Goal: Answer question/provide support: Share knowledge or assist other users

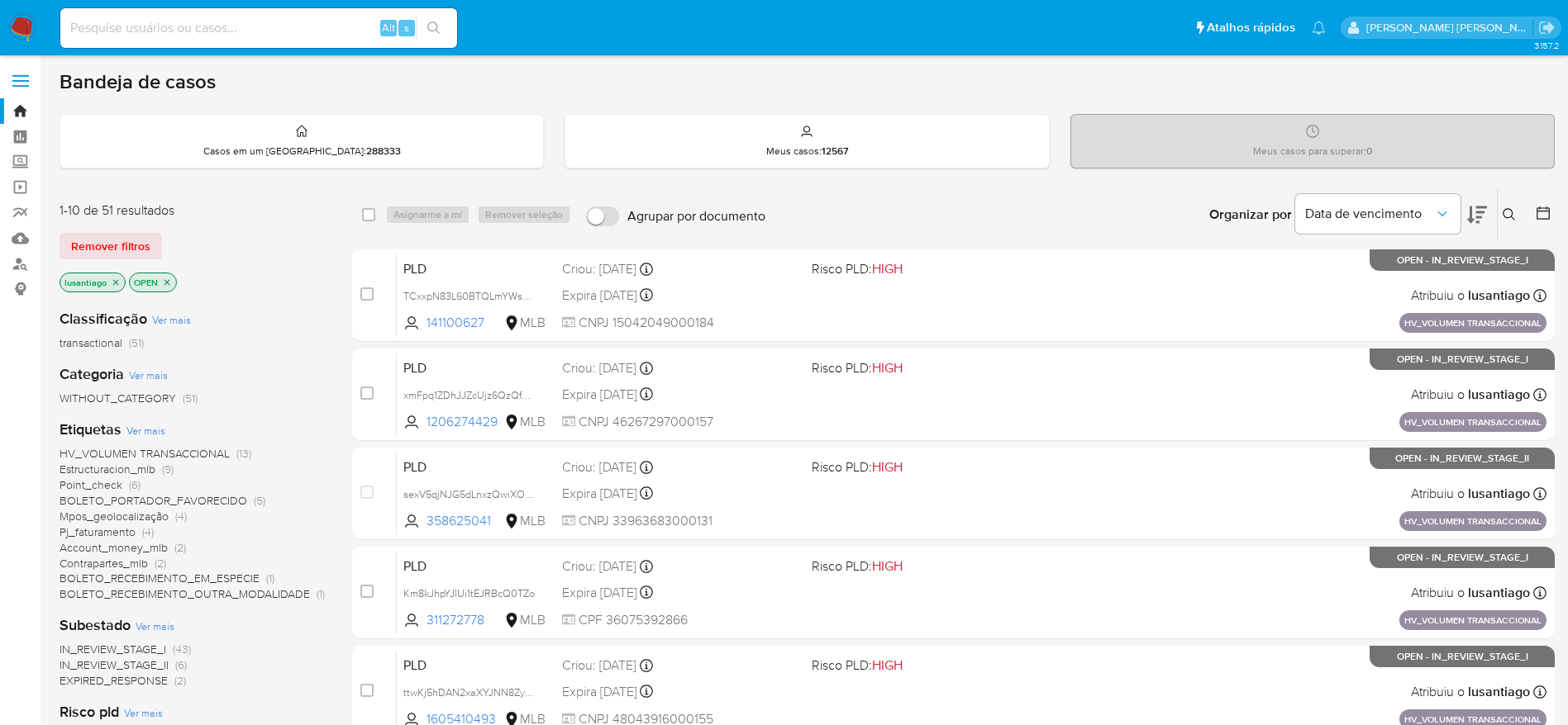
click at [210, 37] on input at bounding box center [258, 28] width 397 height 22
paste input "358625041"
type input "358625041"
click at [430, 35] on button "search-icon" at bounding box center [433, 28] width 34 height 24
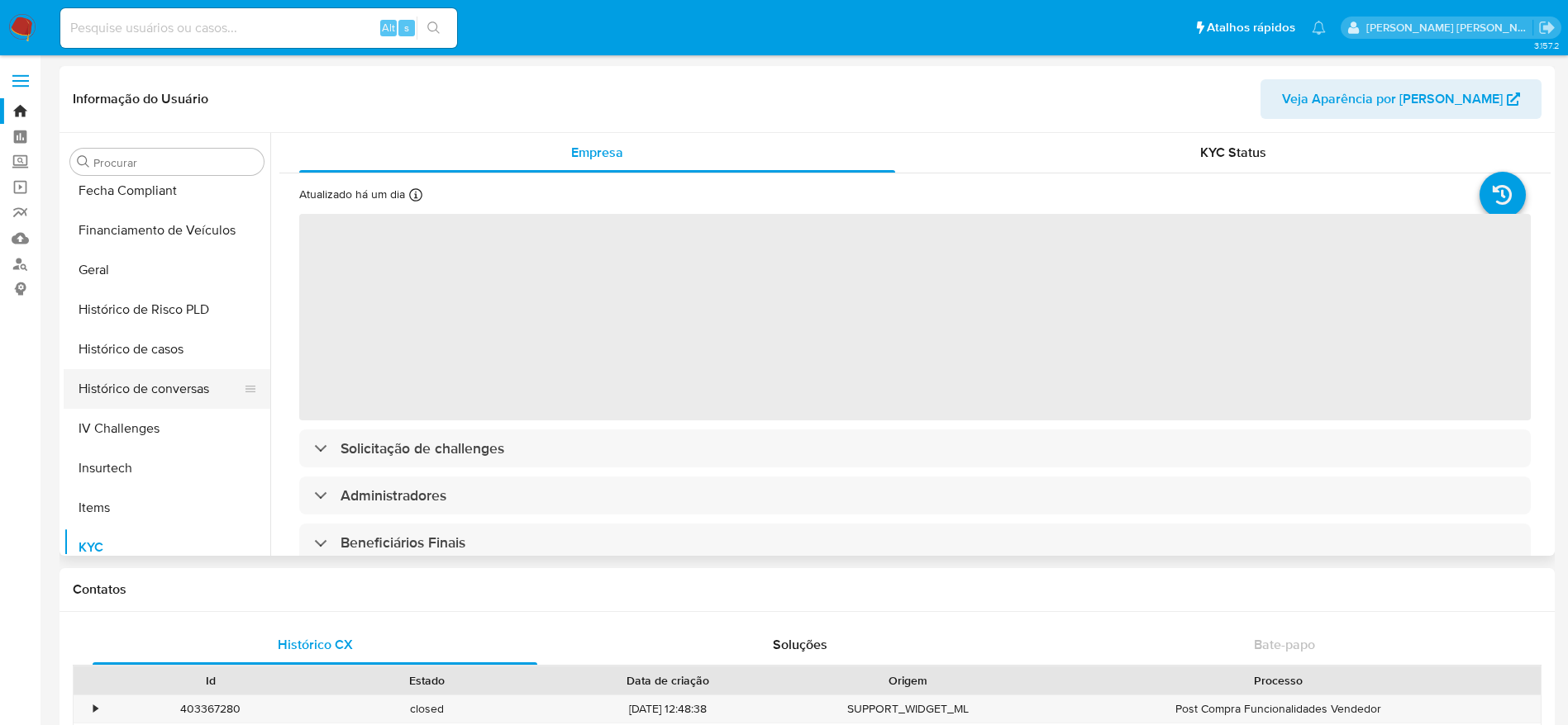
scroll to position [485, 0]
click at [160, 351] on button "Histórico de casos" at bounding box center [161, 351] width 194 height 39
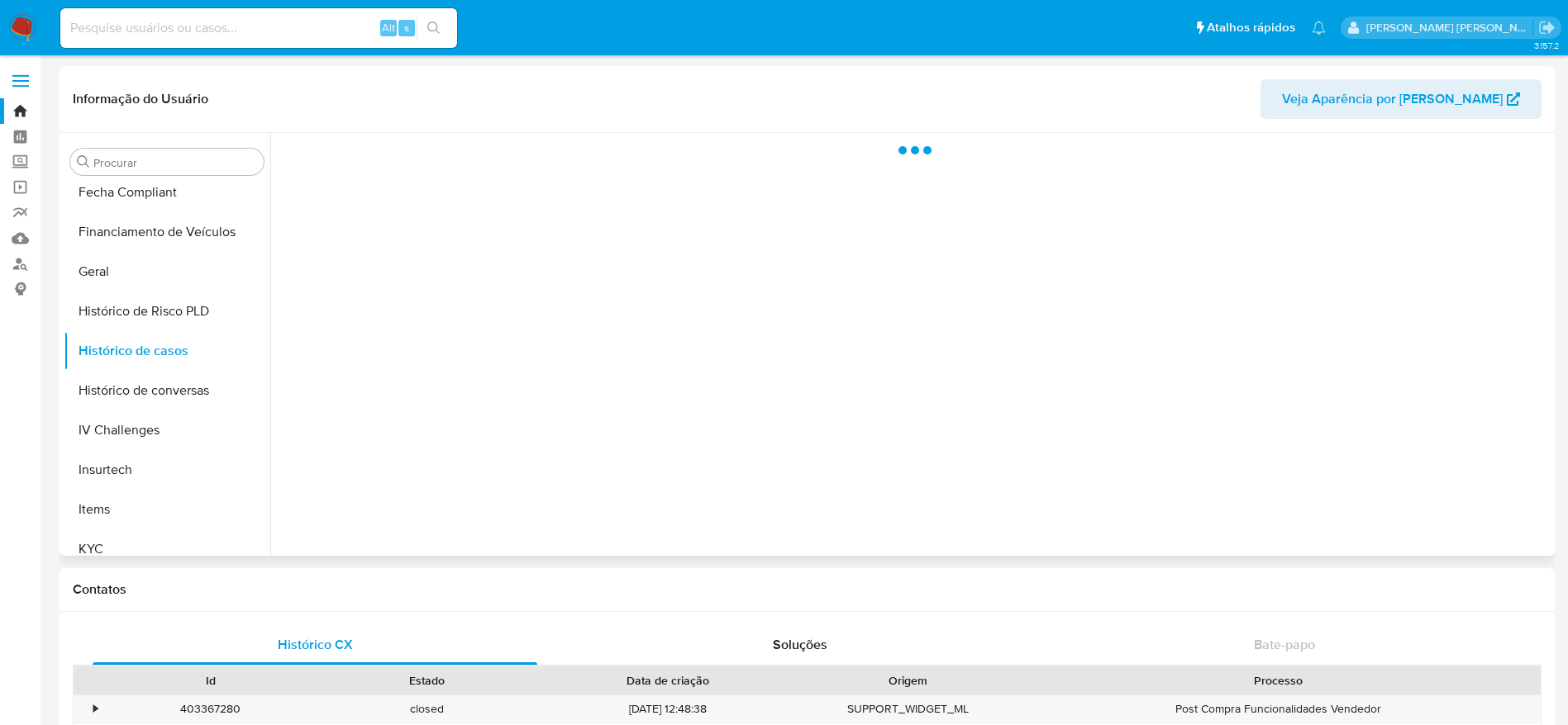
select select "10"
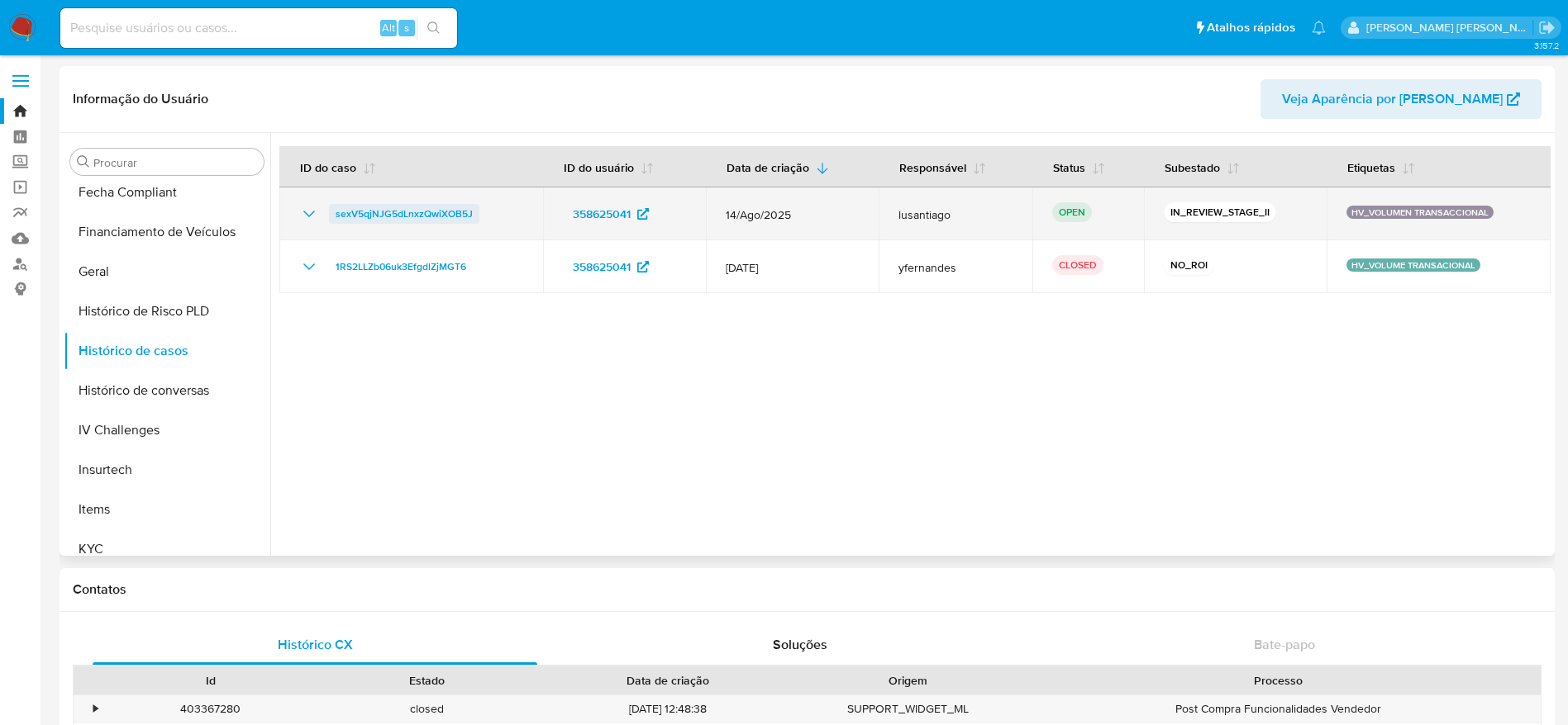
click at [399, 215] on span "sexV5qjNJG5dLnxzQwiXOB5J" at bounding box center [403, 214] width 137 height 20
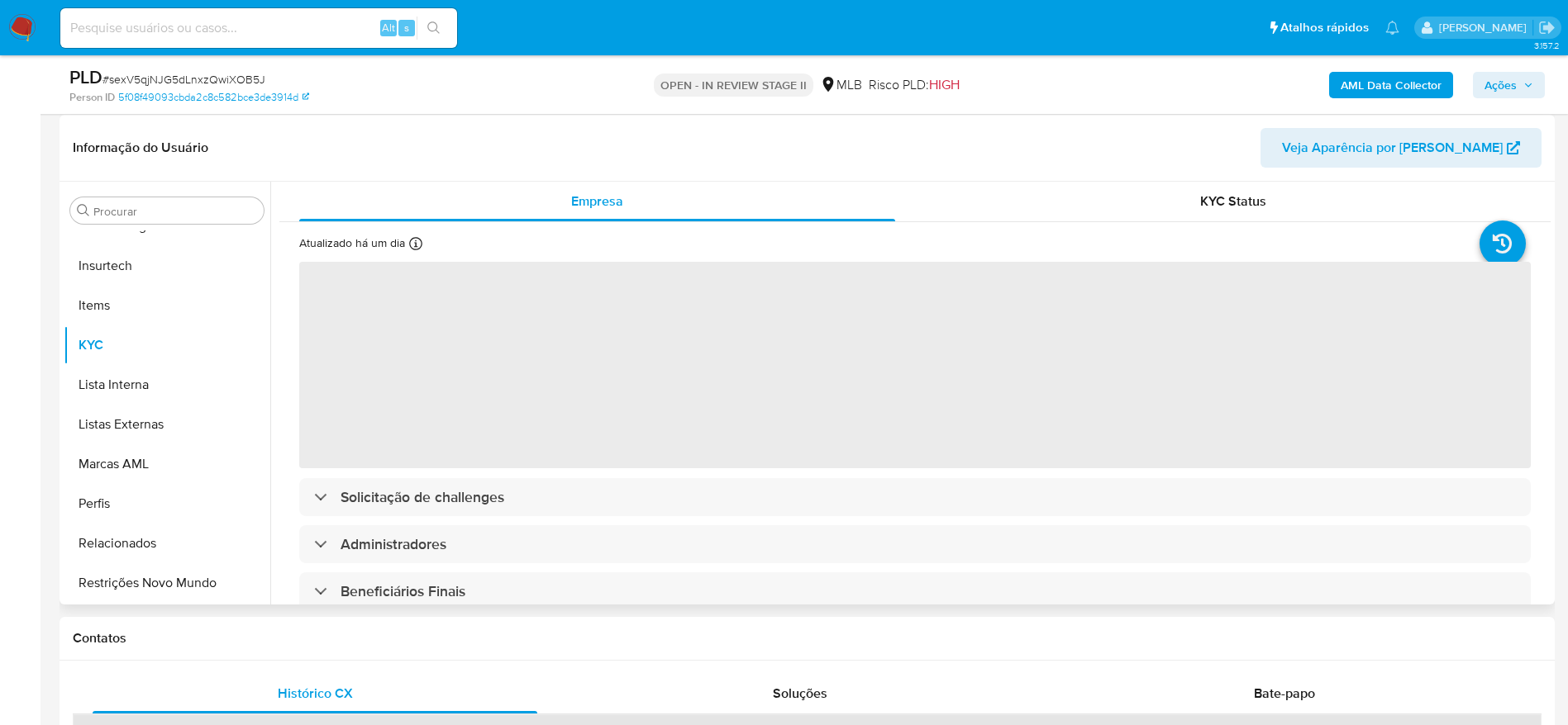
scroll to position [248, 0]
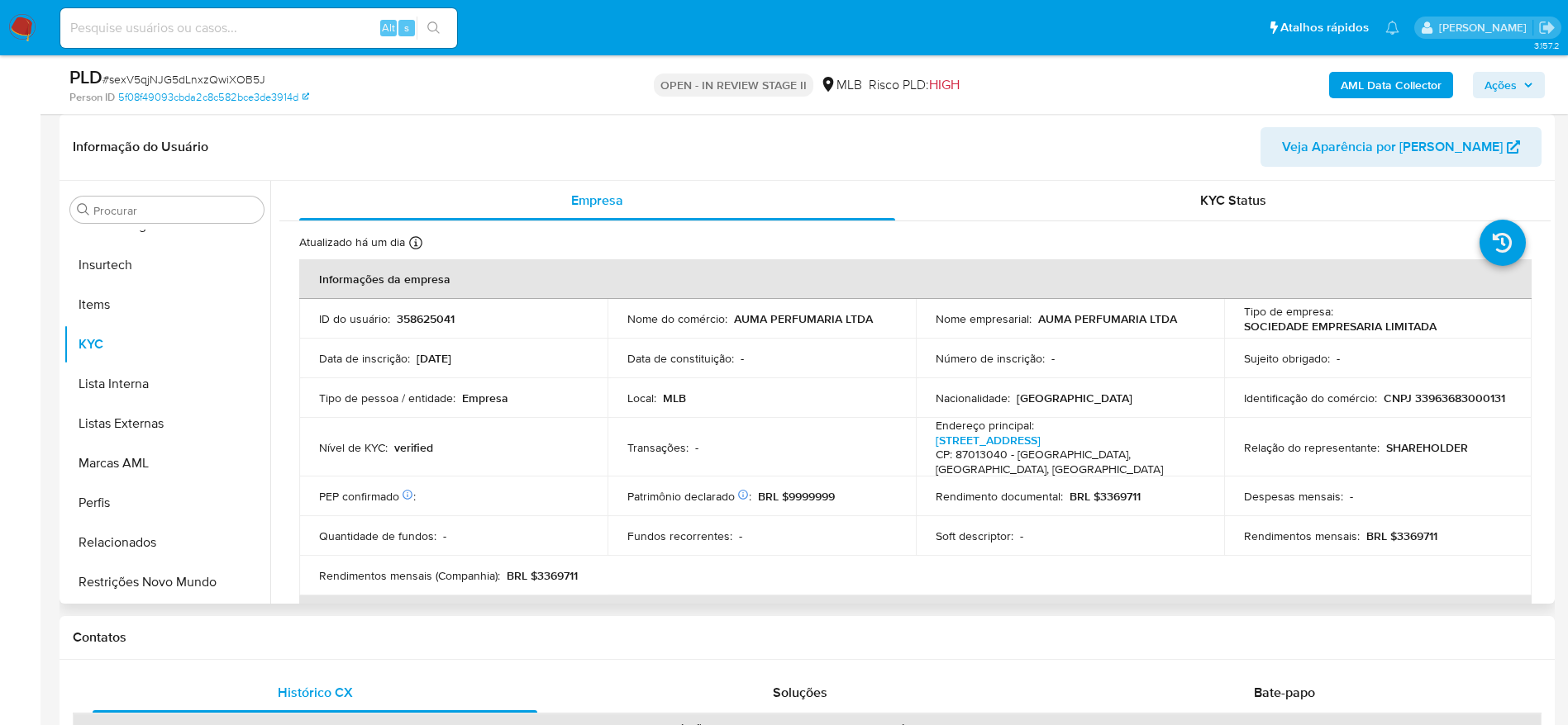
select select "10"
click at [1383, 405] on p "CNPJ 33963683000131" at bounding box center [1443, 398] width 121 height 15
copy p "33963683000131"
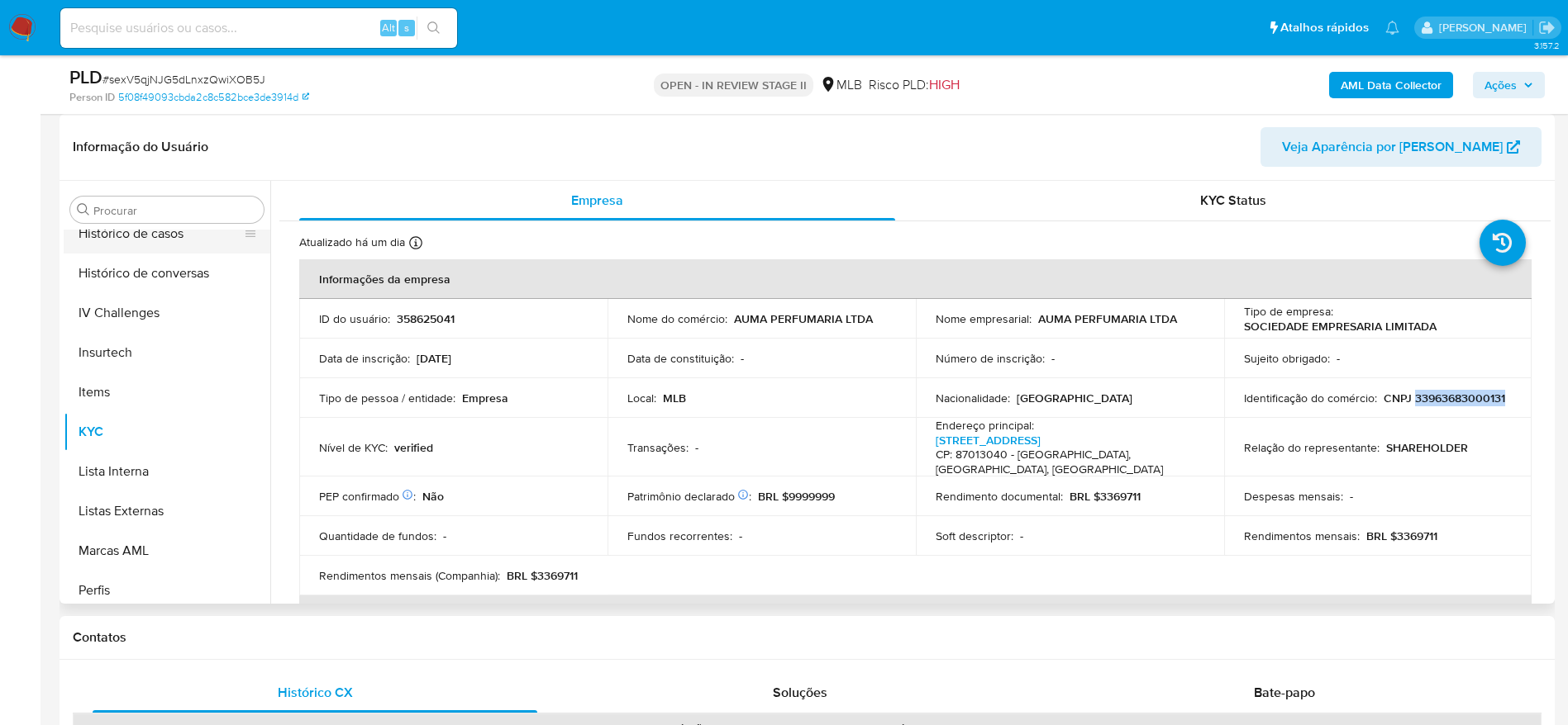
scroll to position [490, 0]
click at [107, 319] on button "Geral" at bounding box center [161, 314] width 194 height 39
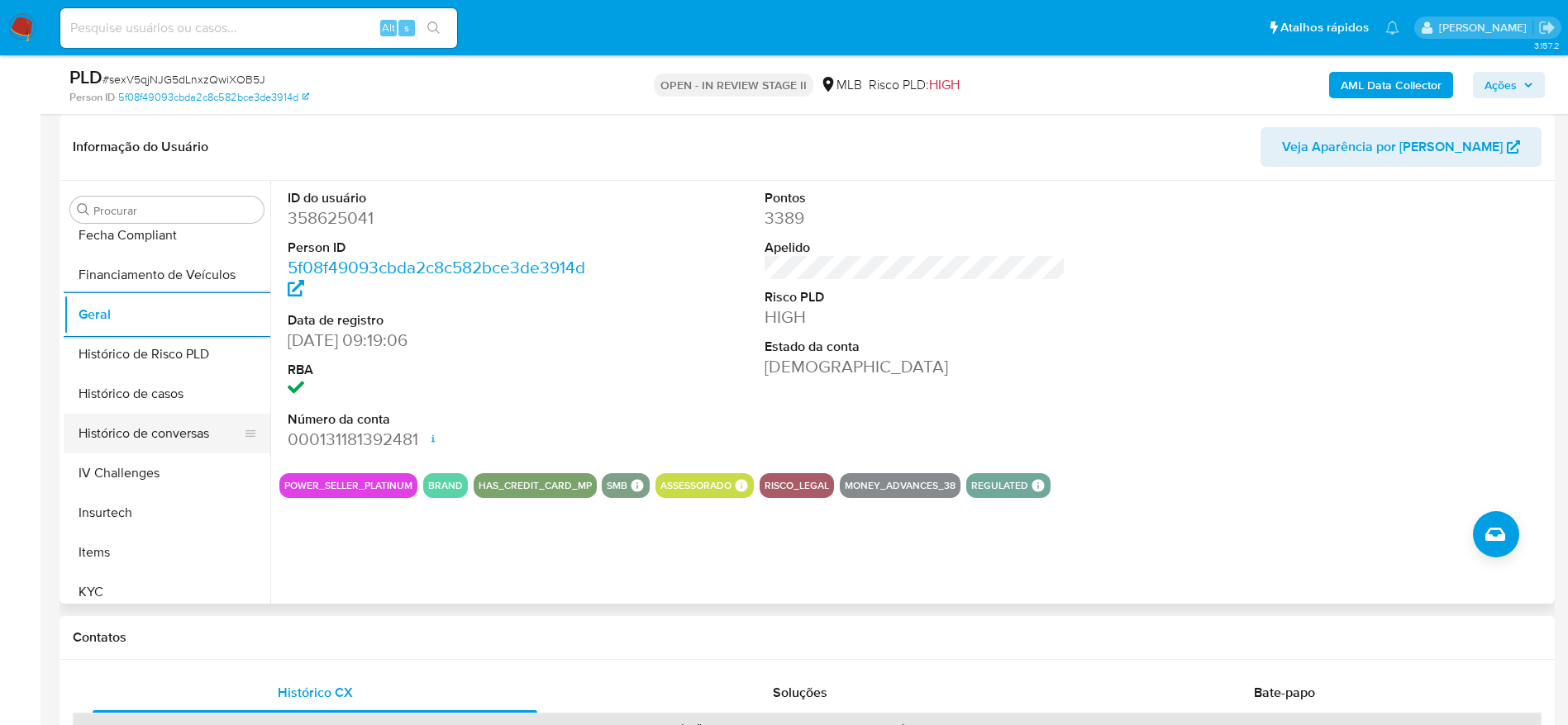
scroll to position [614, 0]
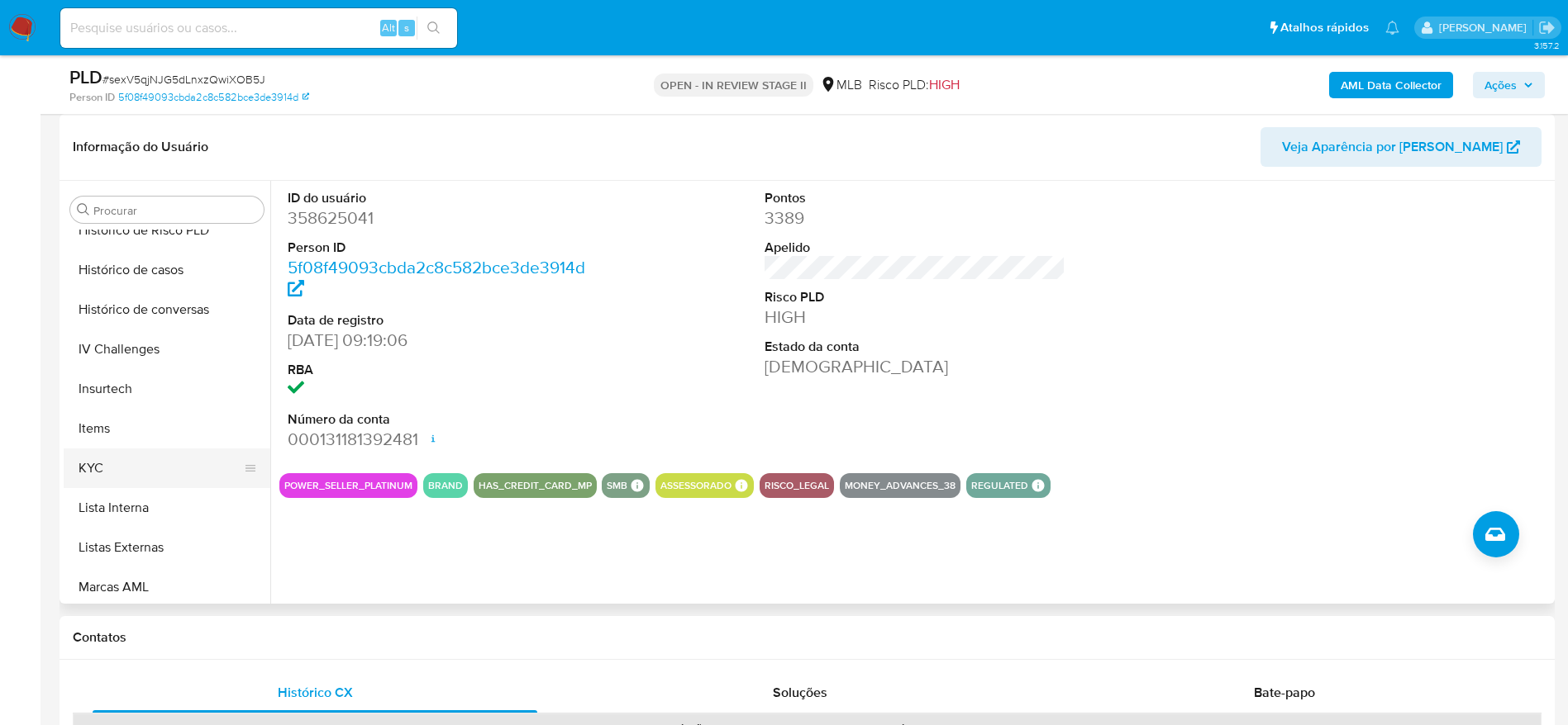
click at [166, 476] on button "KYC" at bounding box center [161, 468] width 194 height 39
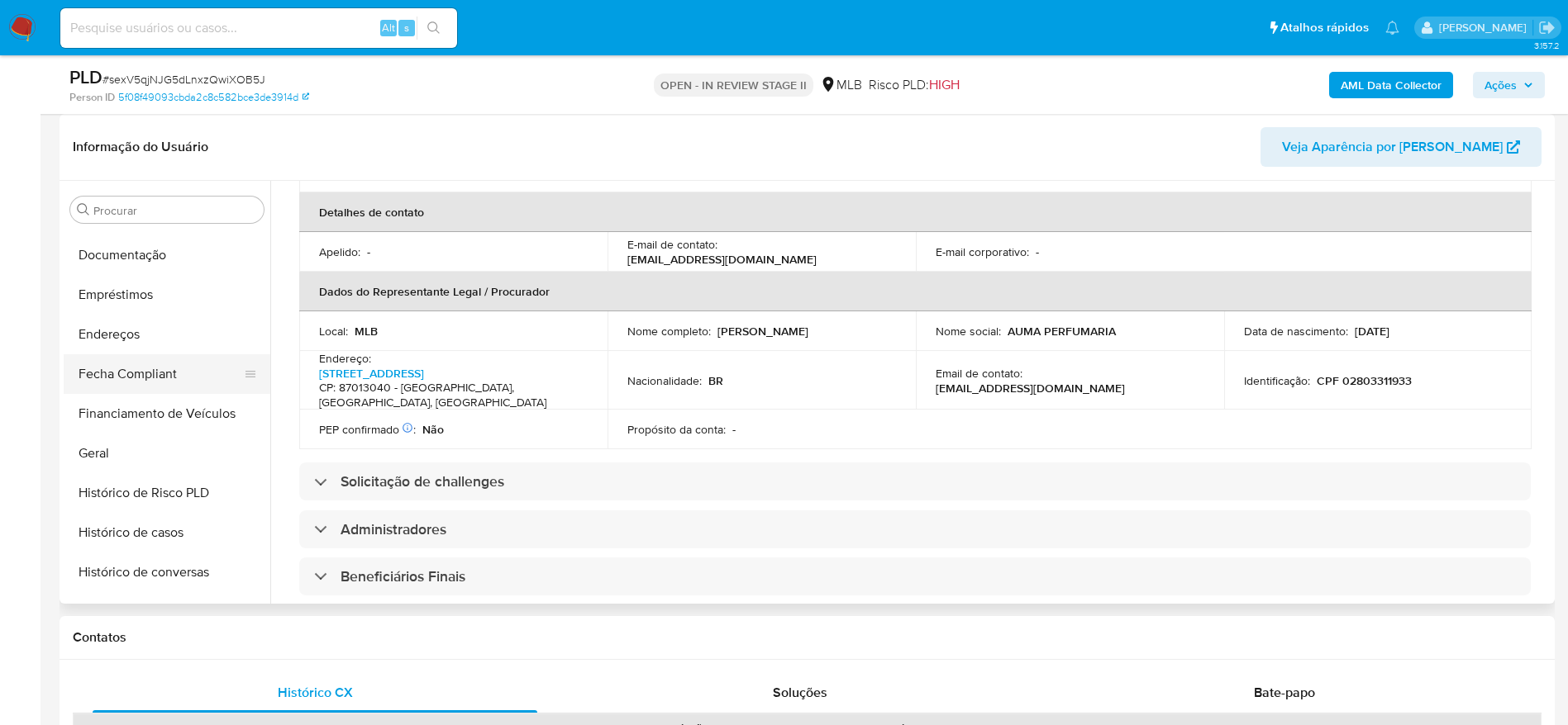
scroll to position [242, 0]
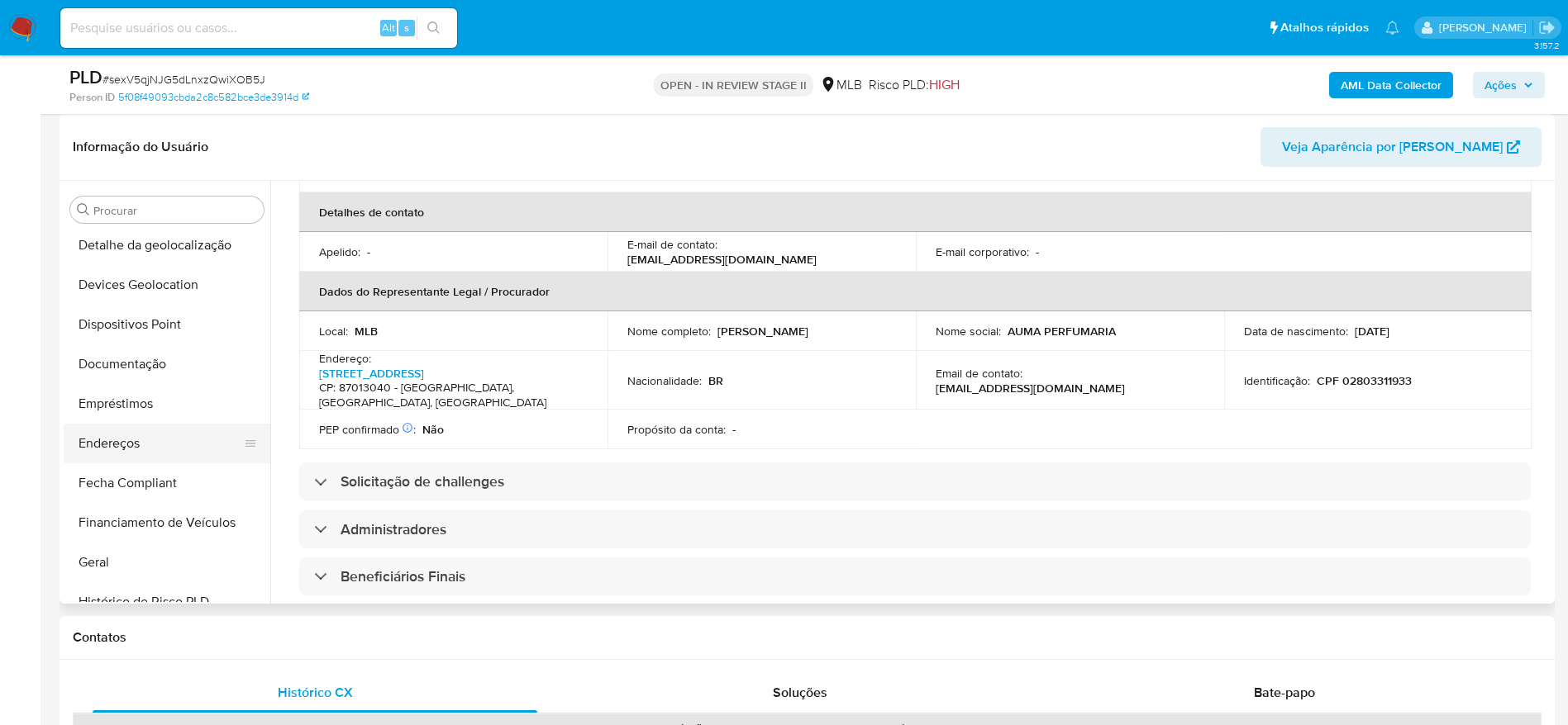
click at [132, 439] on button "Endereços" at bounding box center [161, 443] width 194 height 39
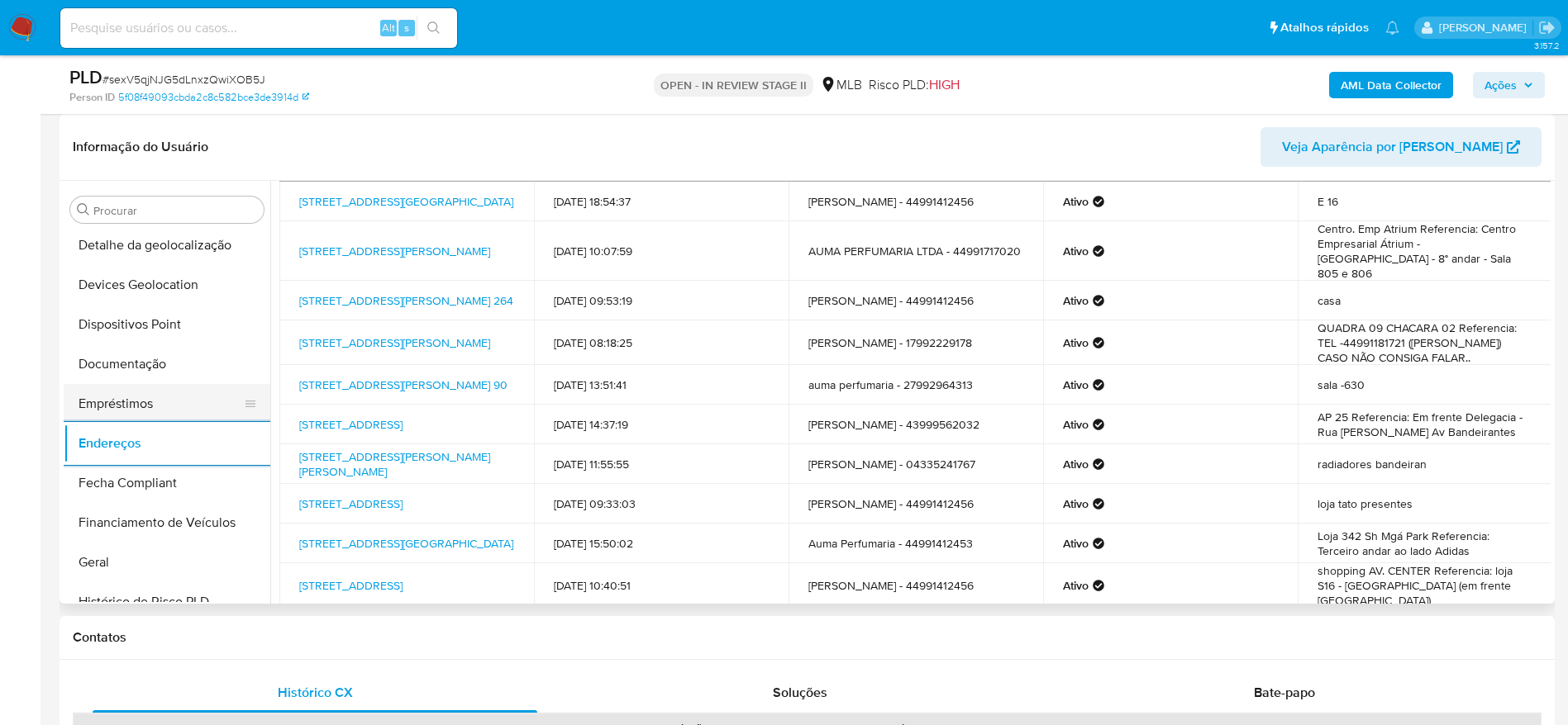
scroll to position [118, 0]
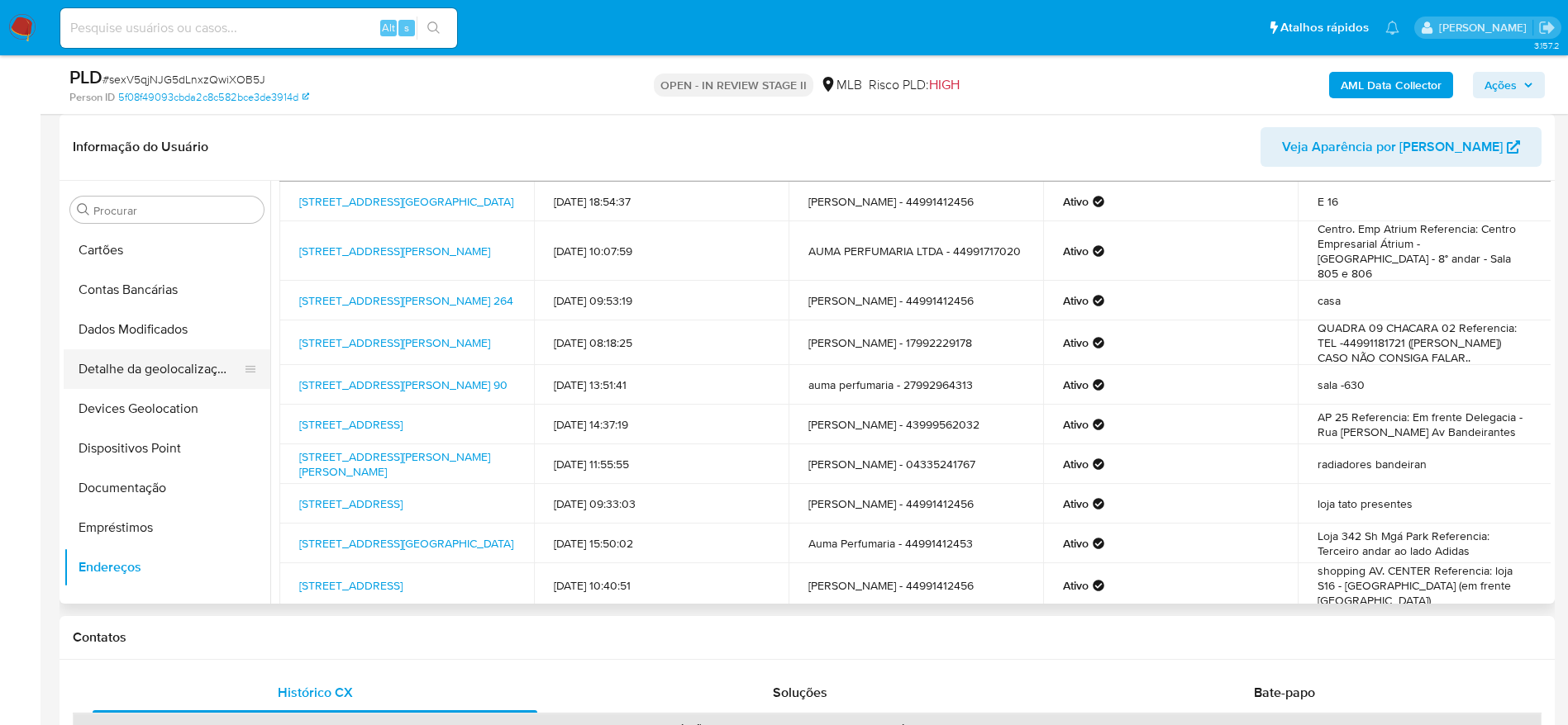
click at [149, 373] on button "Detalhe da geolocalização" at bounding box center [161, 369] width 194 height 39
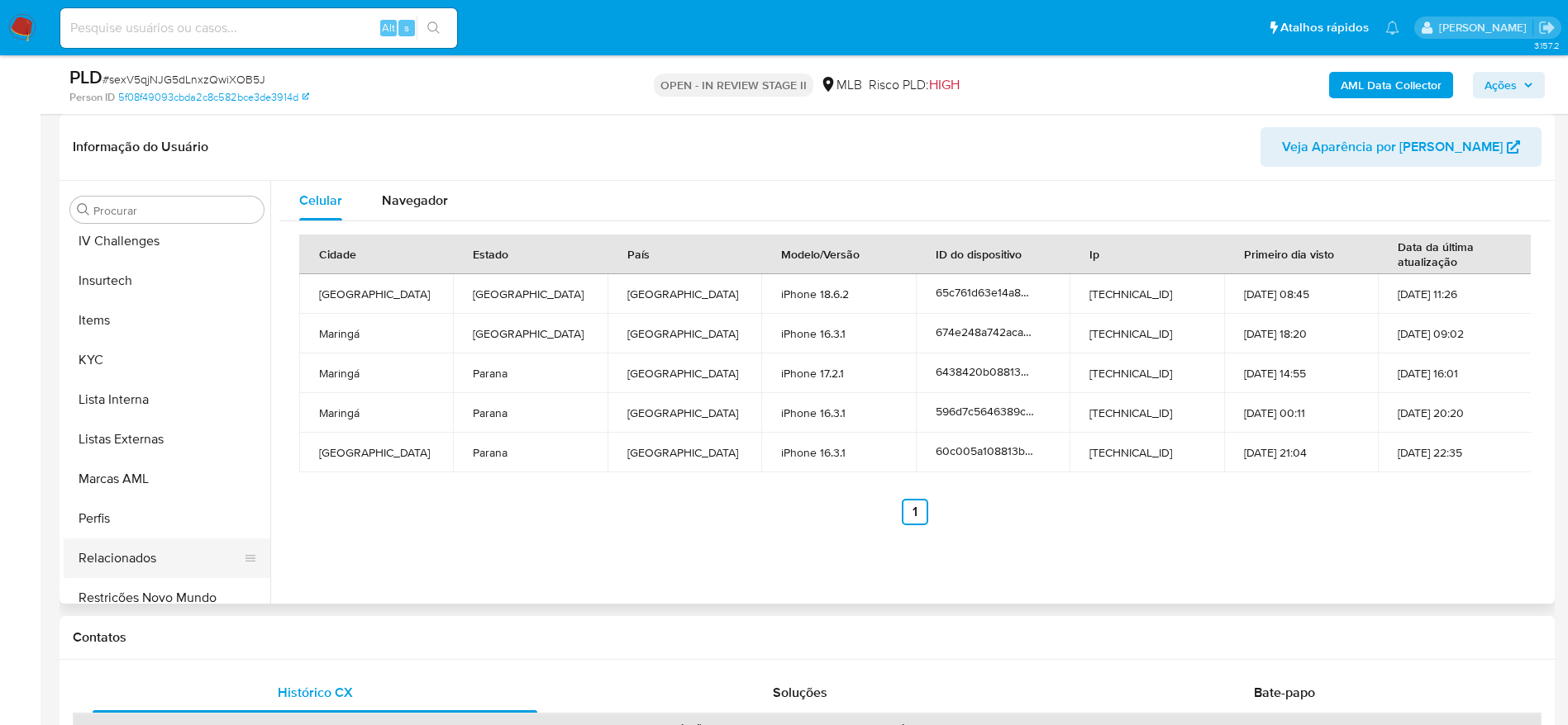
scroll to position [738, 0]
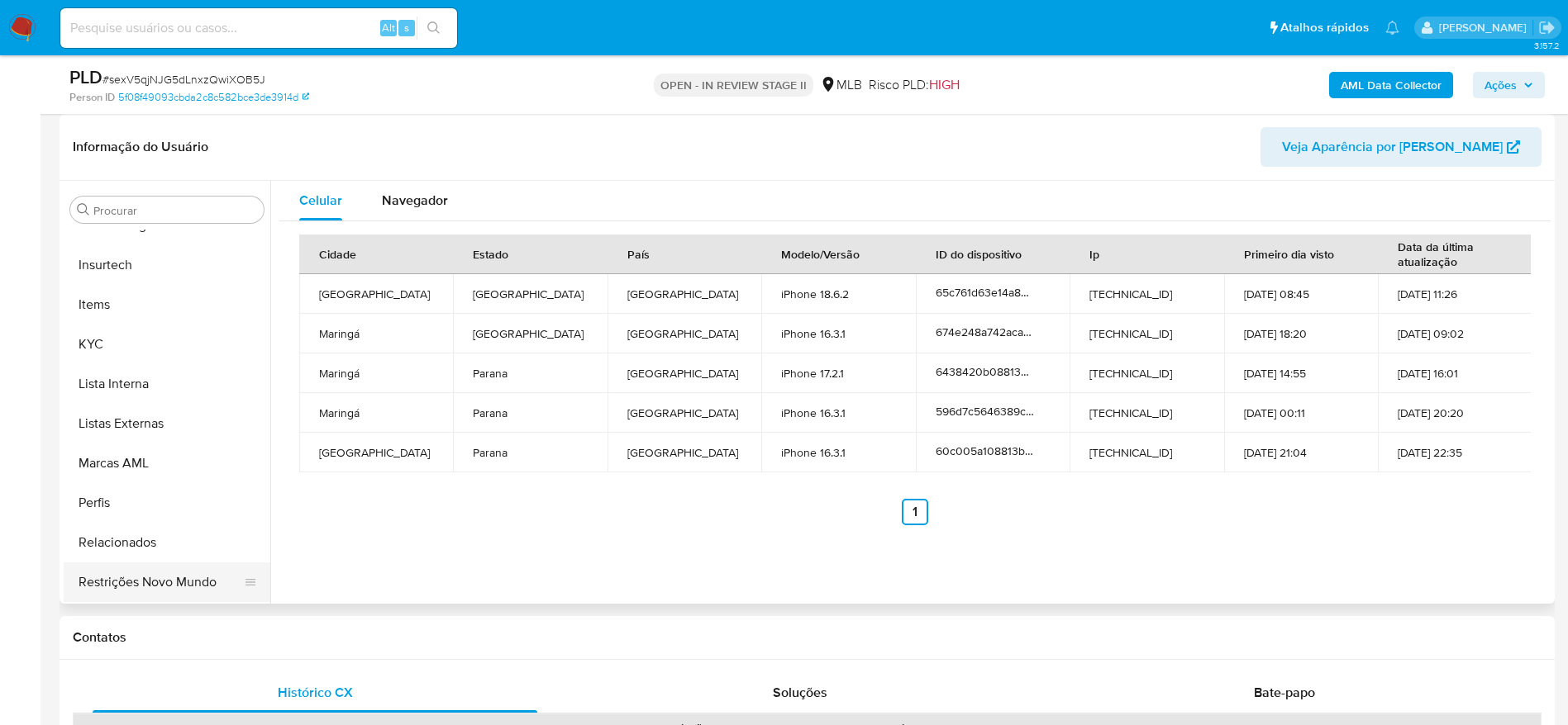
click at [173, 583] on button "Restrições Novo Mundo" at bounding box center [161, 582] width 194 height 39
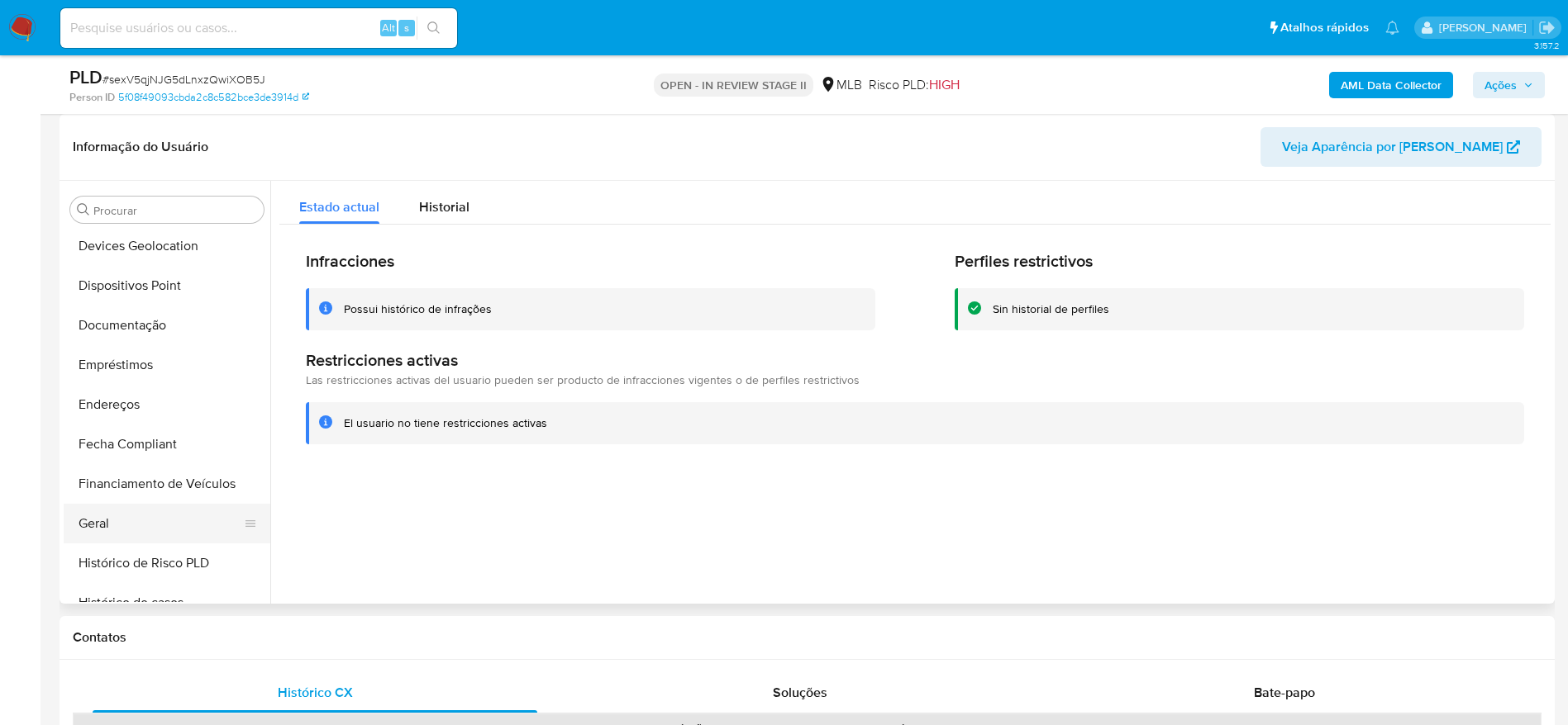
scroll to position [242, 0]
click at [124, 319] on button "Dispositivos Point" at bounding box center [161, 324] width 194 height 39
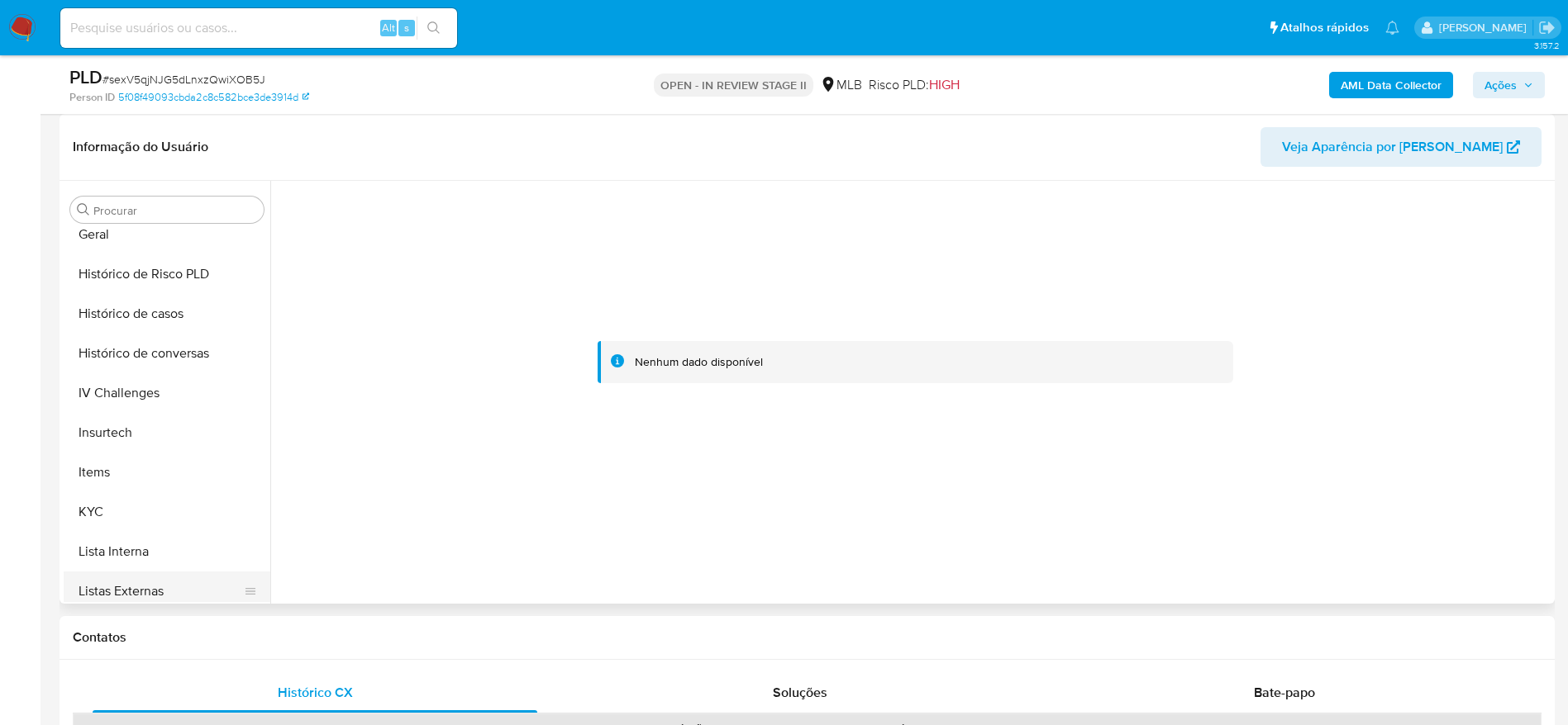
scroll to position [738, 0]
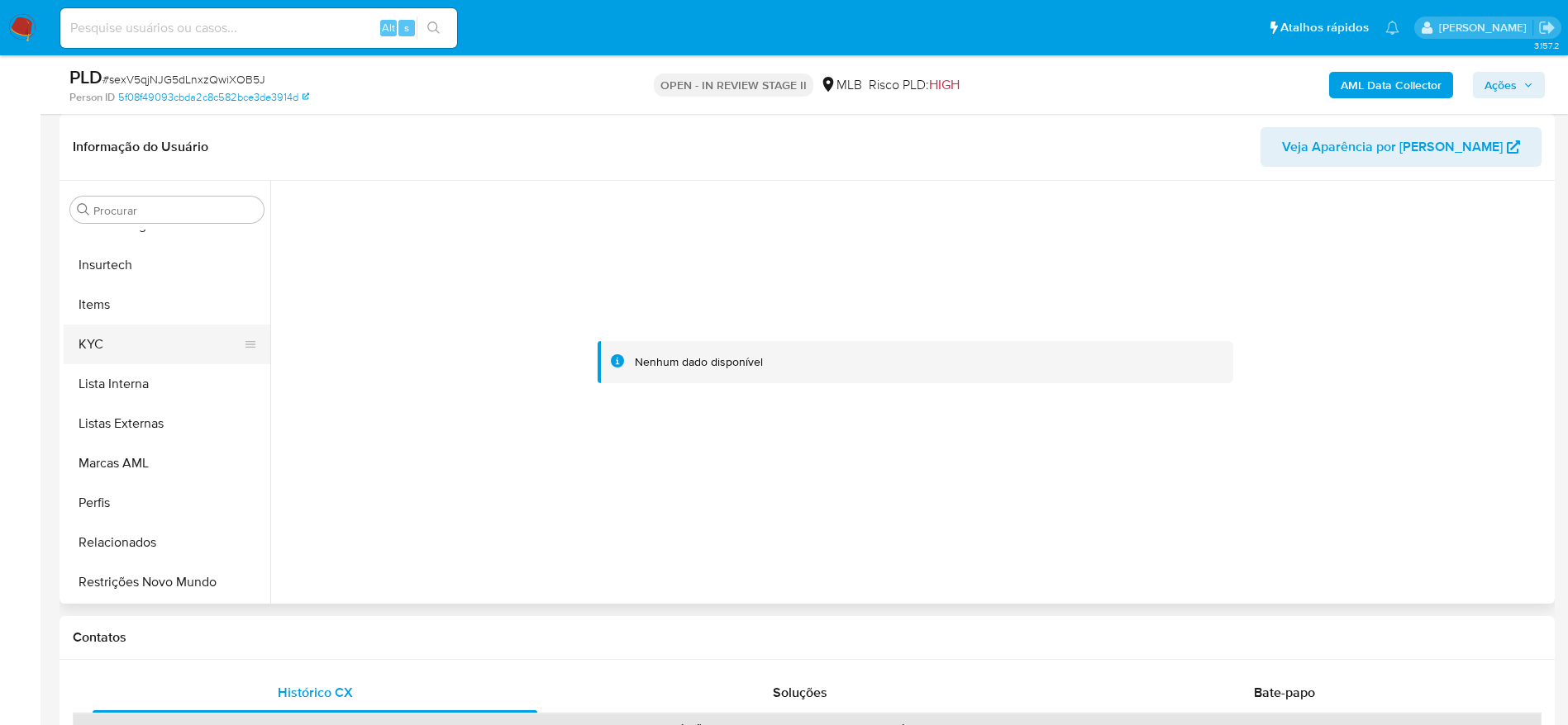
click at [115, 348] on button "KYC" at bounding box center [161, 344] width 194 height 39
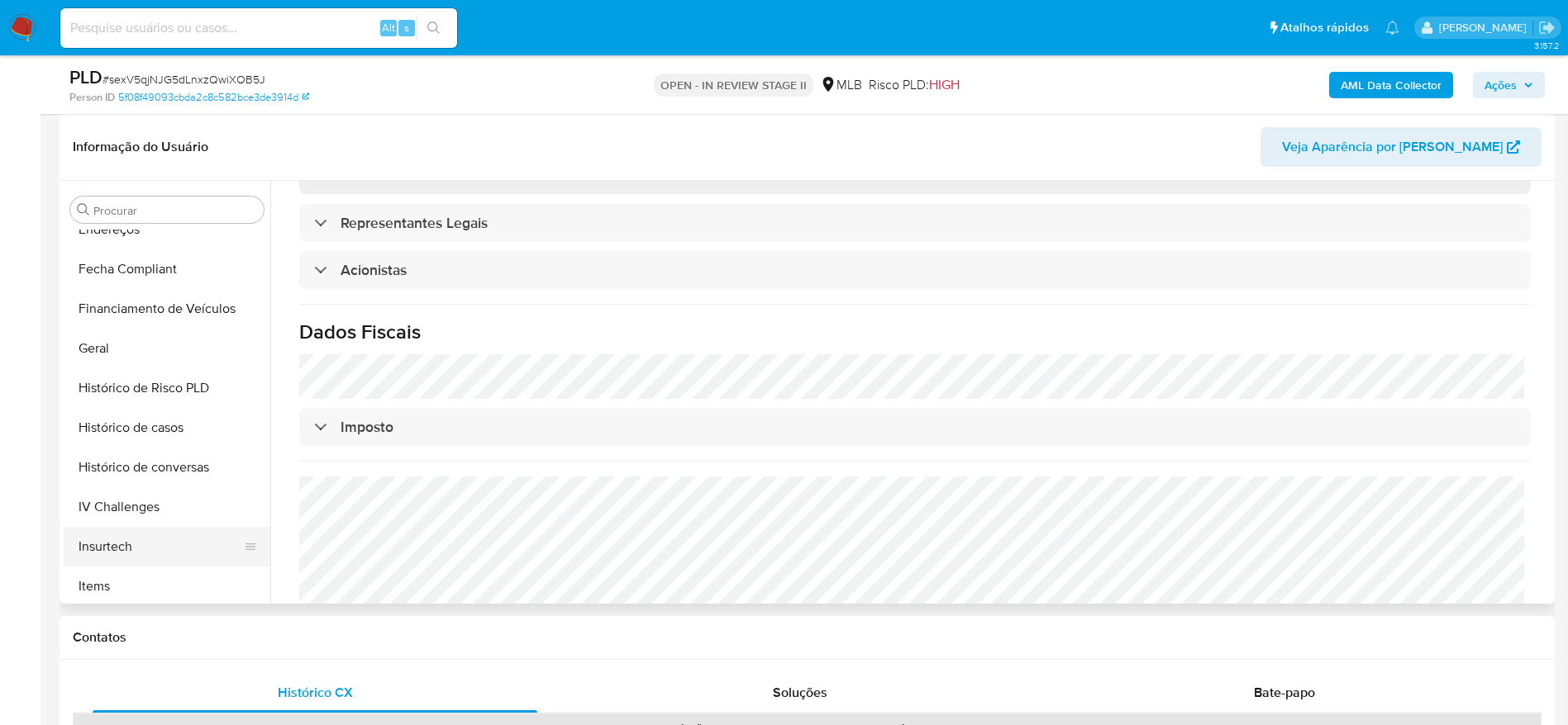
scroll to position [366, 0]
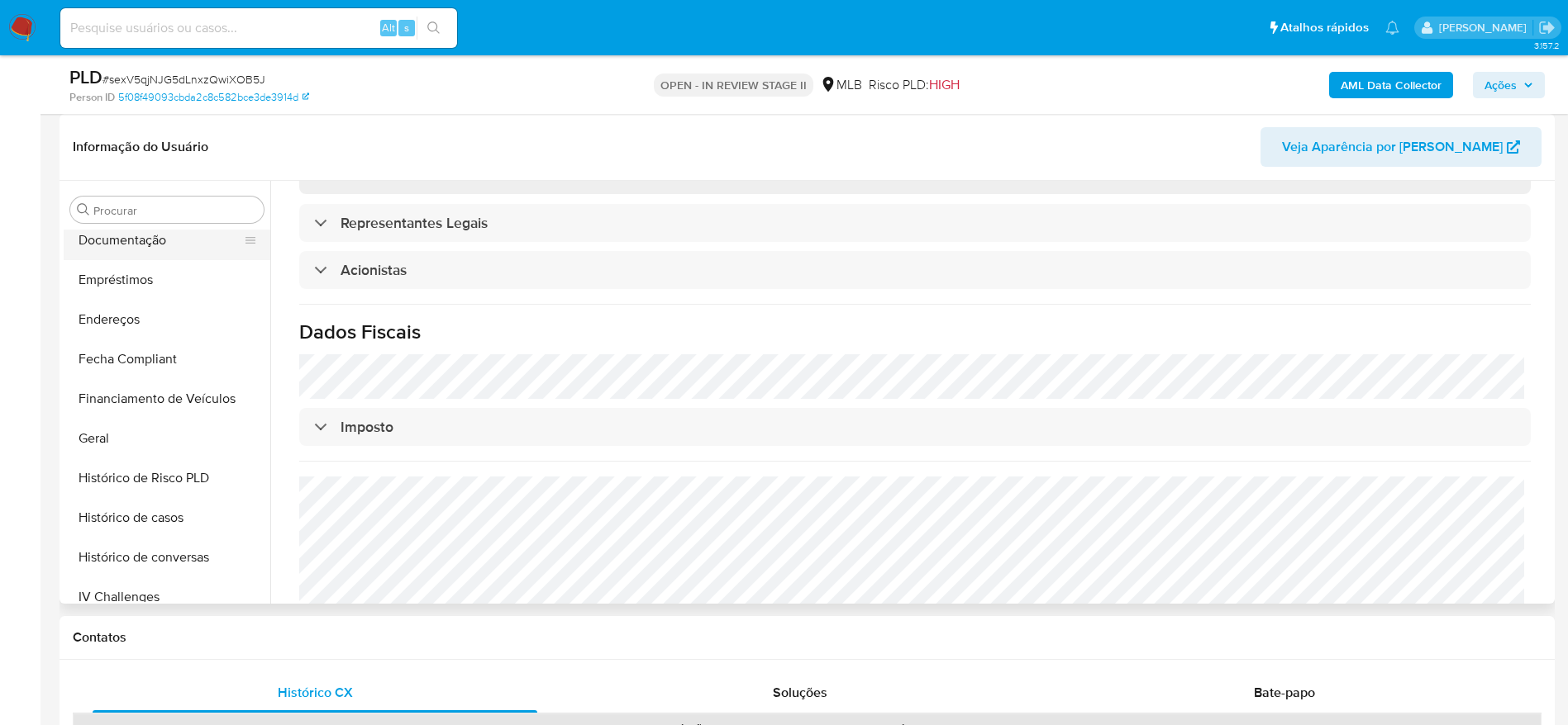
click at [138, 244] on button "Documentação" at bounding box center [161, 240] width 194 height 39
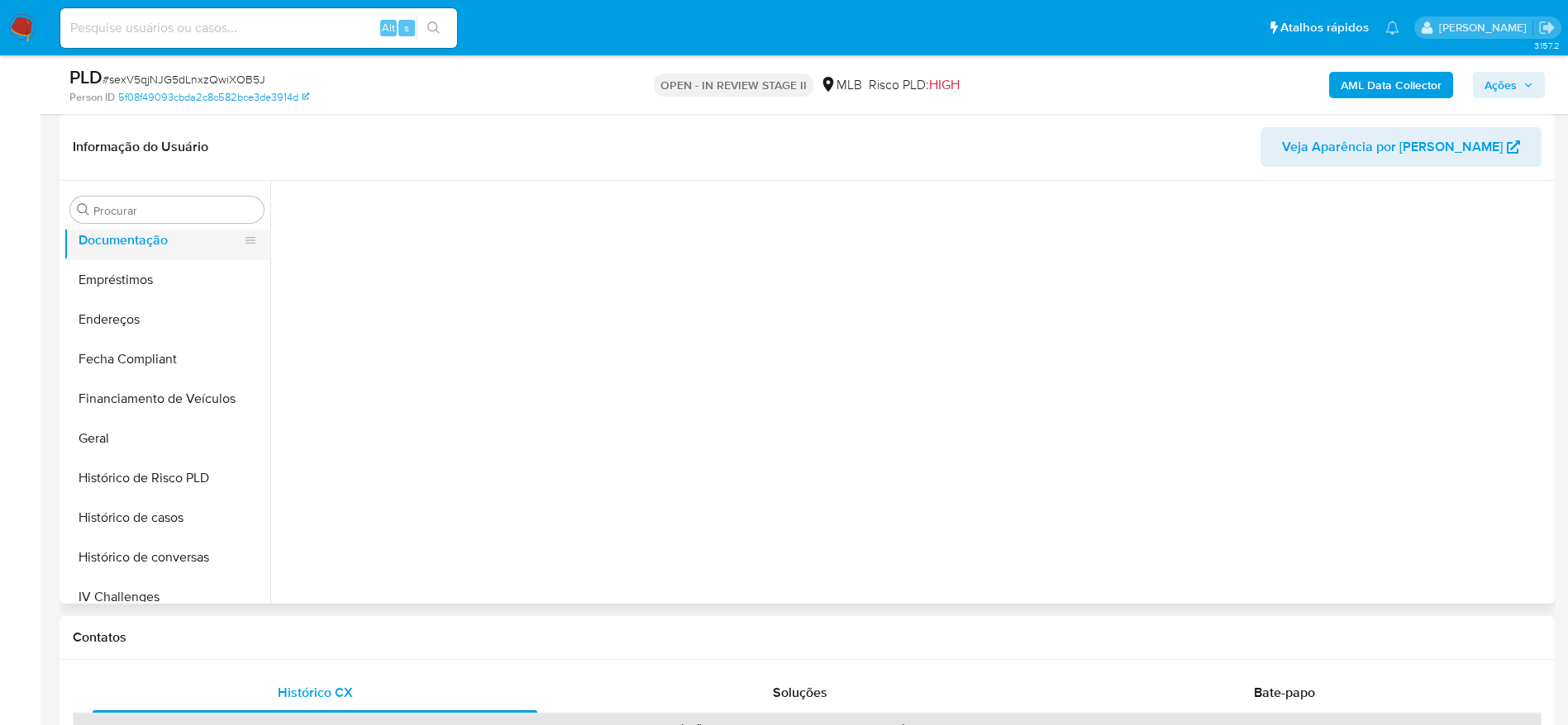
scroll to position [0, 0]
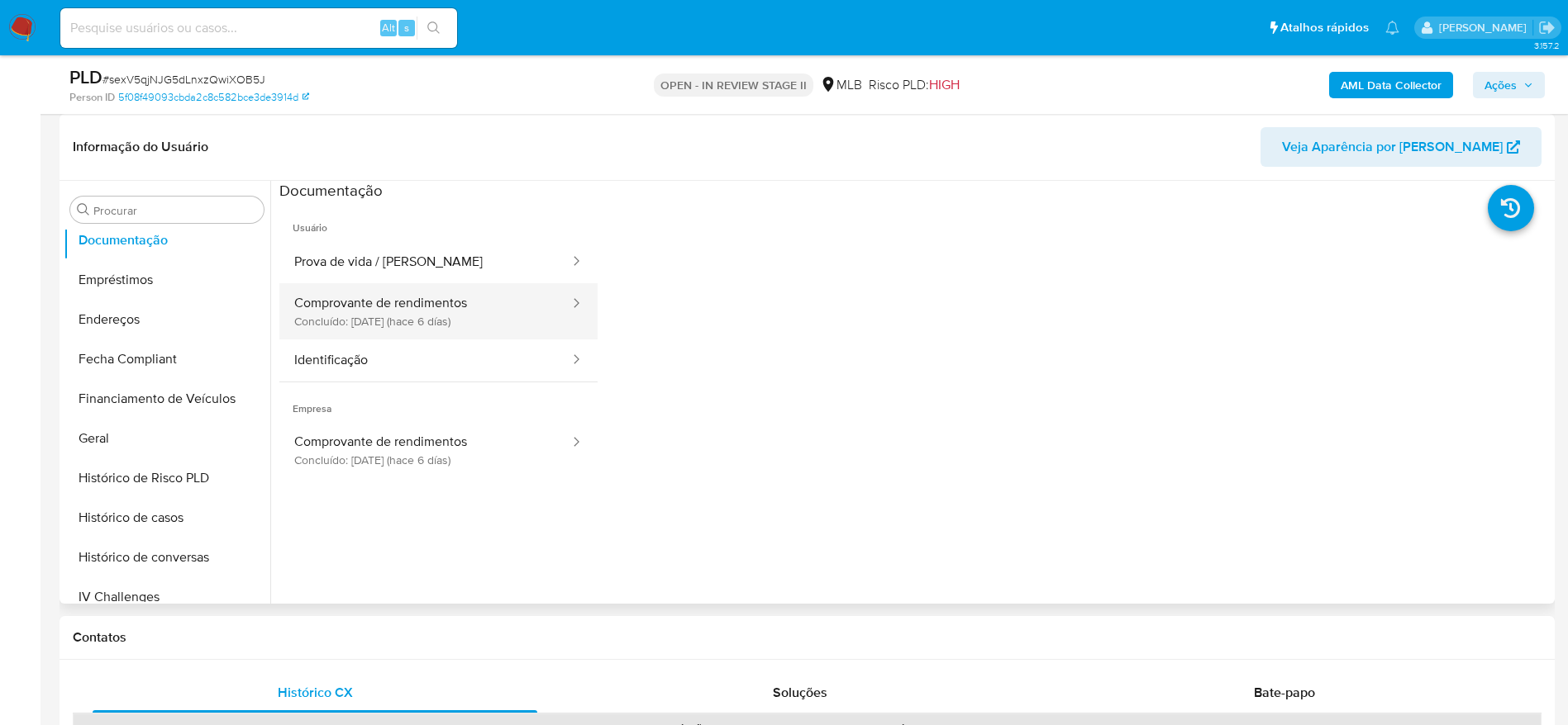
click at [328, 325] on button "Comprovante de rendimentos Concluído: 28/08/2025 (hace 6 días)" at bounding box center [425, 311] width 291 height 56
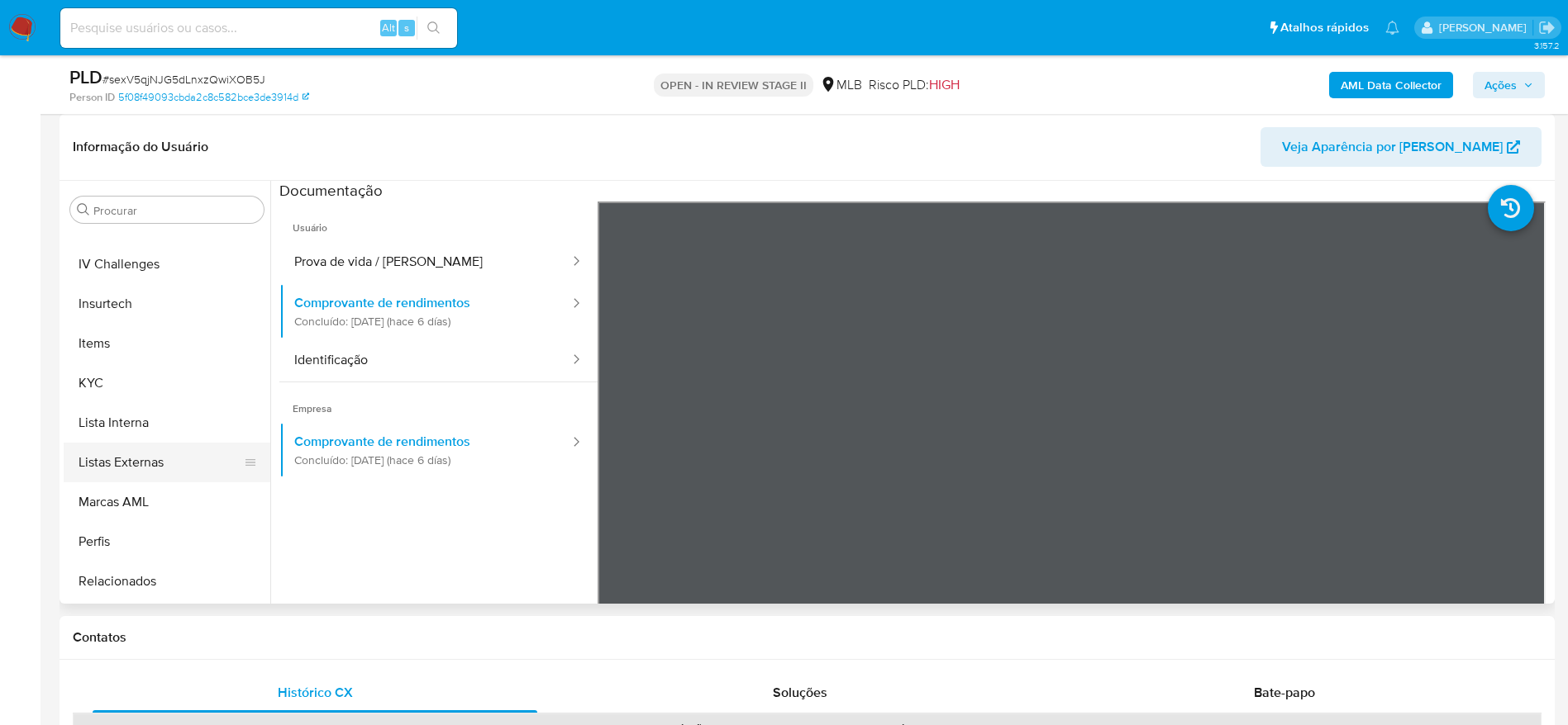
scroll to position [738, 0]
click at [125, 359] on button "KYC" at bounding box center [161, 344] width 194 height 39
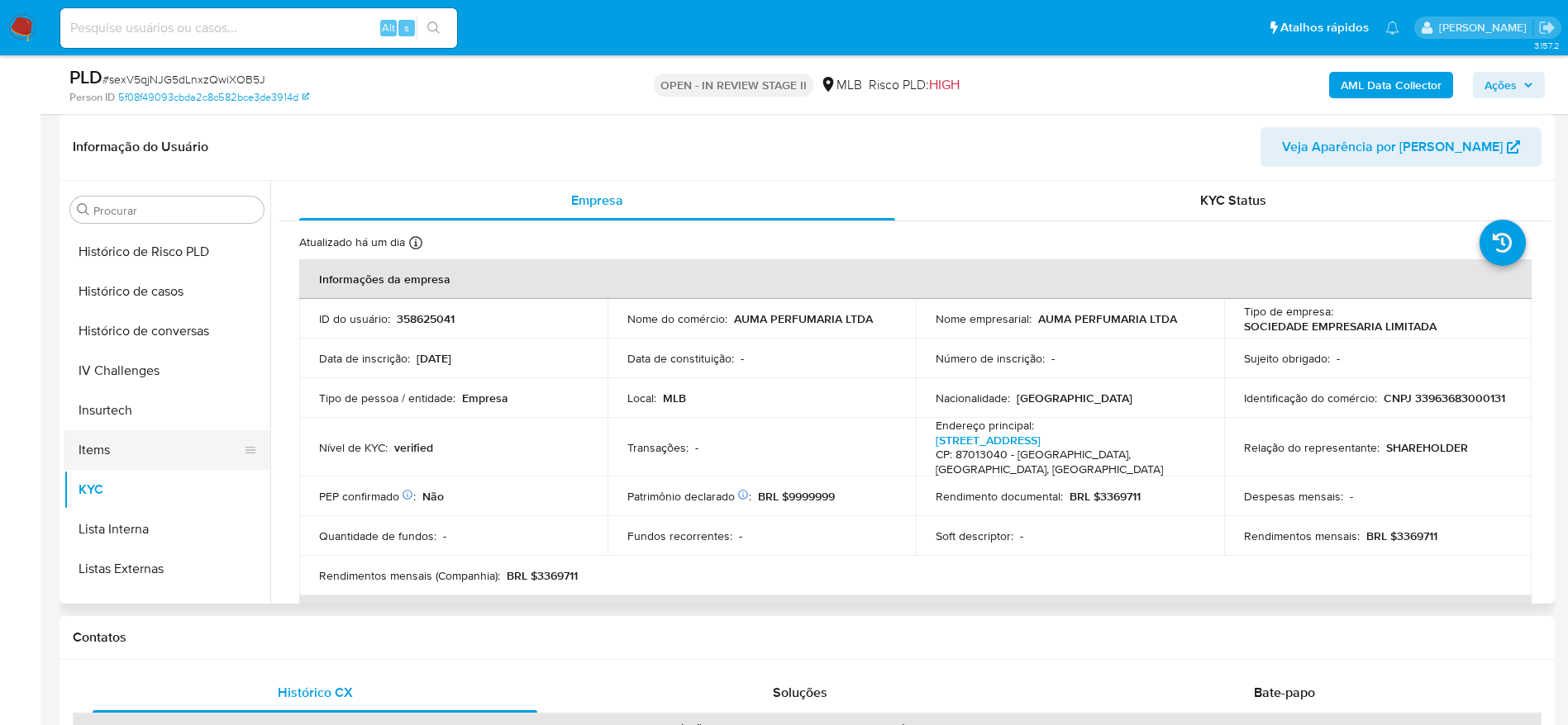
scroll to position [490, 0]
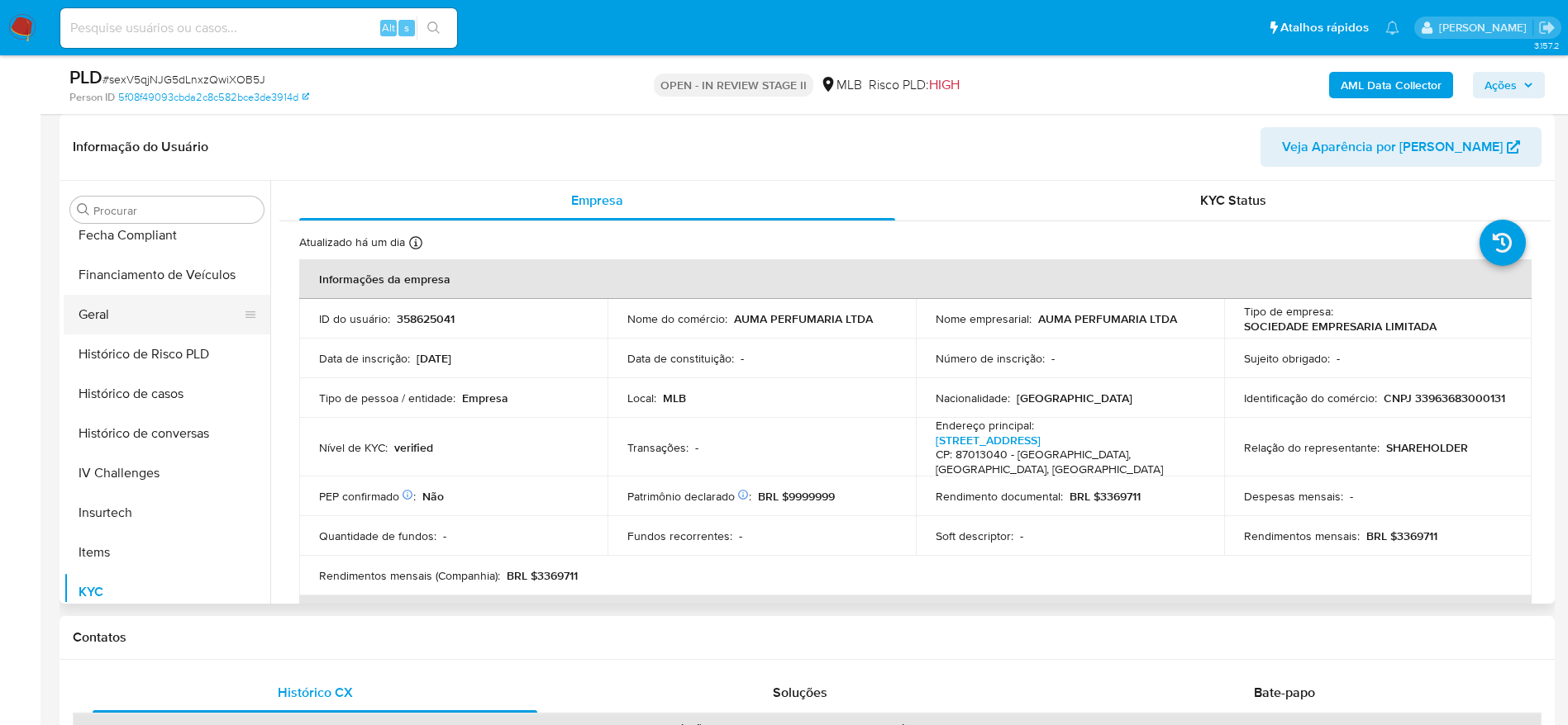
click at [119, 316] on button "Geral" at bounding box center [161, 314] width 194 height 39
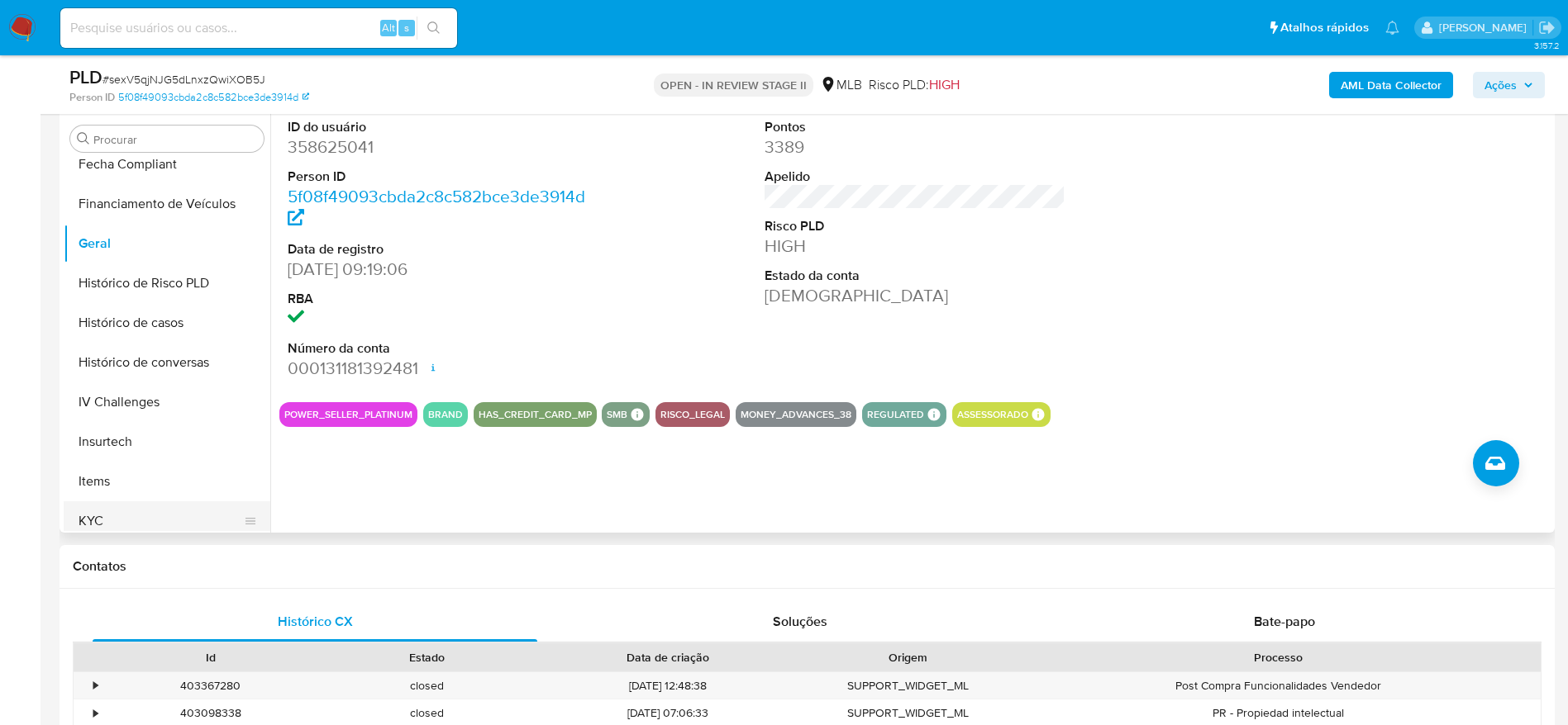
scroll to position [372, 0]
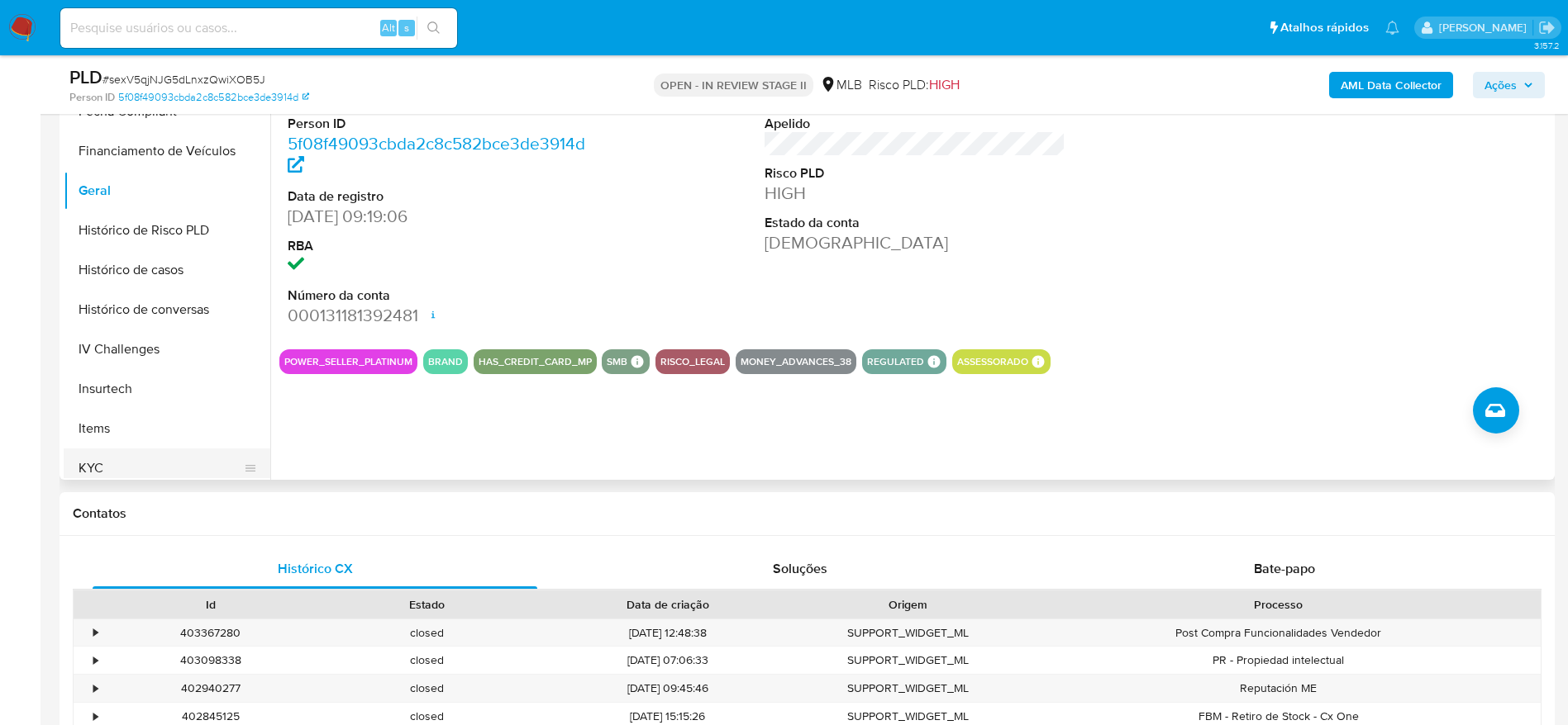
click at [86, 459] on button "KYC" at bounding box center [161, 468] width 194 height 39
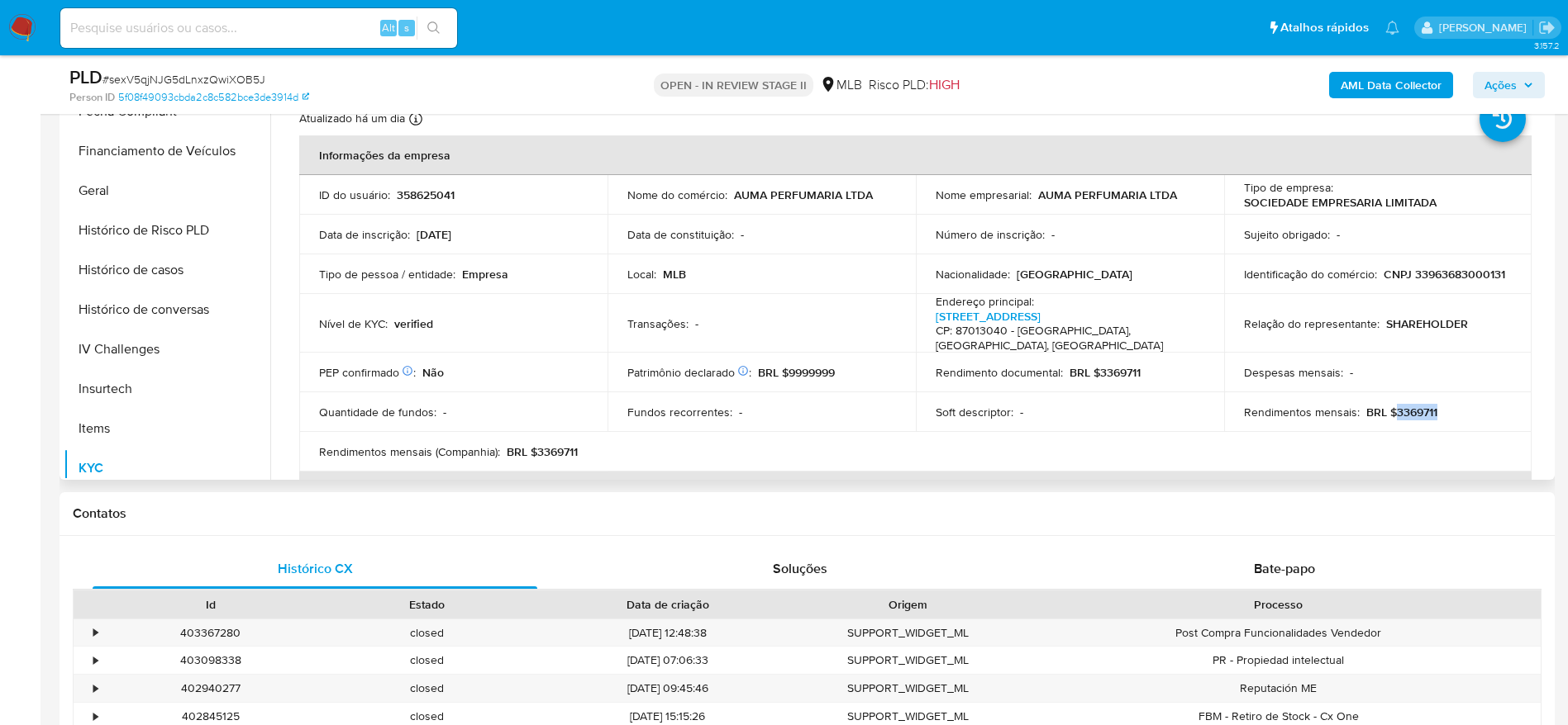
drag, startPoint x: 1439, startPoint y: 400, endPoint x: 1390, endPoint y: 403, distance: 49.1
click at [1390, 405] on div "Rendimentos mensais : BRL $3369711" at bounding box center [1378, 412] width 269 height 15
copy p "3369711"
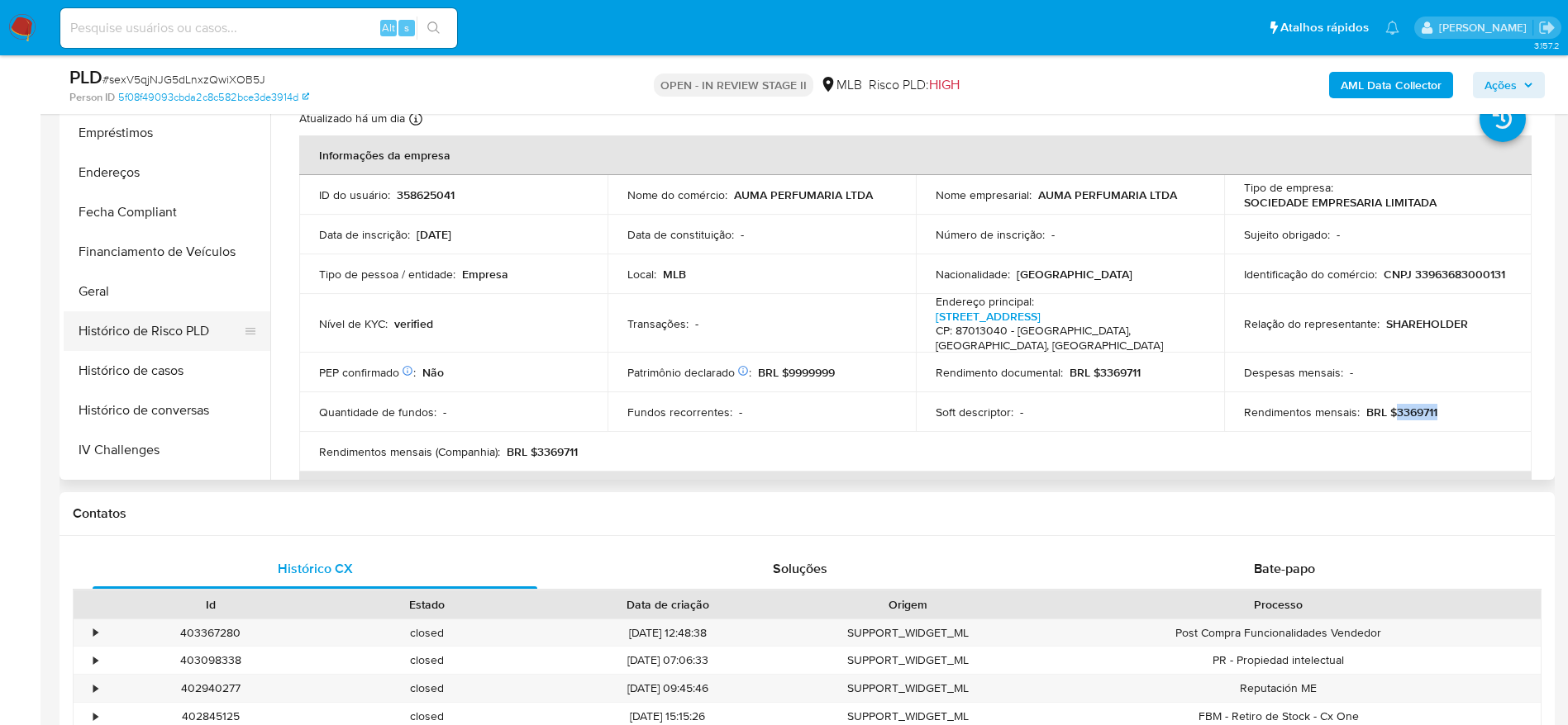
scroll to position [366, 0]
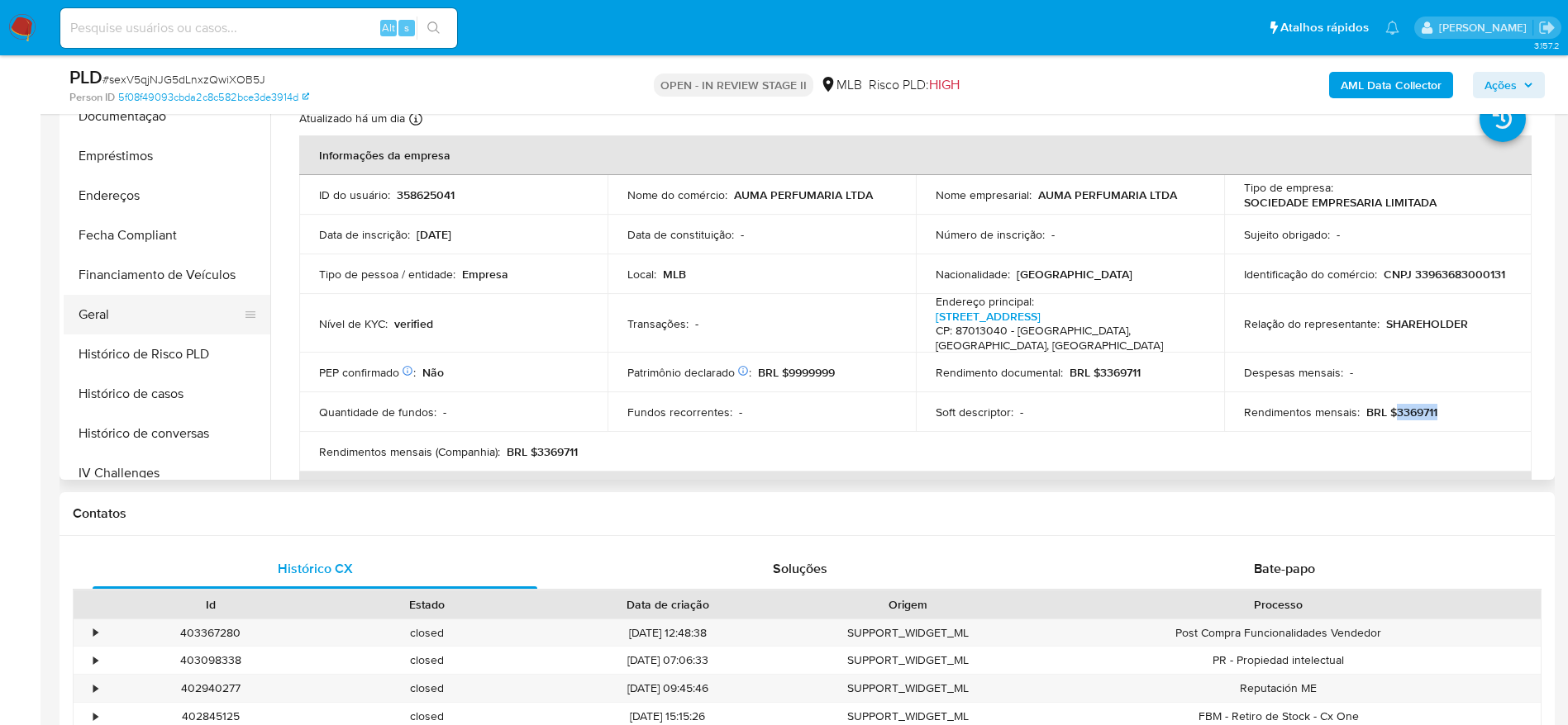
click at [109, 314] on button "Geral" at bounding box center [161, 314] width 194 height 39
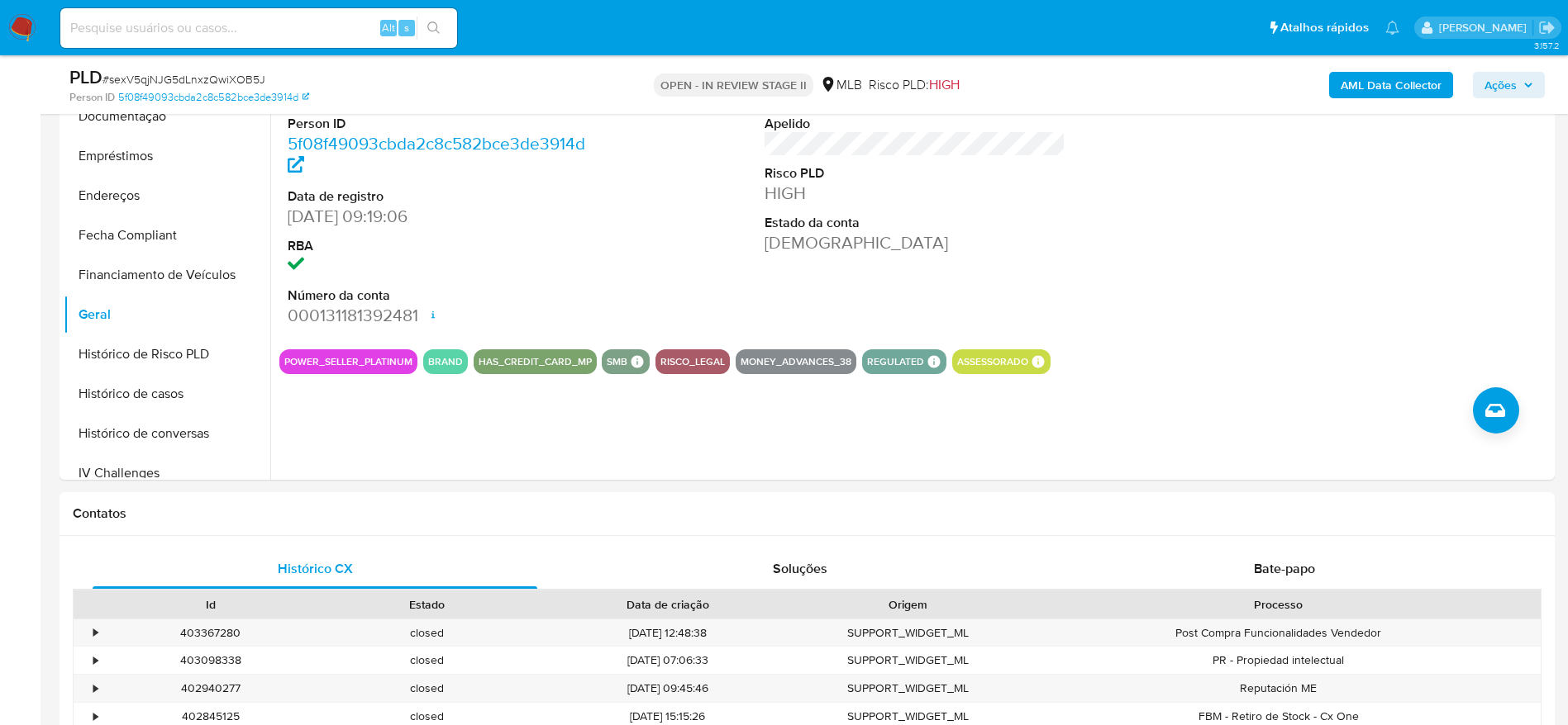
drag, startPoint x: 1495, startPoint y: 84, endPoint x: 1483, endPoint y: 97, distance: 17.7
click at [1495, 83] on span "Ações" at bounding box center [1500, 85] width 32 height 26
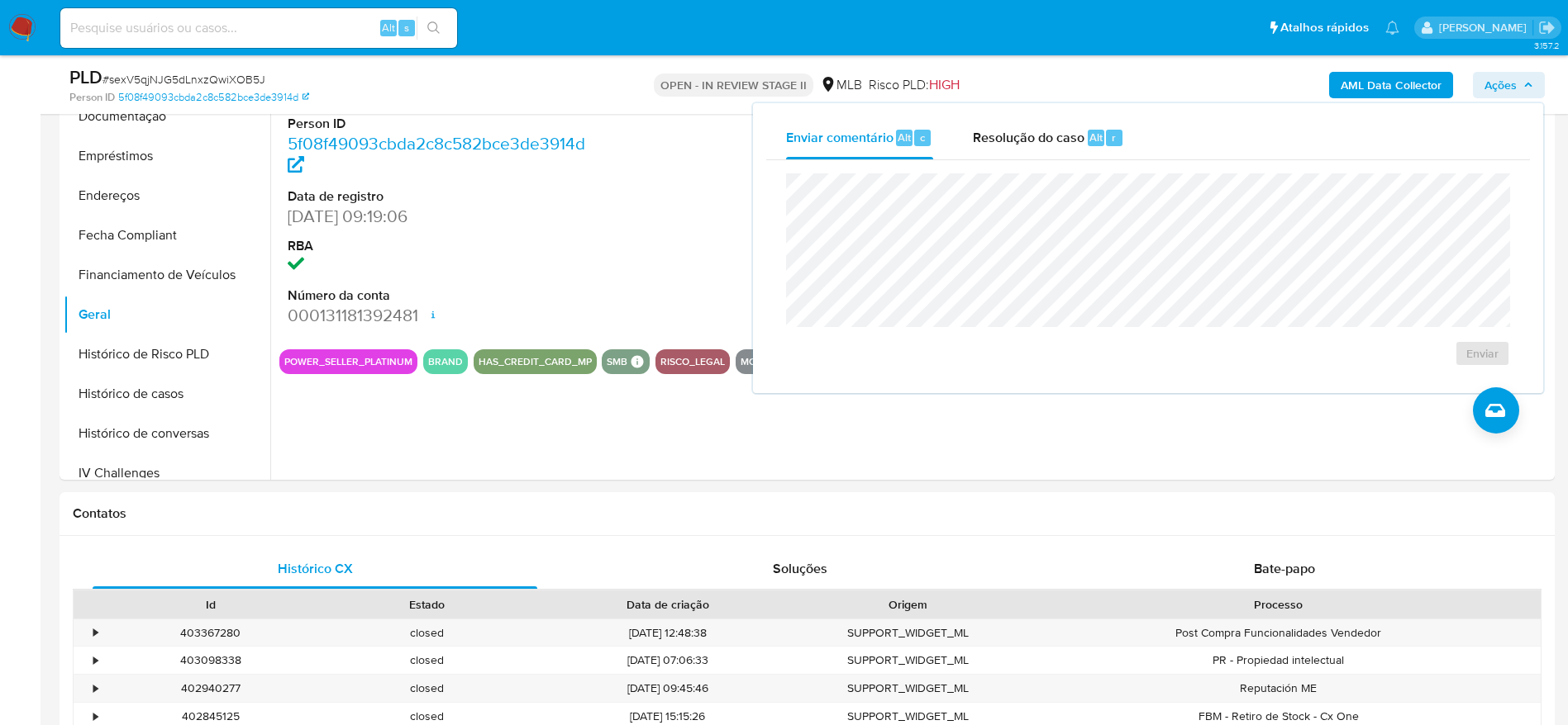
drag, startPoint x: 1026, startPoint y: 146, endPoint x: 1025, endPoint y: 168, distance: 22.0
click at [1026, 148] on div "Resolução do caso Alt r" at bounding box center [1048, 138] width 151 height 43
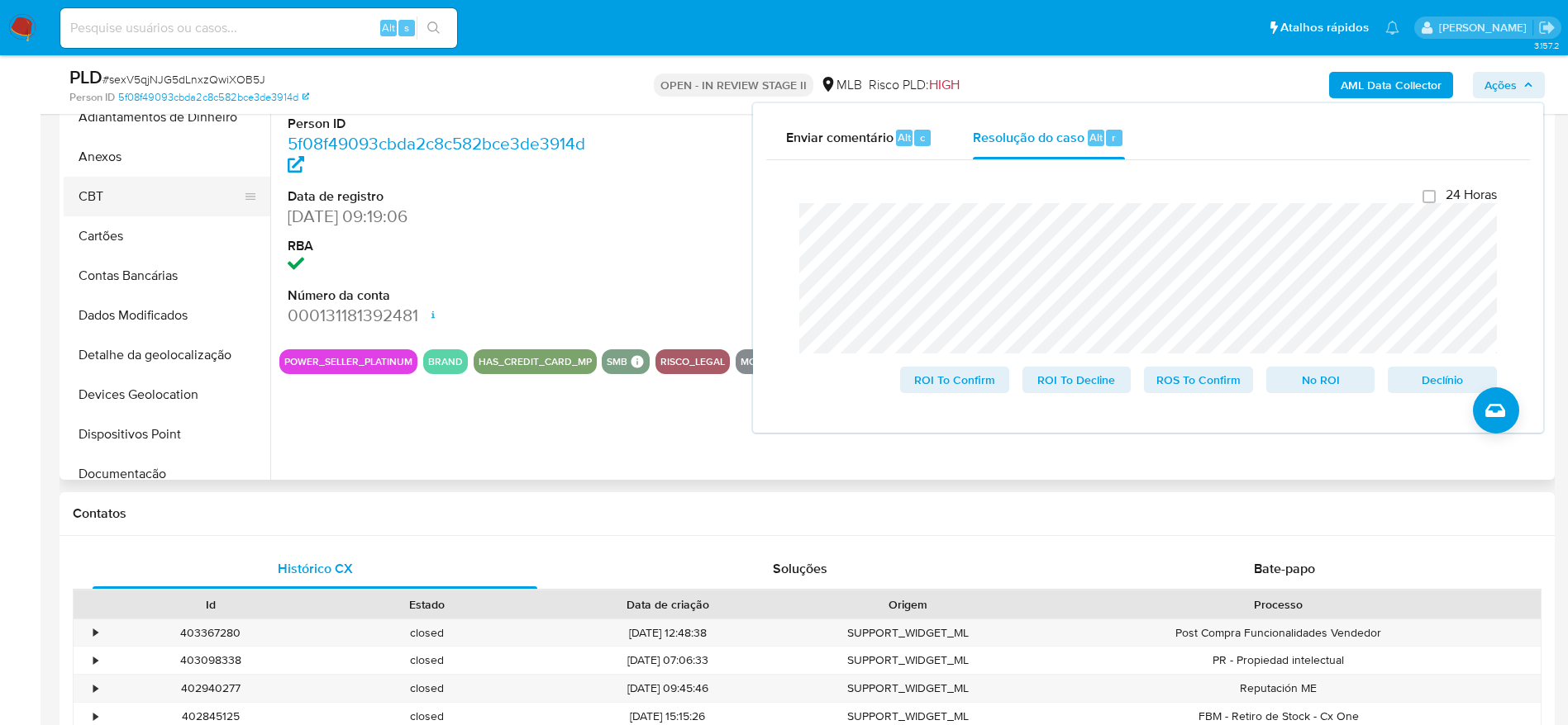
scroll to position [0, 0]
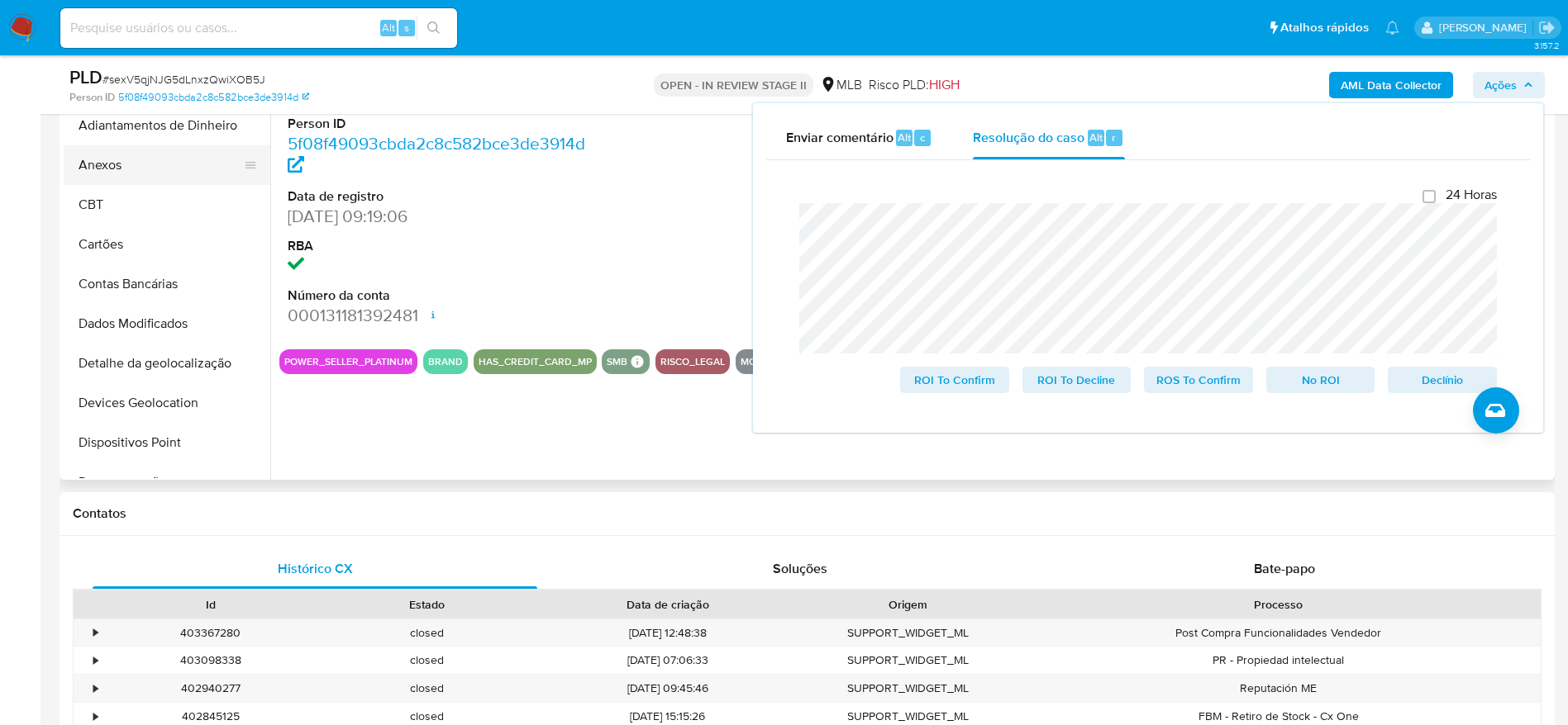
click at [133, 166] on button "Anexos" at bounding box center [161, 165] width 194 height 39
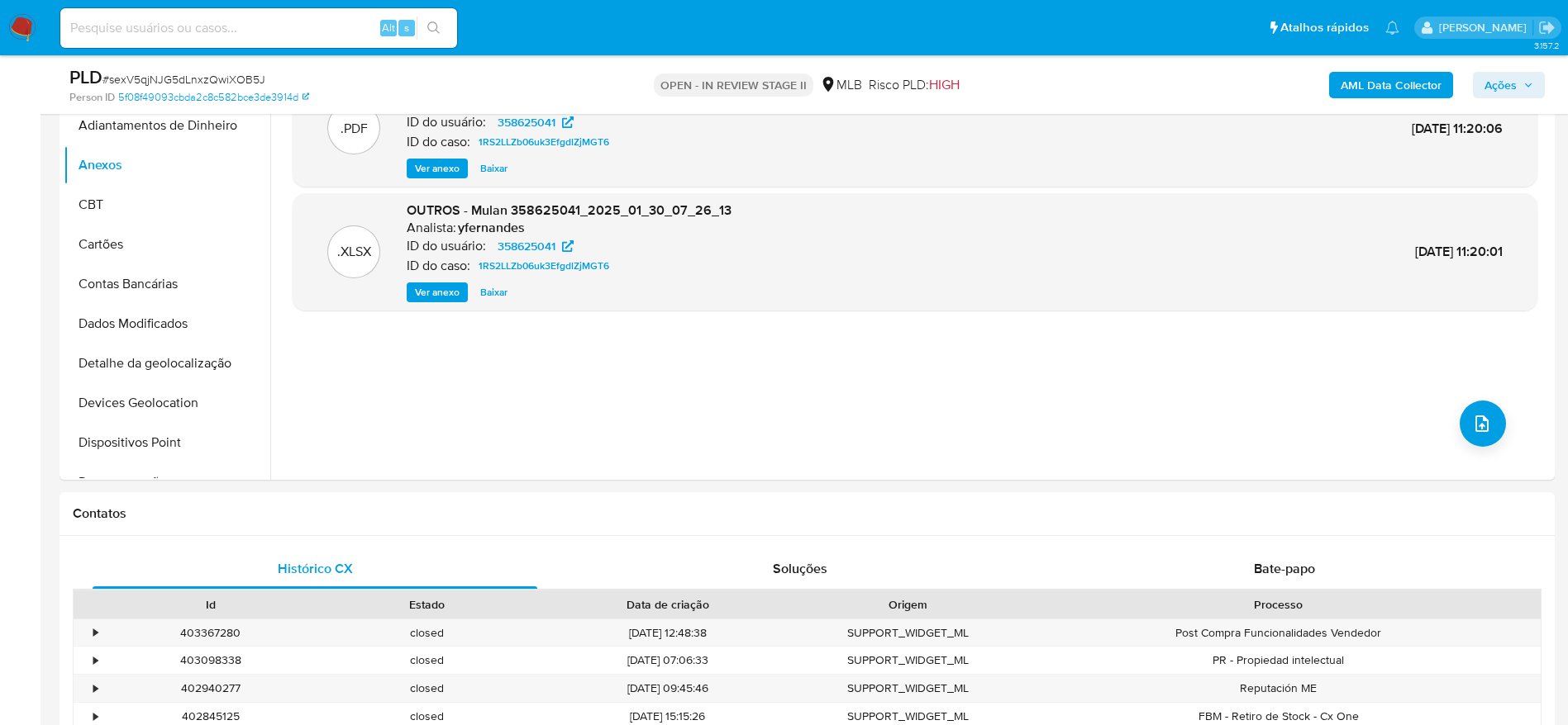
click at [1494, 89] on span "Ações" at bounding box center [1500, 85] width 32 height 26
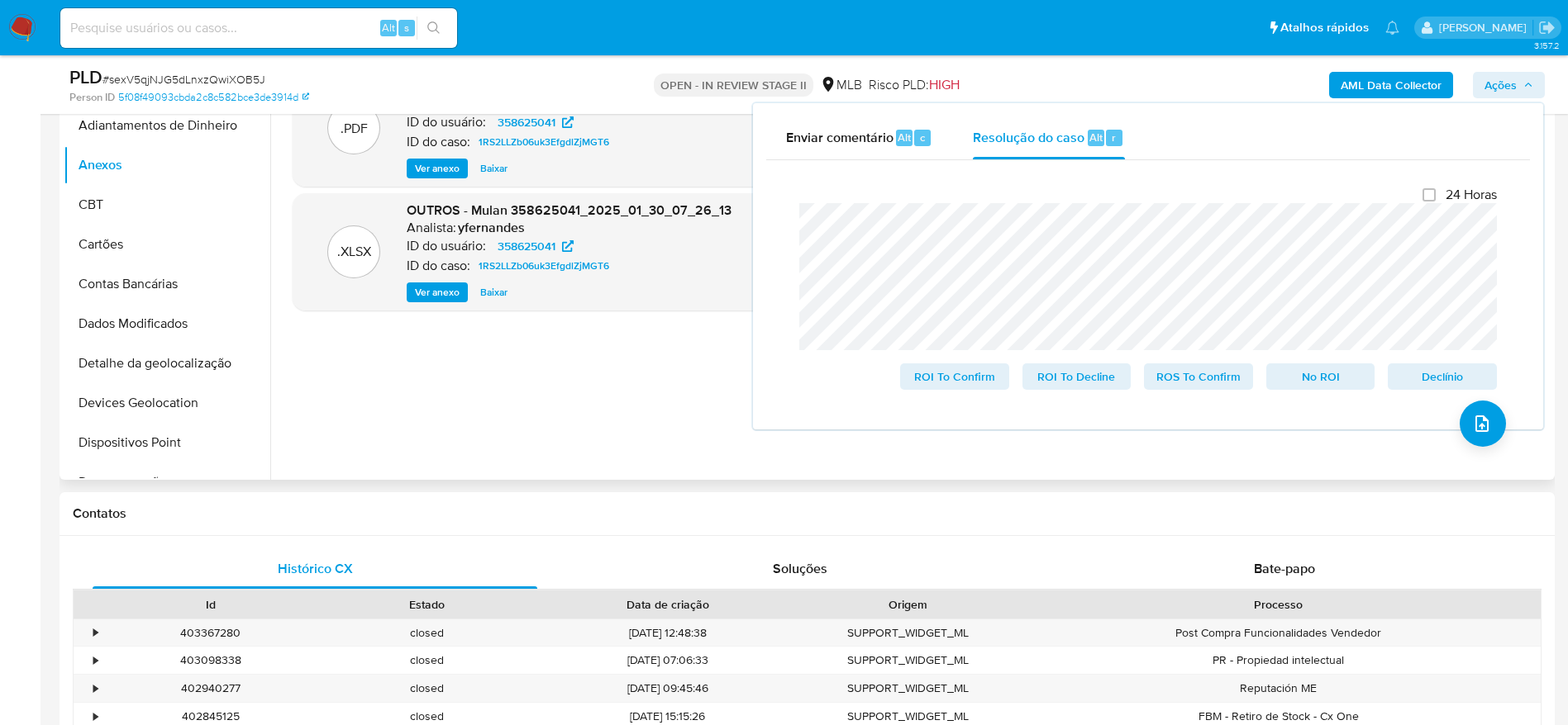
click at [632, 386] on div ".PDF OUTROS - DECLINIO_SAR - xxxxx - CNPJ 33963683000131 - AUMA PERFUMARIA LTDA…" at bounding box center [914, 268] width 1244 height 397
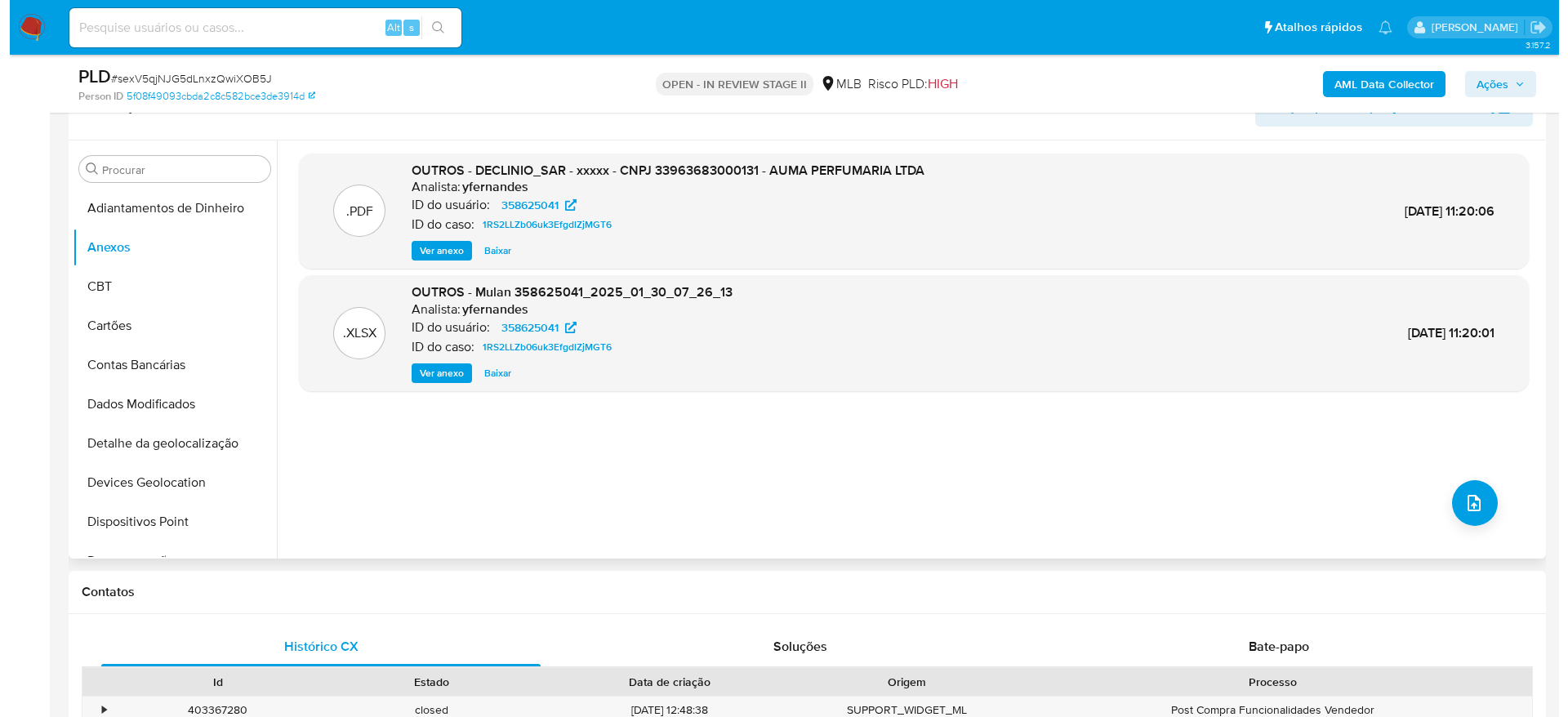
scroll to position [245, 0]
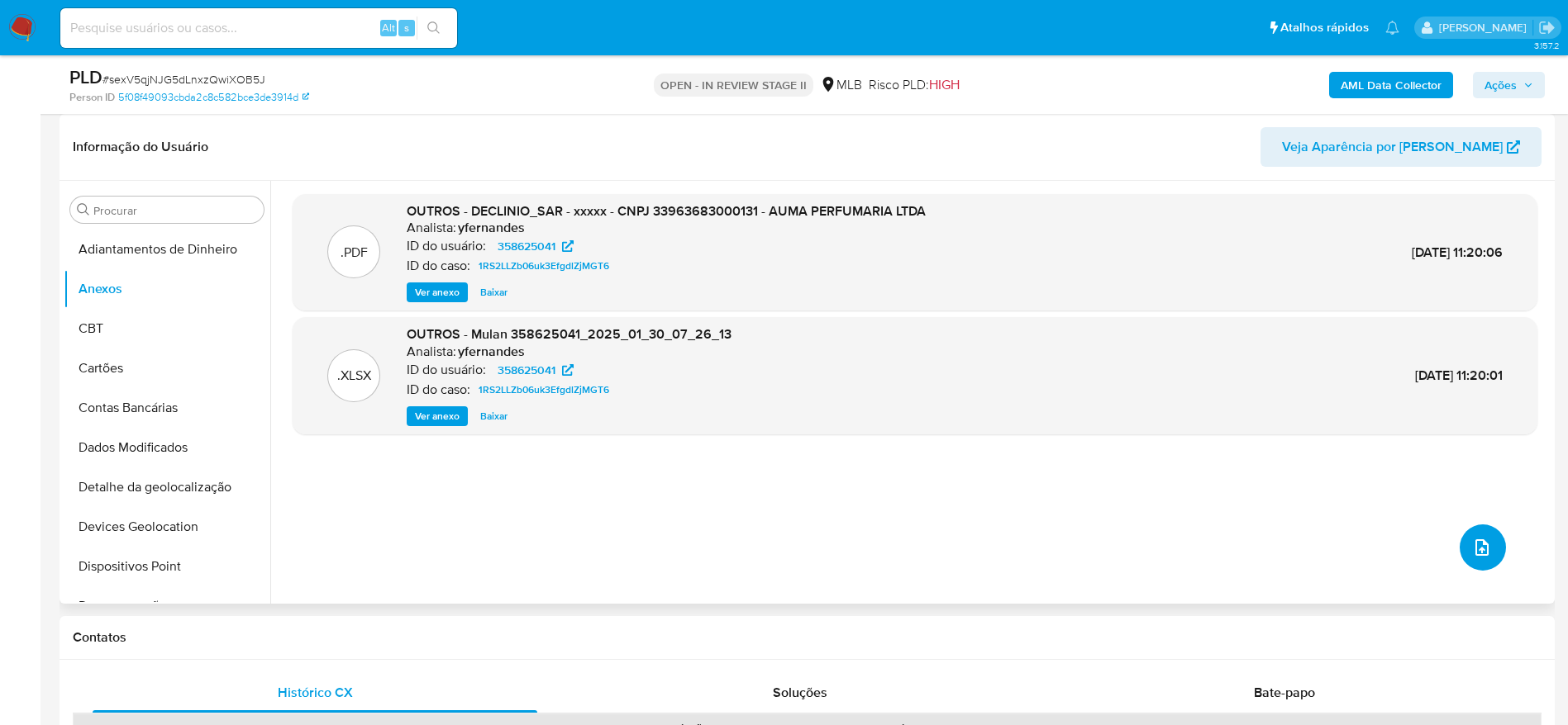
click at [1477, 545] on icon "upload-file" at bounding box center [1482, 548] width 20 height 20
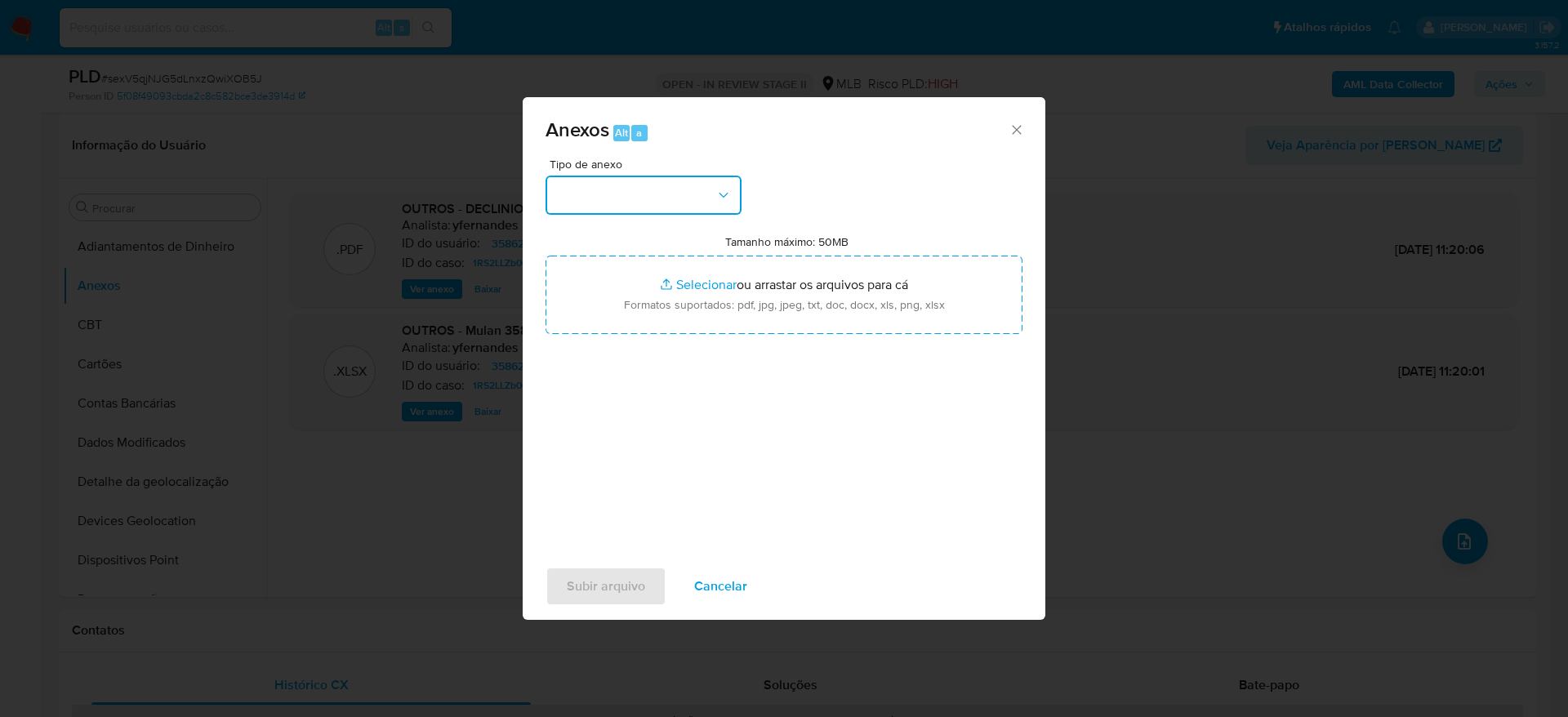
click at [660, 182] on button "button" at bounding box center [643, 195] width 196 height 39
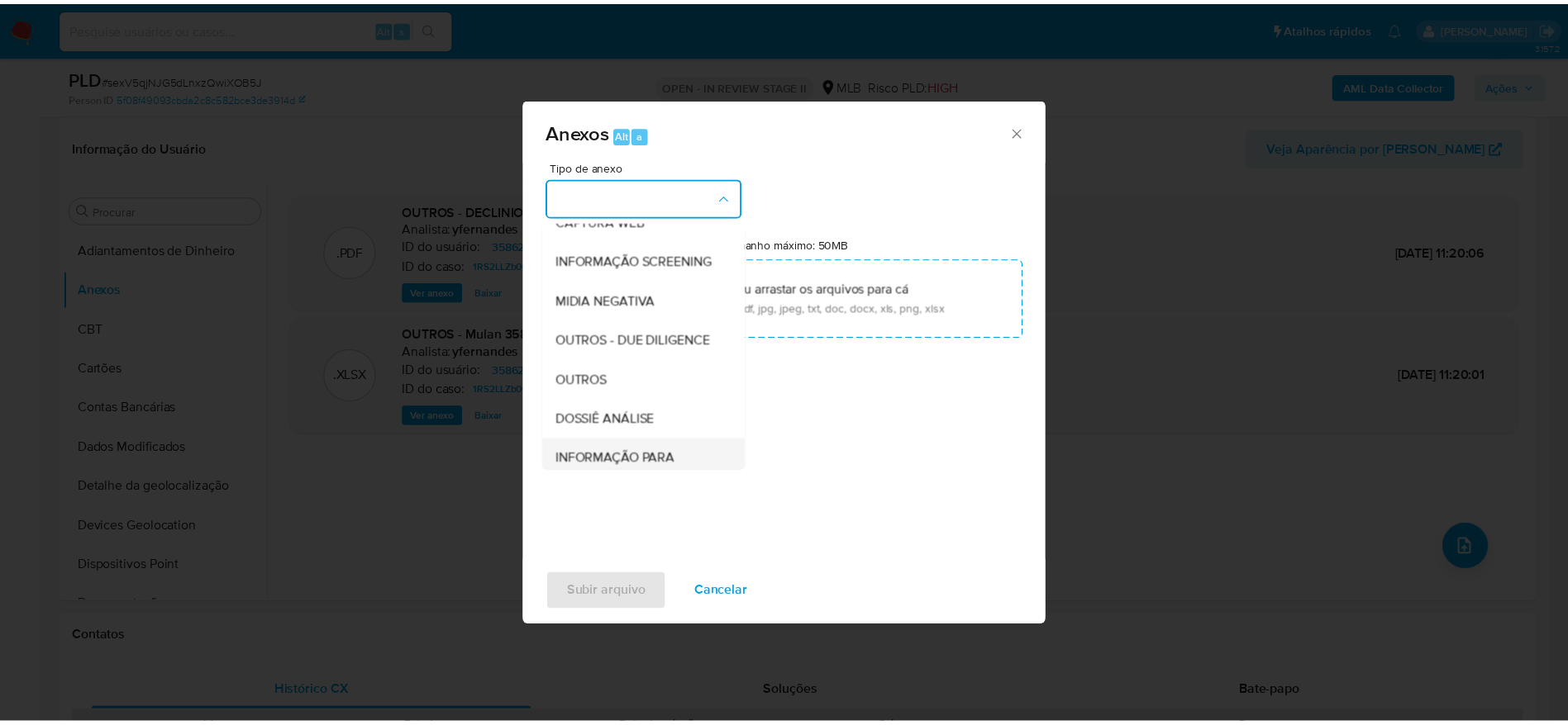
scroll to position [255, 0]
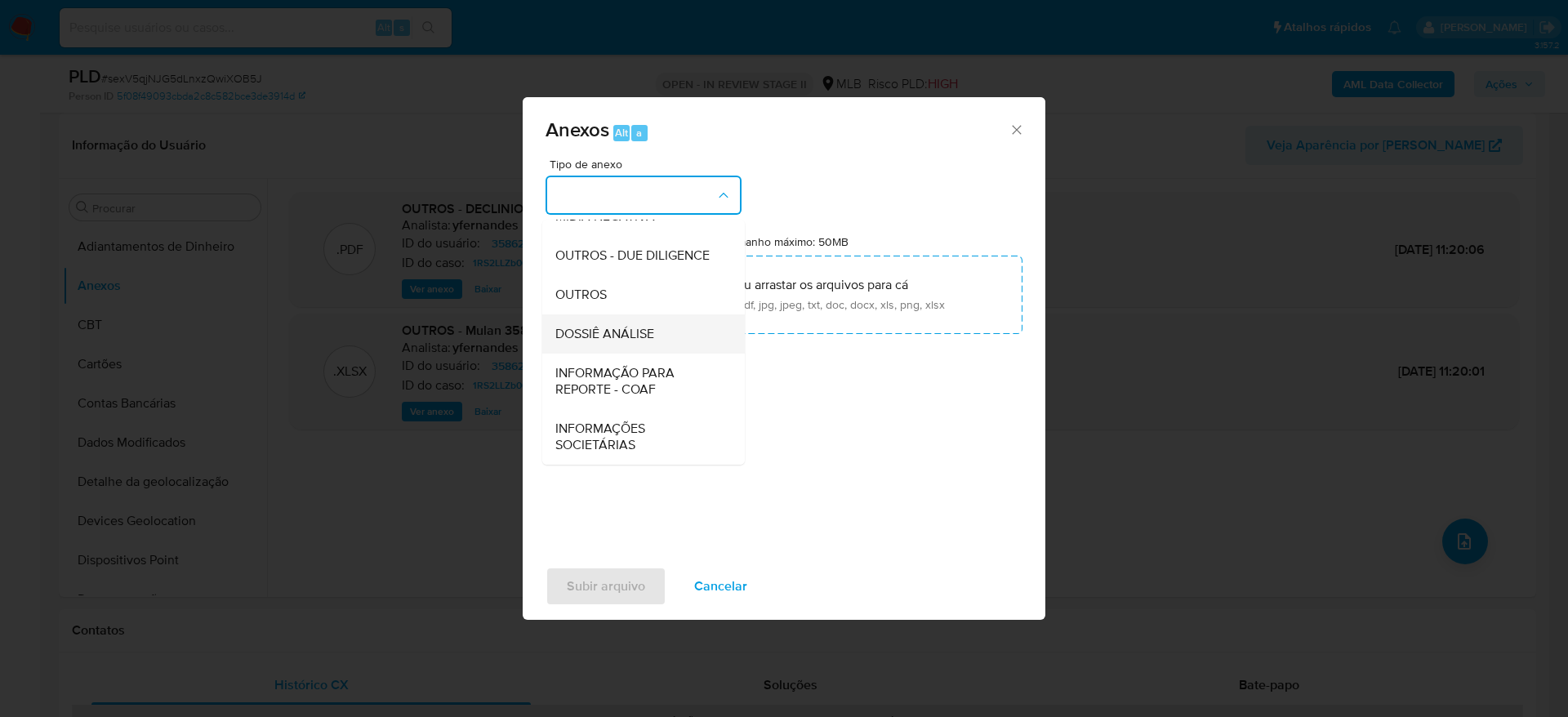
click at [607, 342] on span "DOSSIÊ ANÁLISE" at bounding box center [605, 334] width 99 height 16
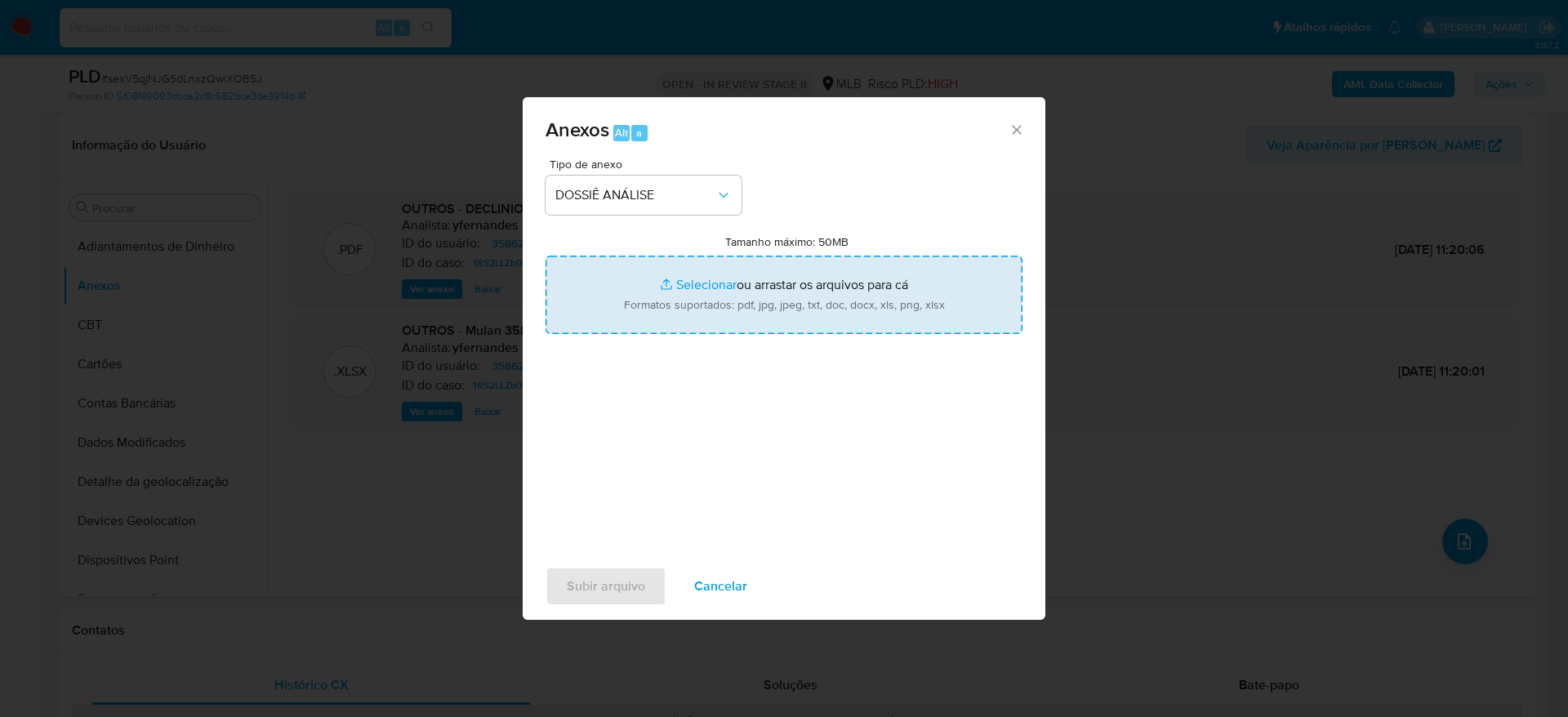
type input "C:\fakepath\Caselog sexV5qjNJG5dLnxzQwiXOB5J_2025_09_03_14_46_58 - CNPJ 3396368…"
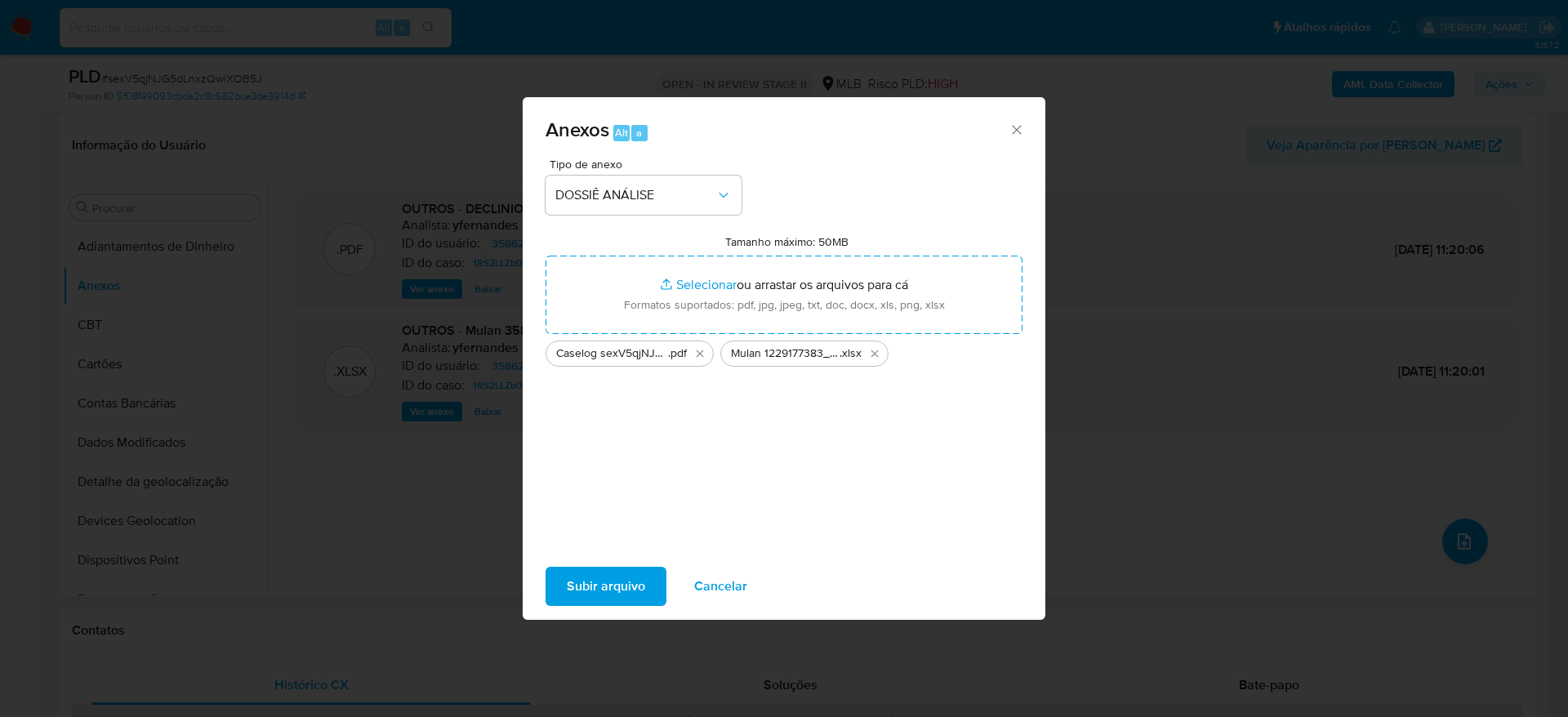
click at [612, 588] on span "Subir arquivo" at bounding box center [605, 587] width 78 height 36
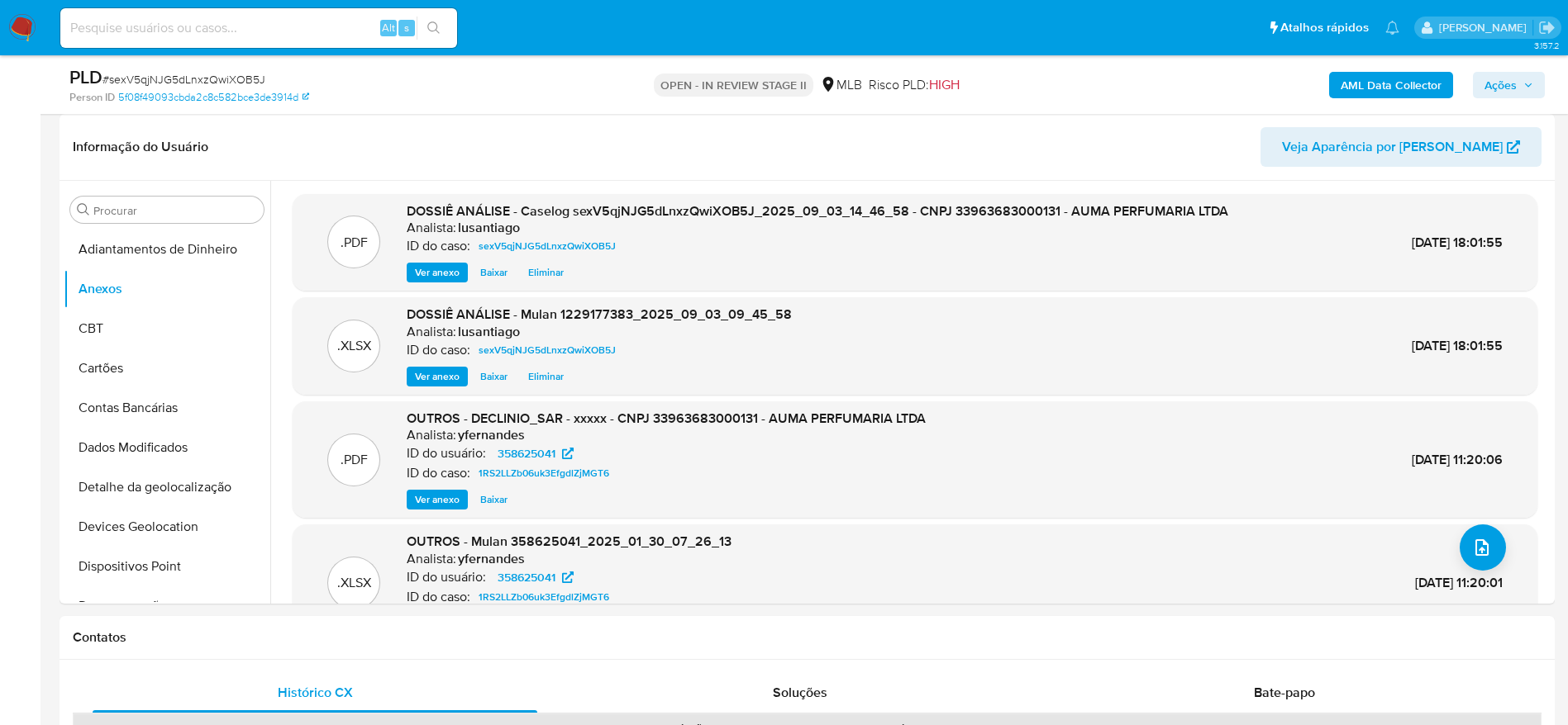
click at [1494, 86] on span "Ações" at bounding box center [1500, 85] width 32 height 26
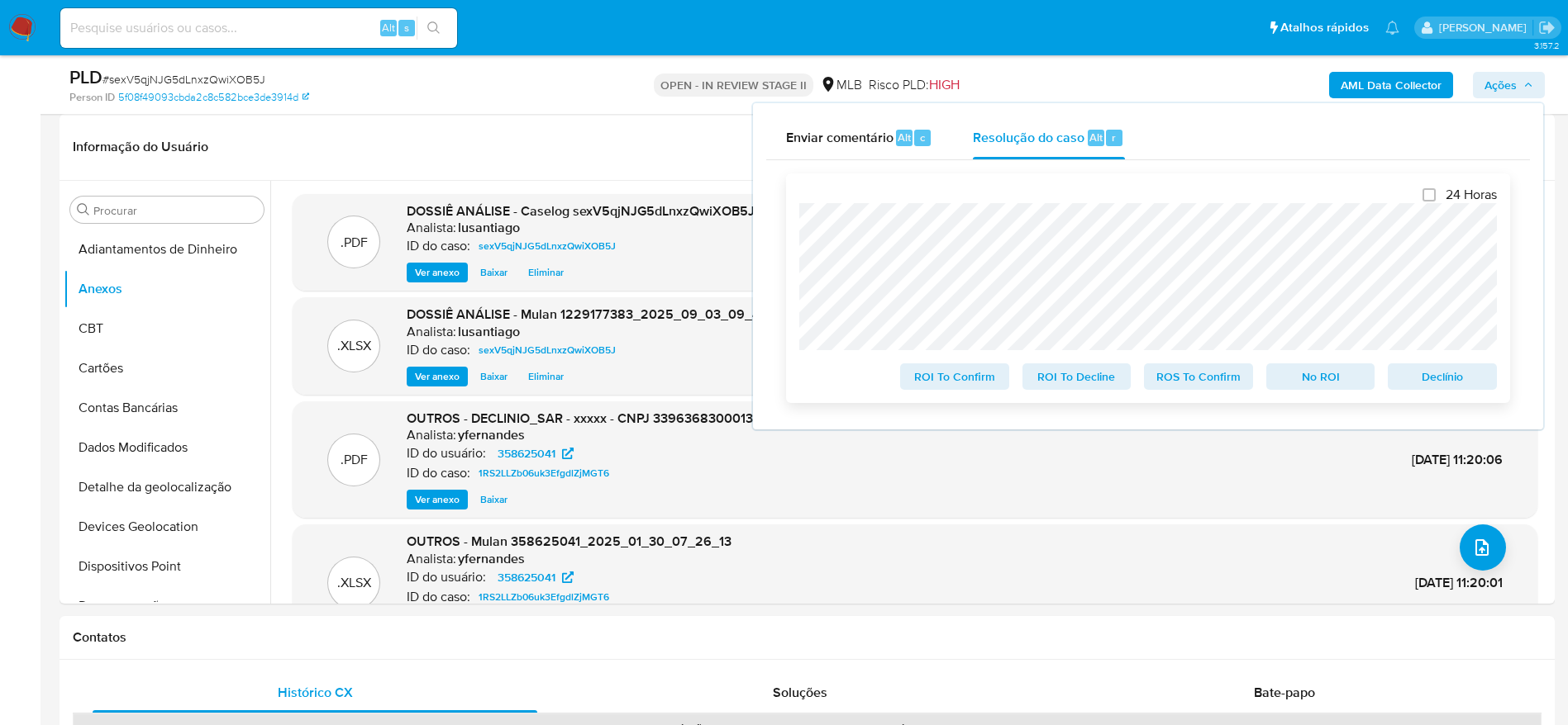
click at [1318, 382] on span "No ROI" at bounding box center [1320, 377] width 86 height 24
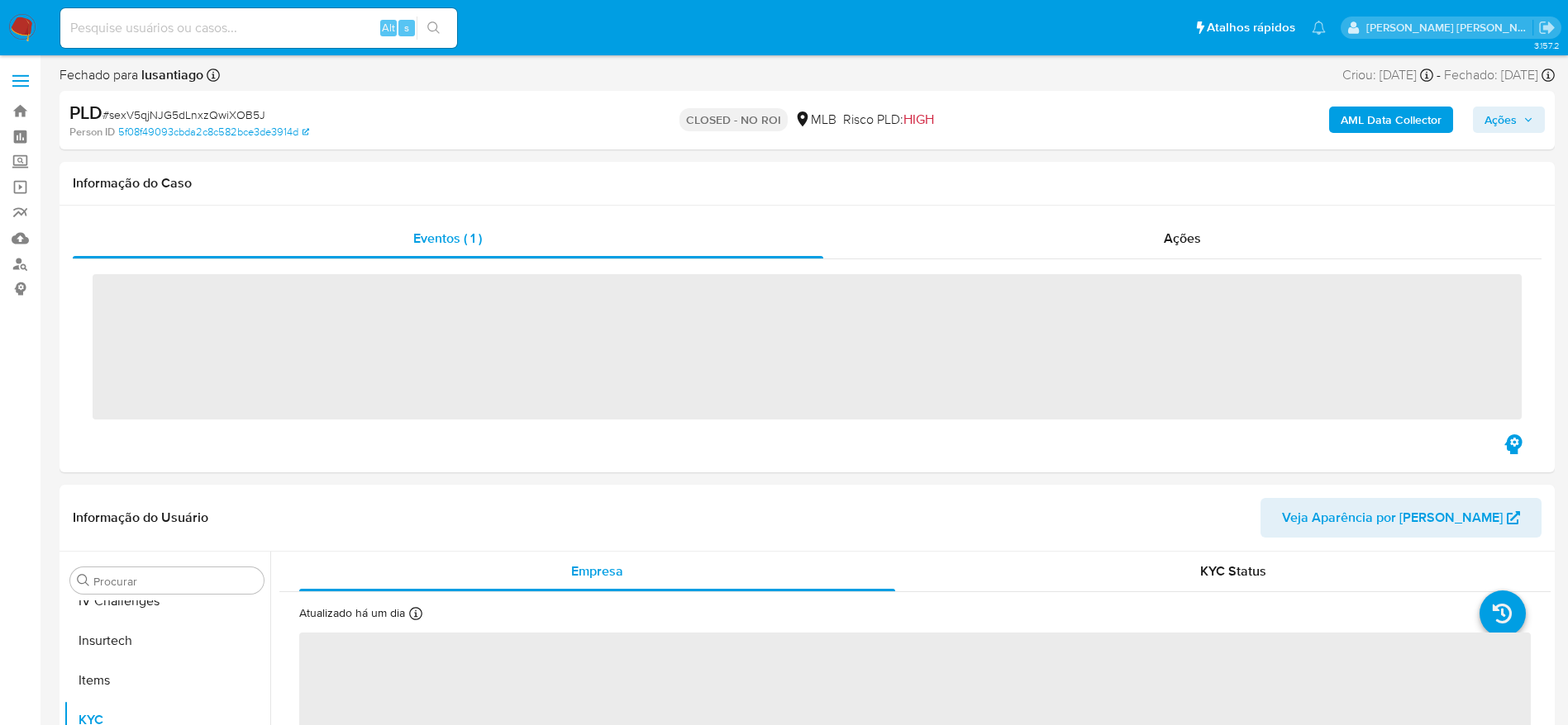
scroll to position [738, 0]
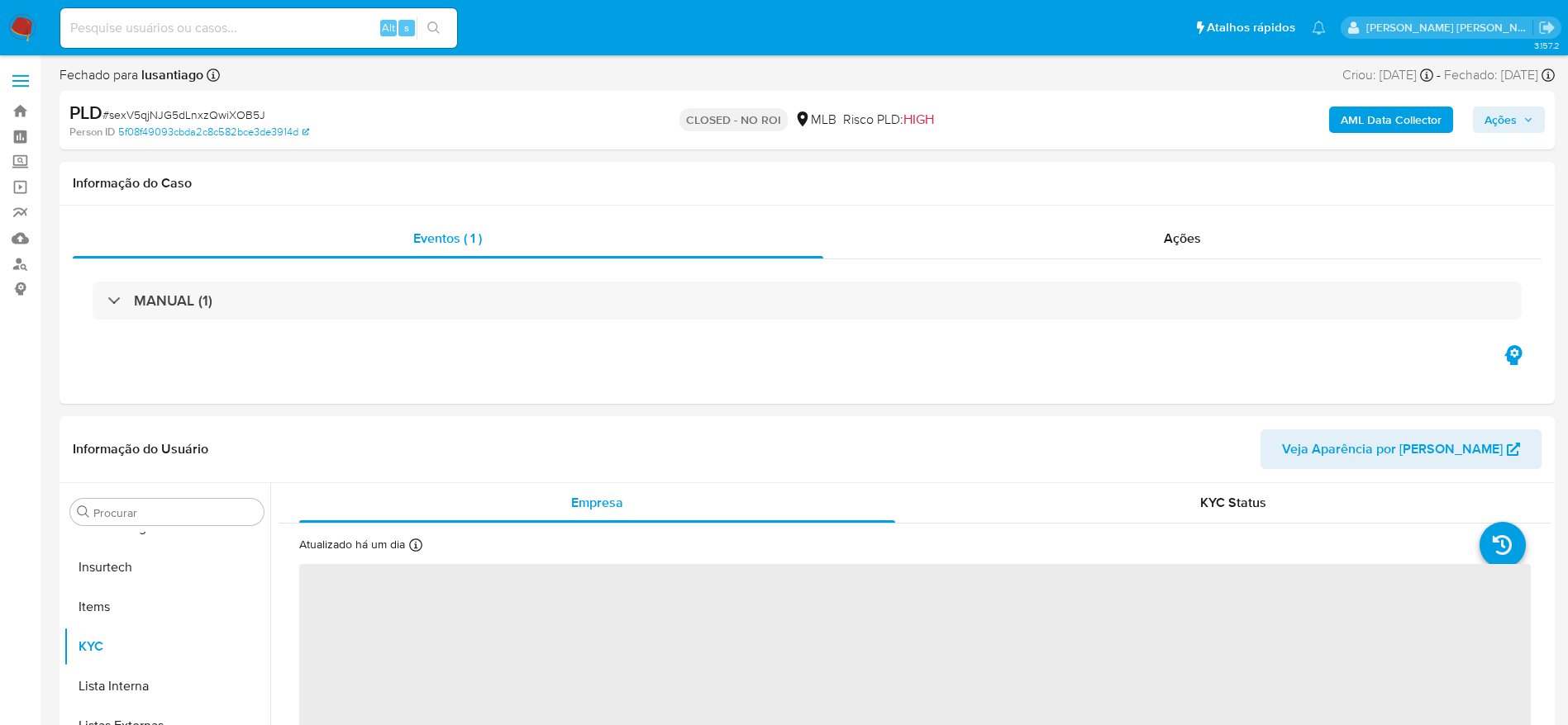
select select "10"
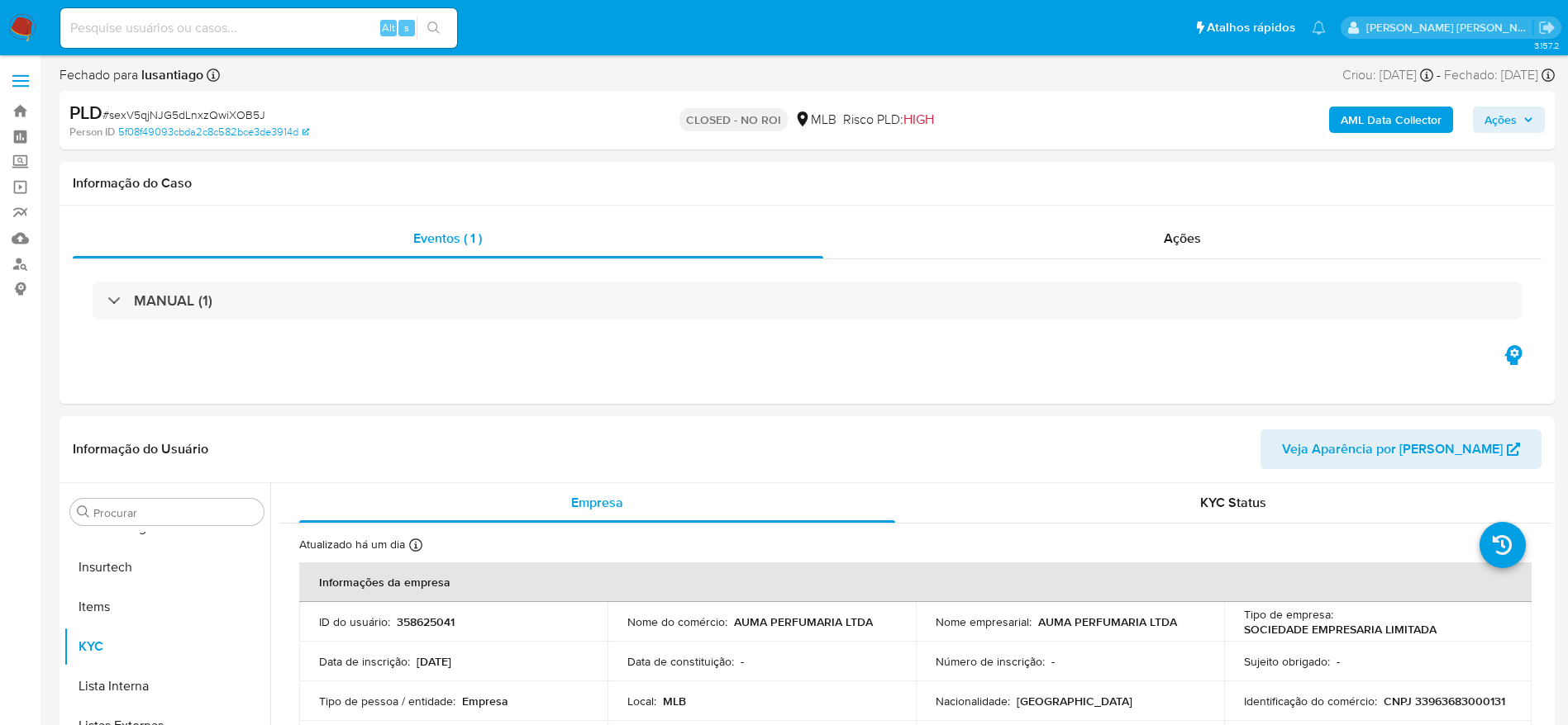
click at [270, 39] on div "Alt s" at bounding box center [258, 27] width 397 height 39
click at [270, 28] on input at bounding box center [258, 28] width 397 height 22
paste input "1036792979"
type input "1036792979"
click at [436, 30] on icon "search-icon" at bounding box center [434, 28] width 12 height 12
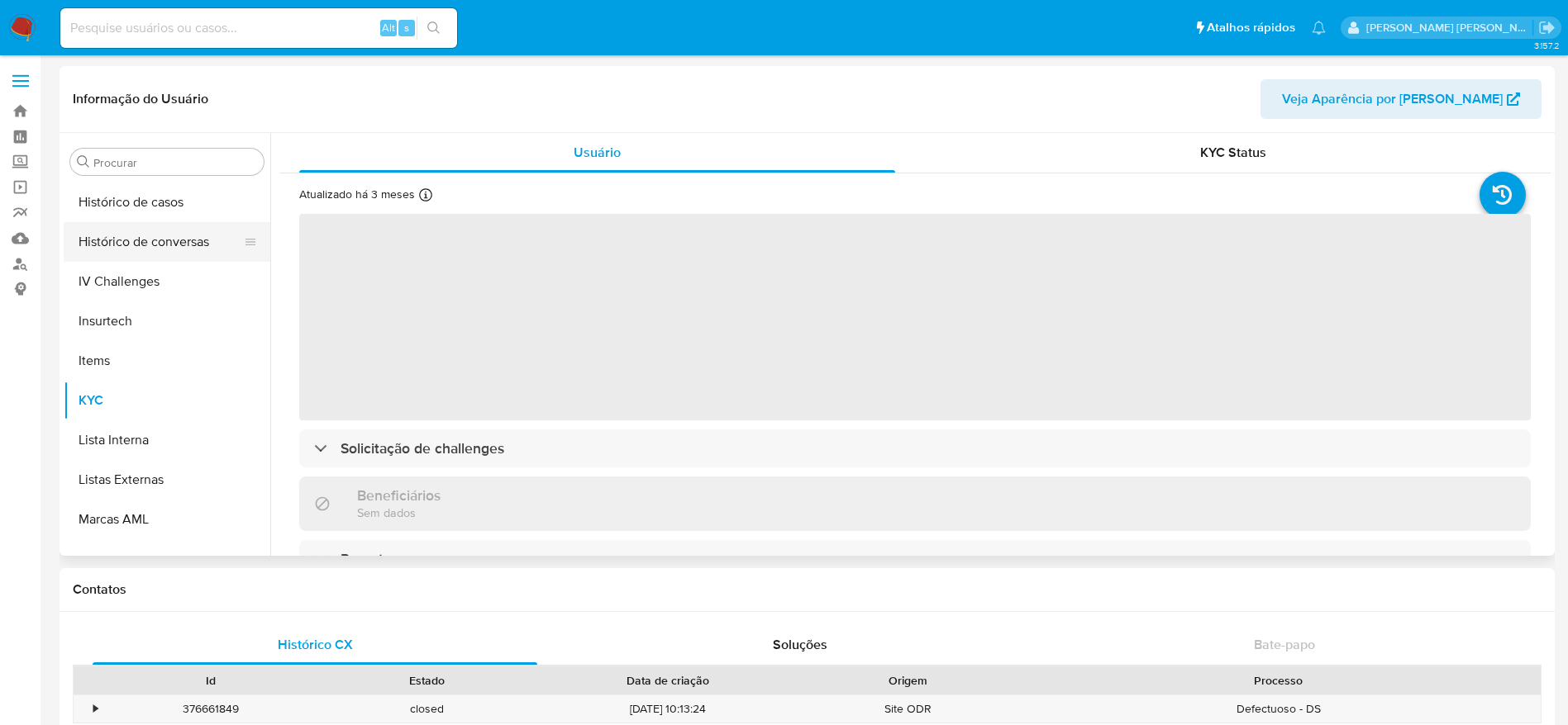
scroll to position [490, 0]
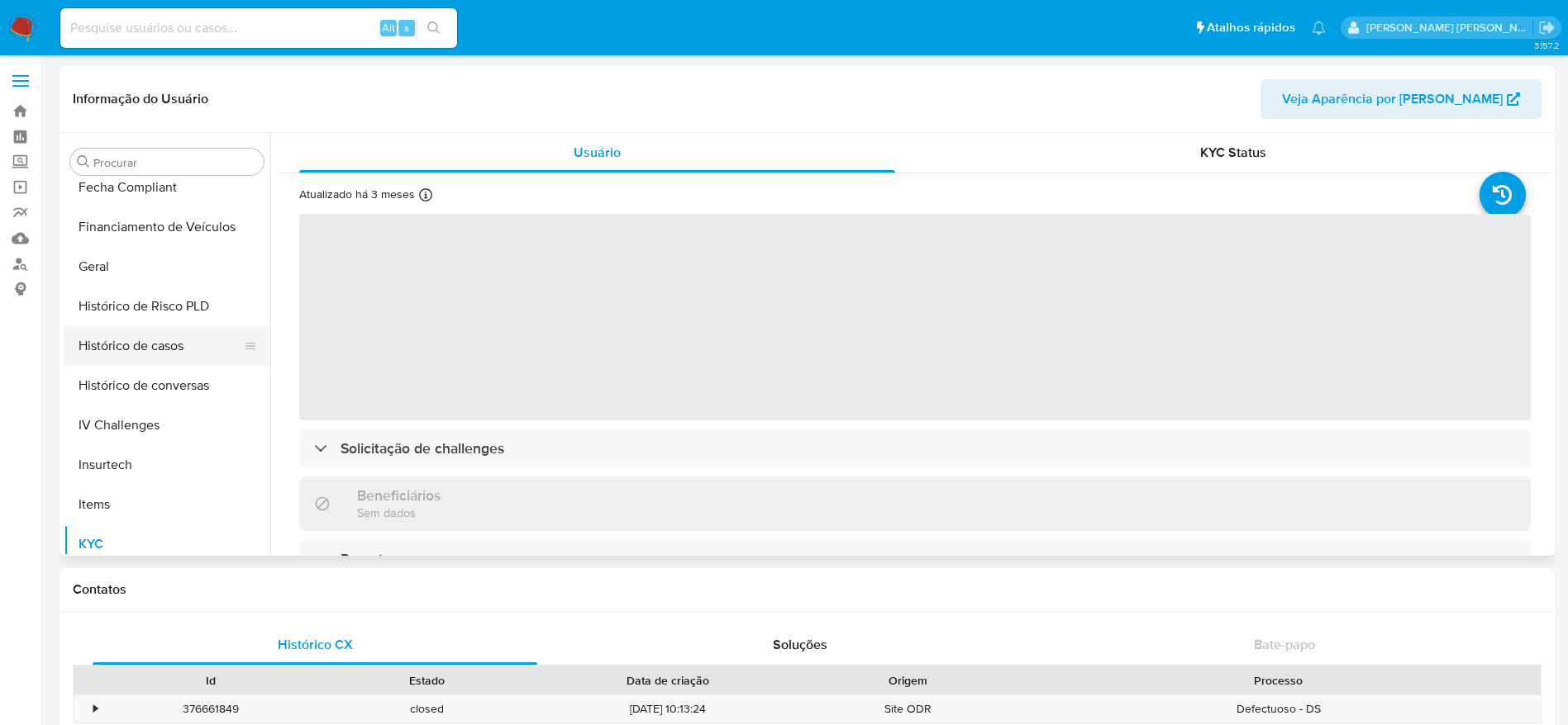
click at [161, 355] on button "Histórico de casos" at bounding box center [161, 345] width 194 height 39
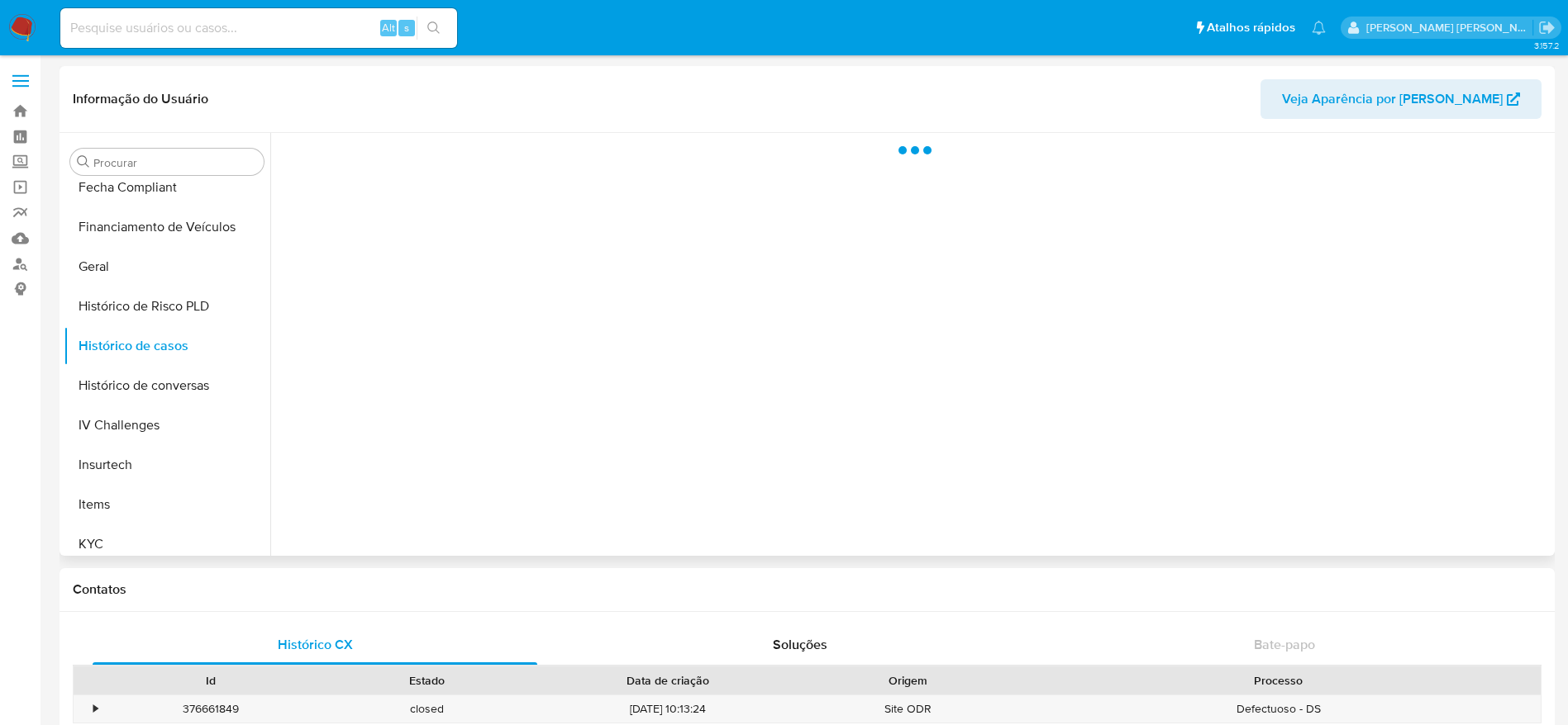
select select "10"
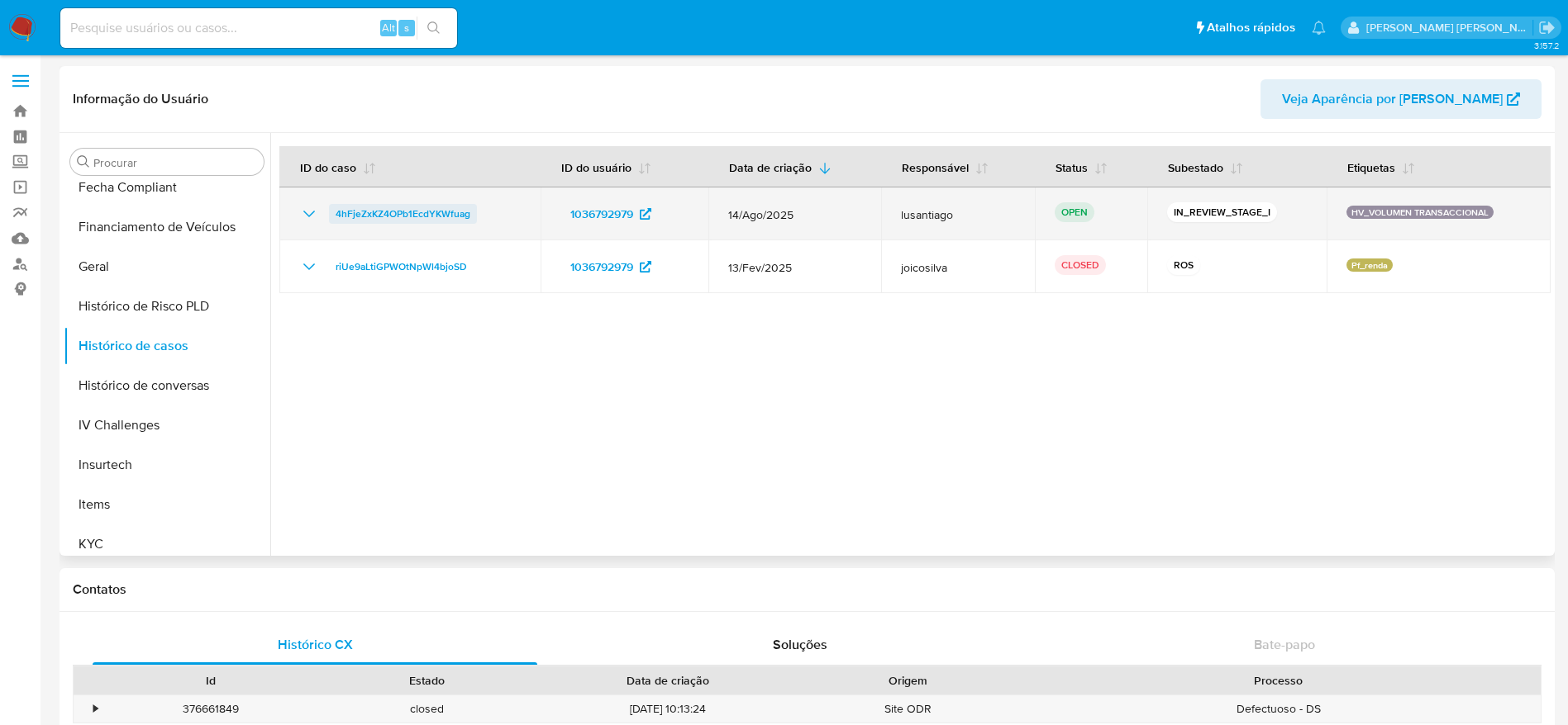
click at [407, 213] on span "4hFjeZxKZ4OPb1EcdYKWfuag" at bounding box center [402, 214] width 134 height 20
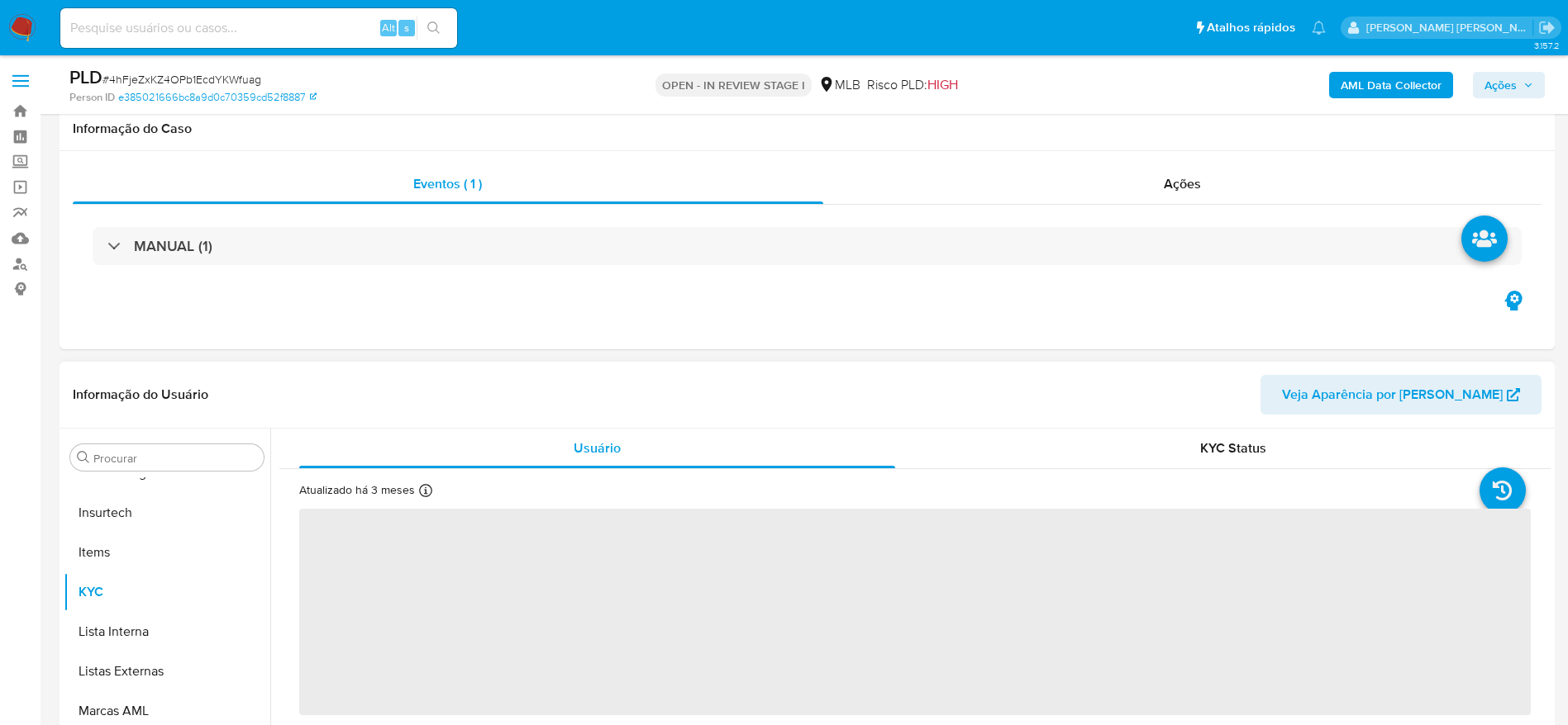
scroll to position [248, 0]
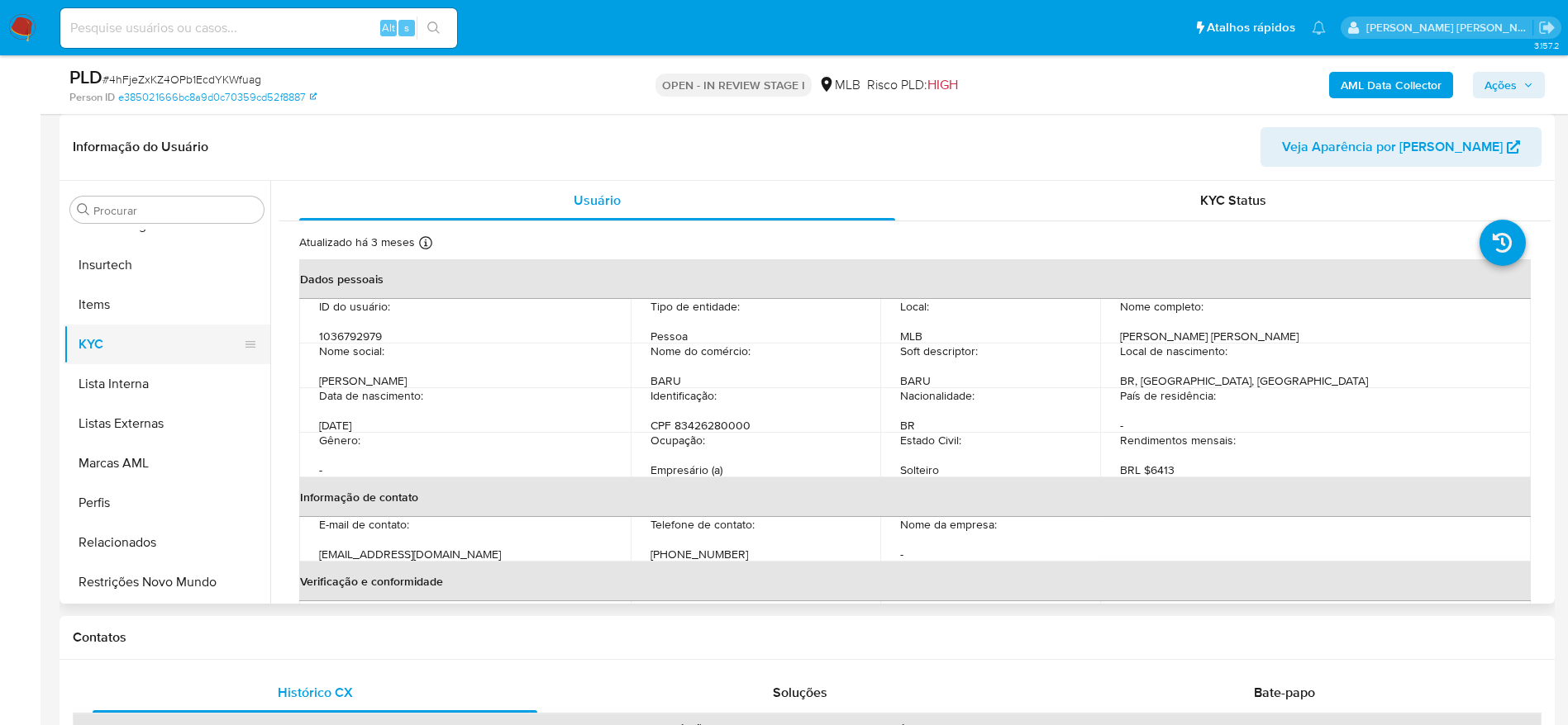
select select "10"
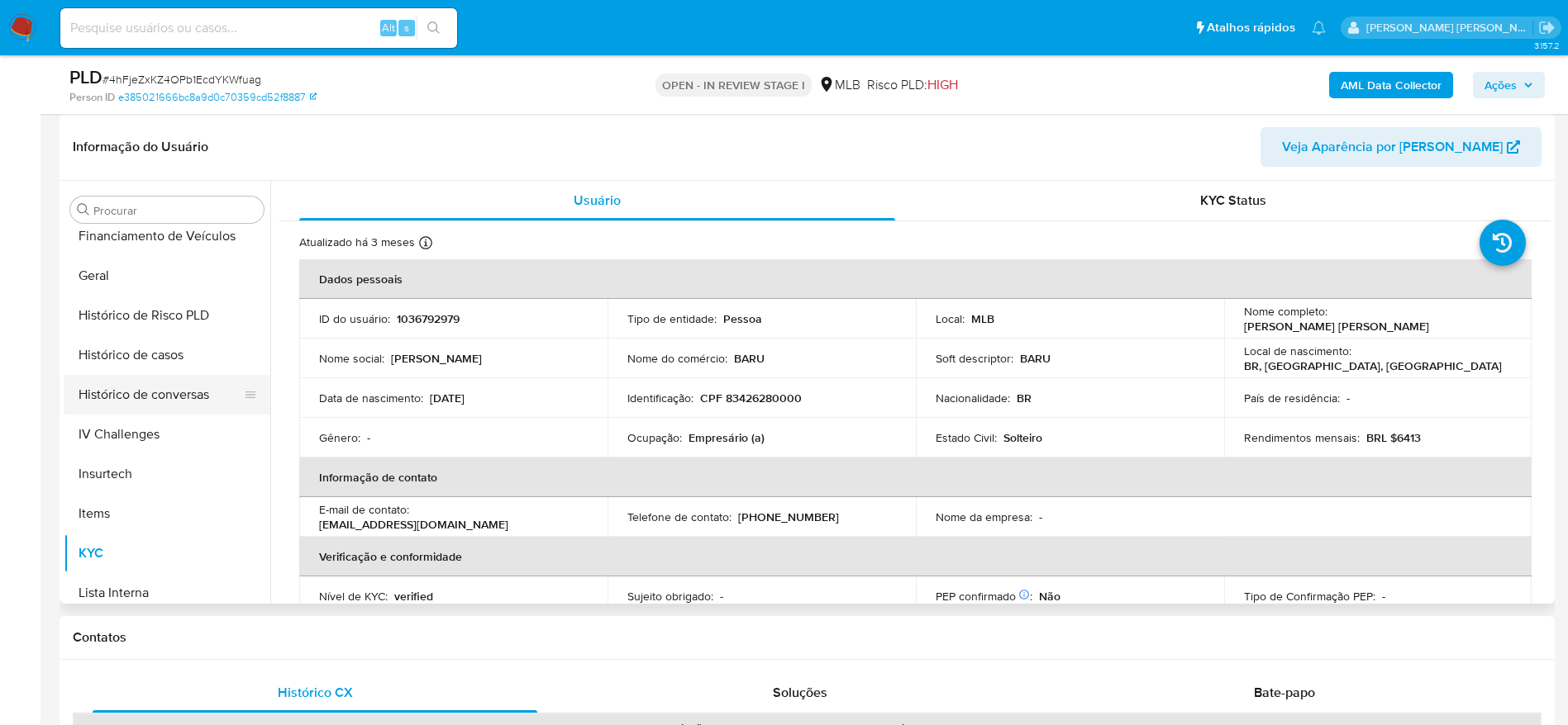
scroll to position [490, 0]
click at [158, 377] on button "Histórico de casos" at bounding box center [161, 393] width 194 height 39
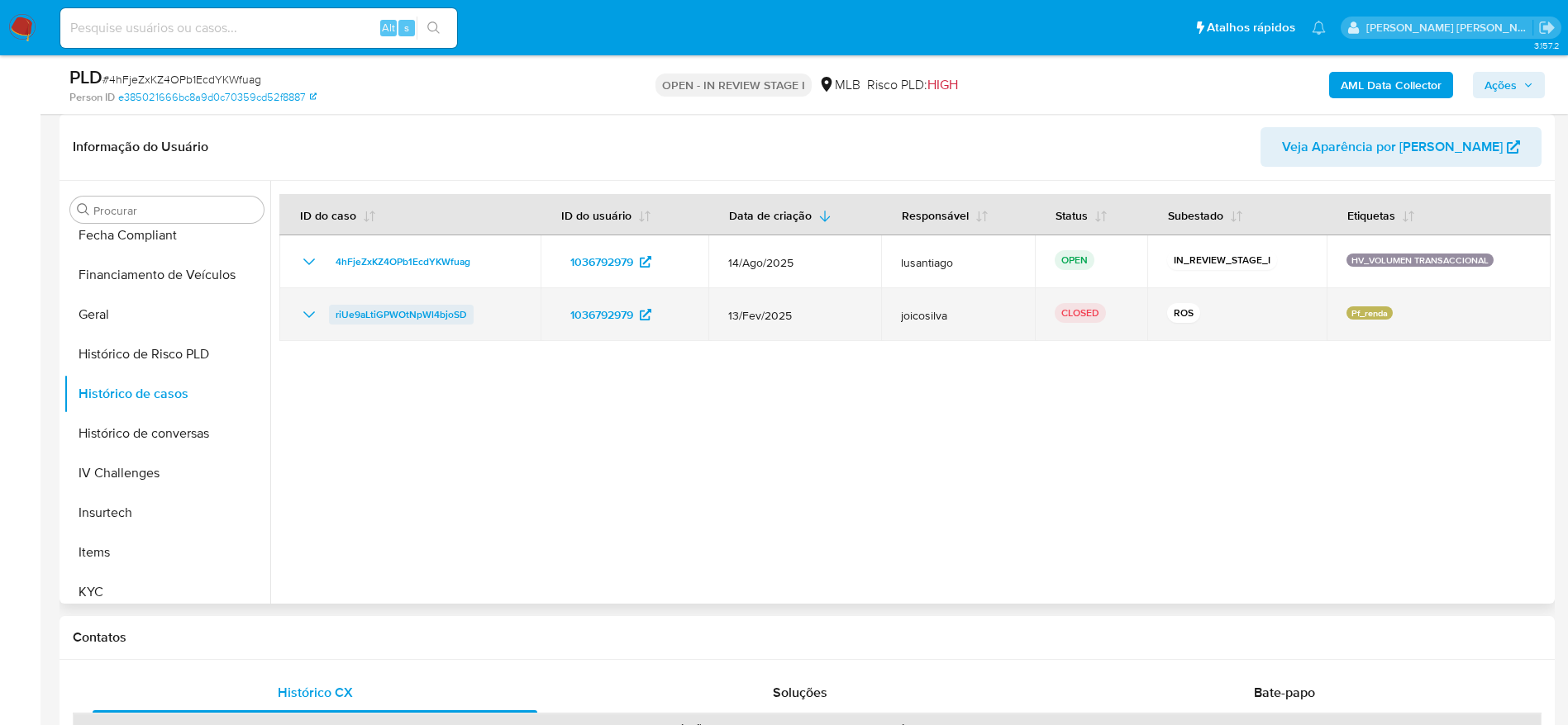
click at [387, 318] on span "riUe9aLtiGPWOtNpWl4bjoSD" at bounding box center [401, 314] width 132 height 20
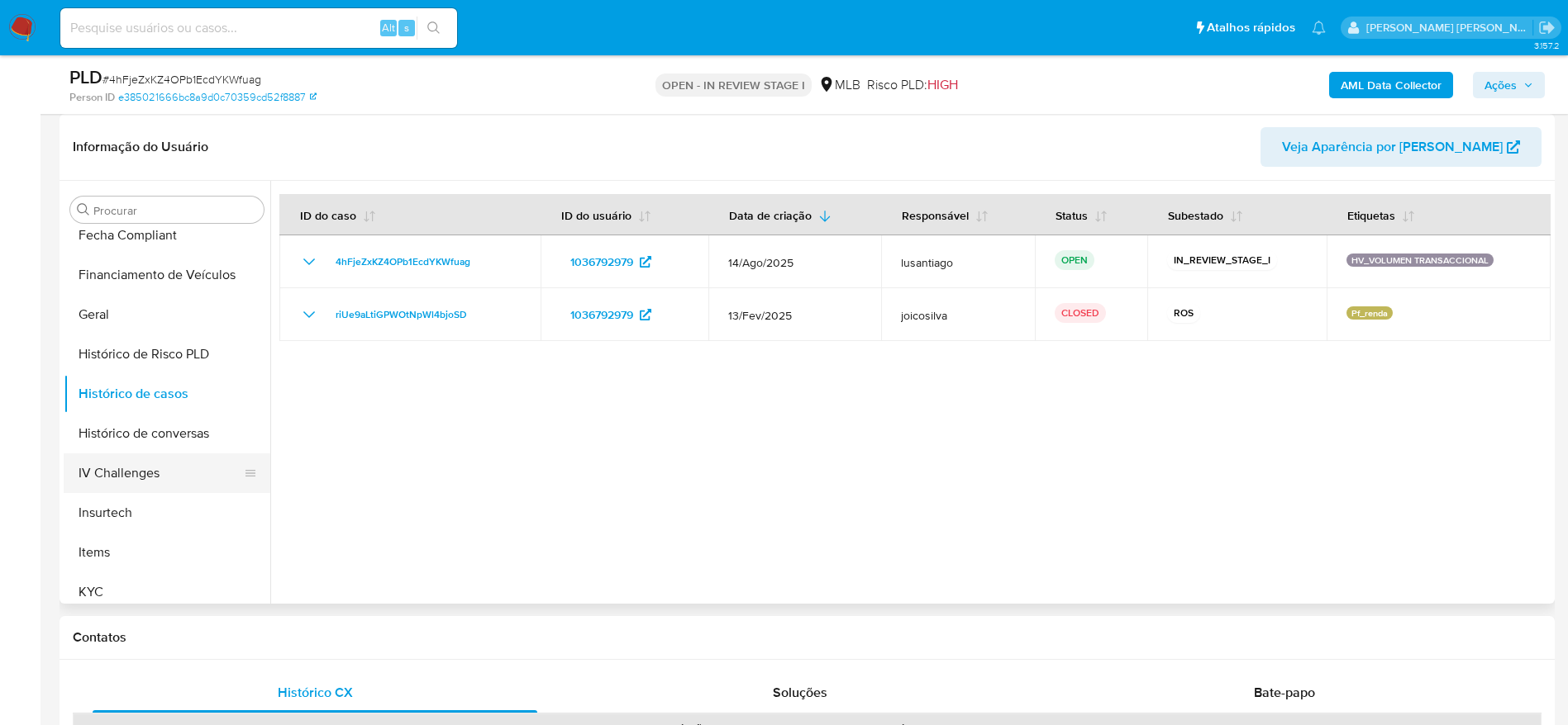
scroll to position [614, 0]
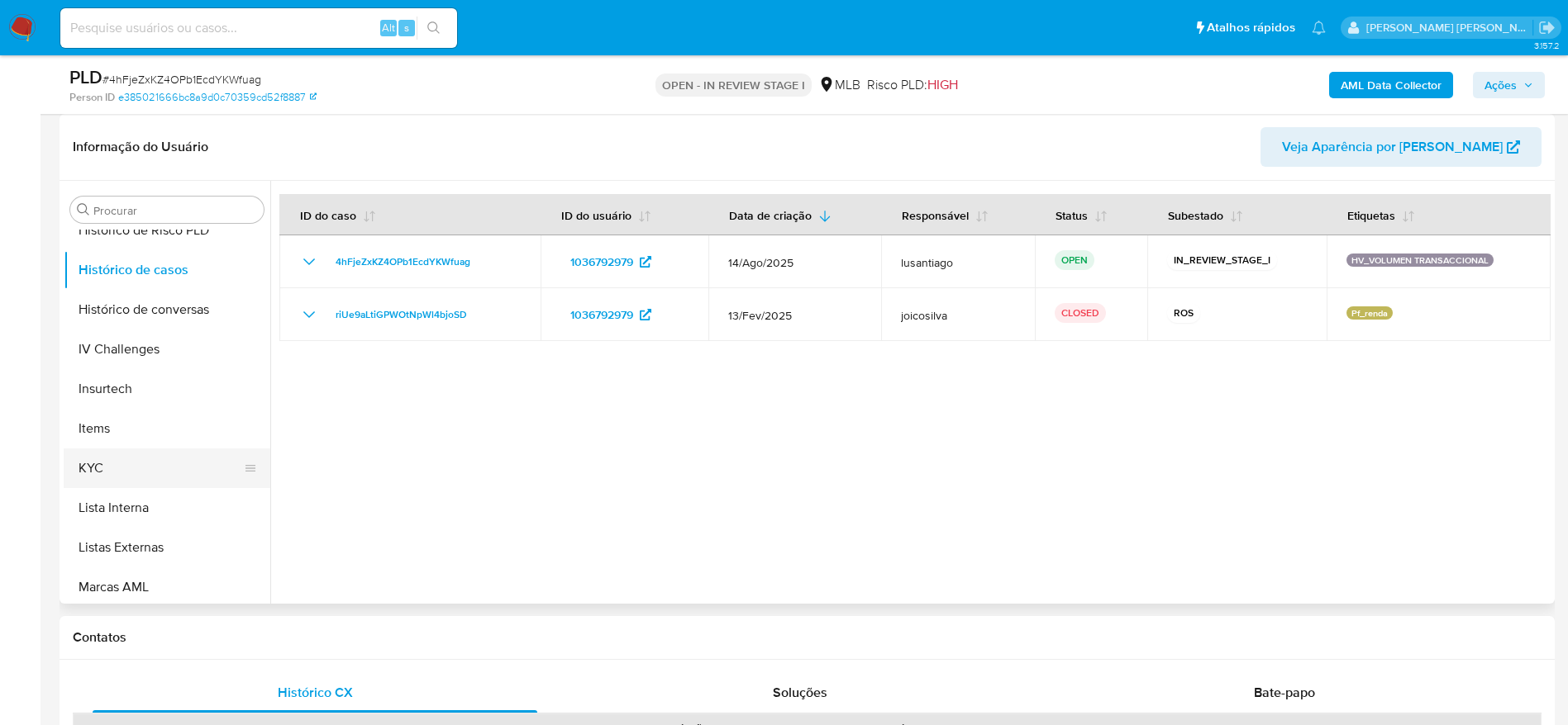
click at [154, 461] on button "KYC" at bounding box center [161, 468] width 194 height 39
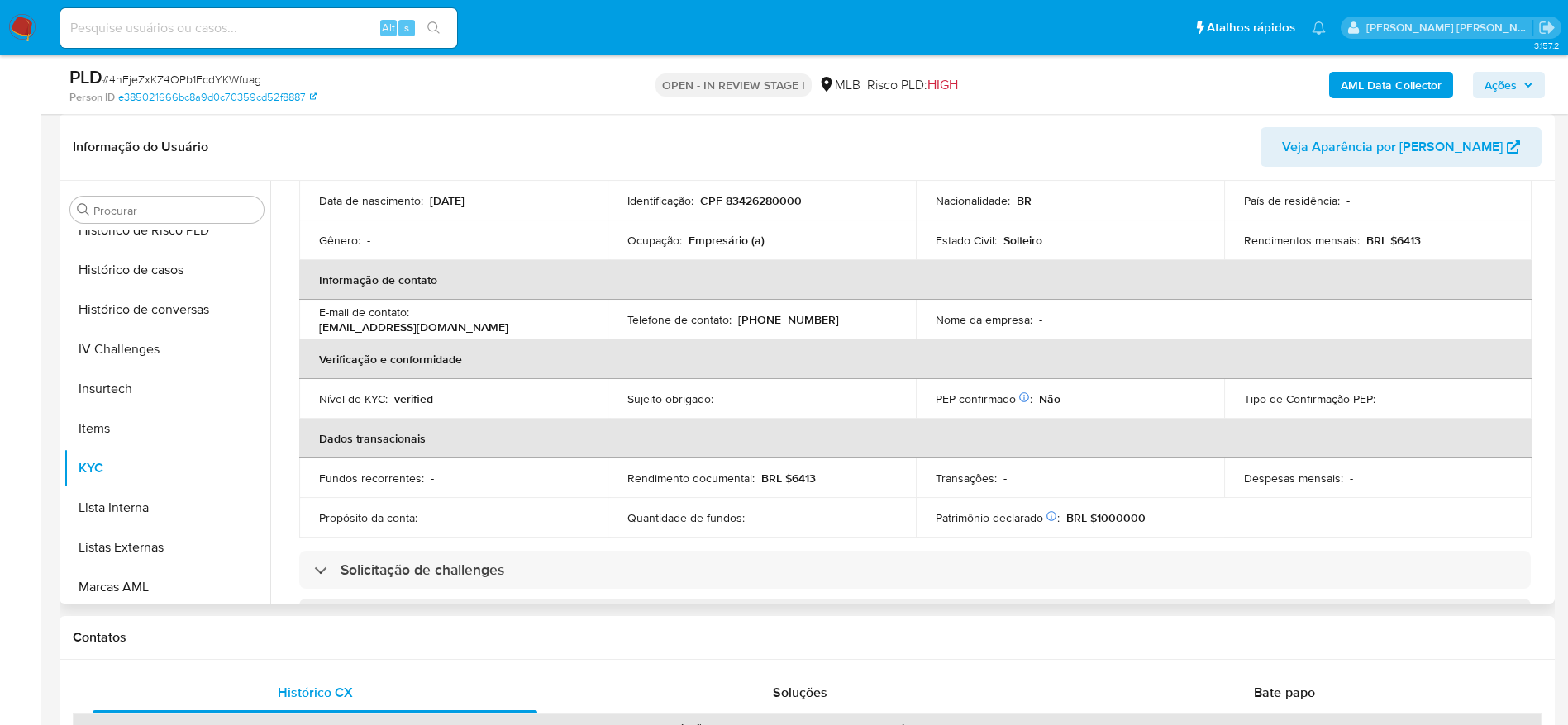
scroll to position [688, 0]
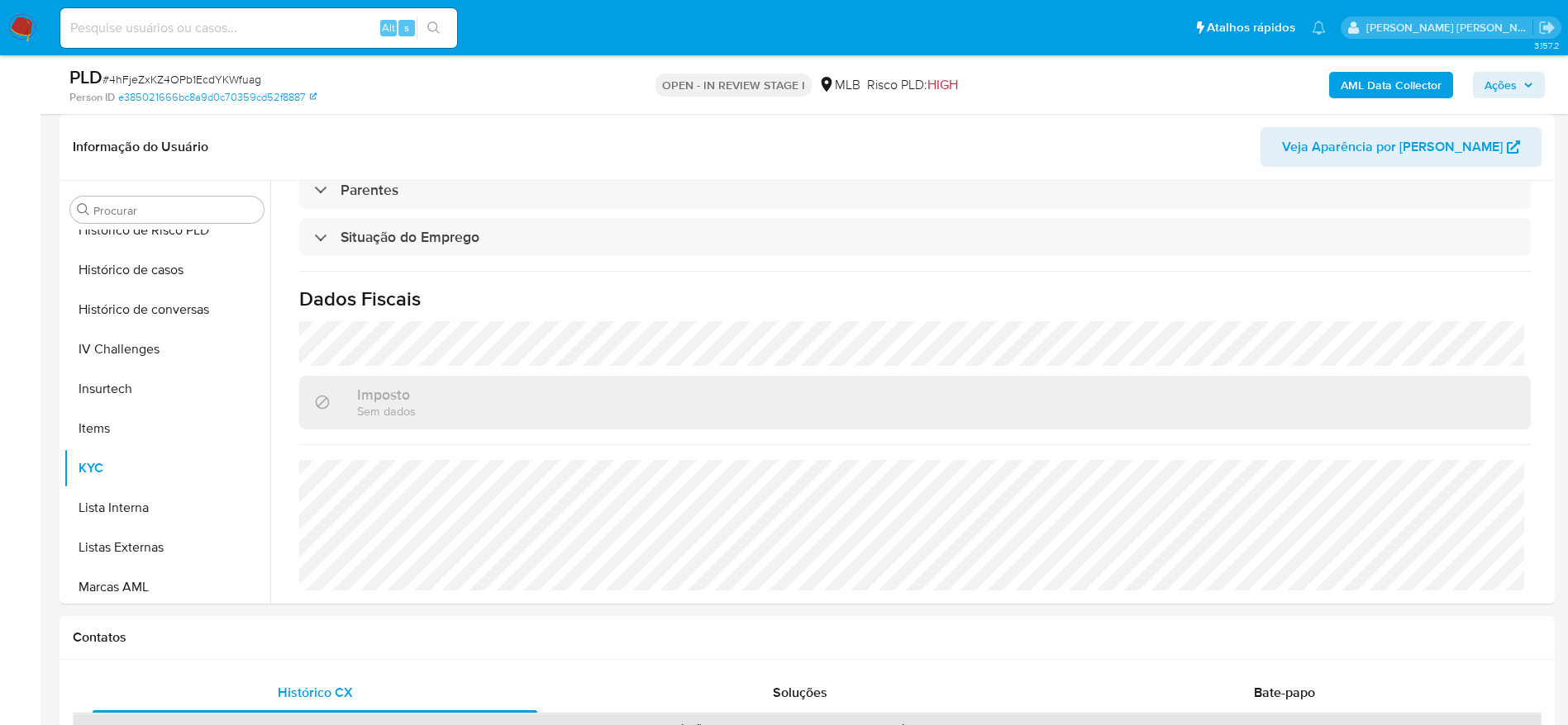
click at [1496, 66] on div "AML Data Collector Ações" at bounding box center [1300, 85] width 488 height 39
click at [1490, 89] on span "Ações" at bounding box center [1500, 85] width 32 height 26
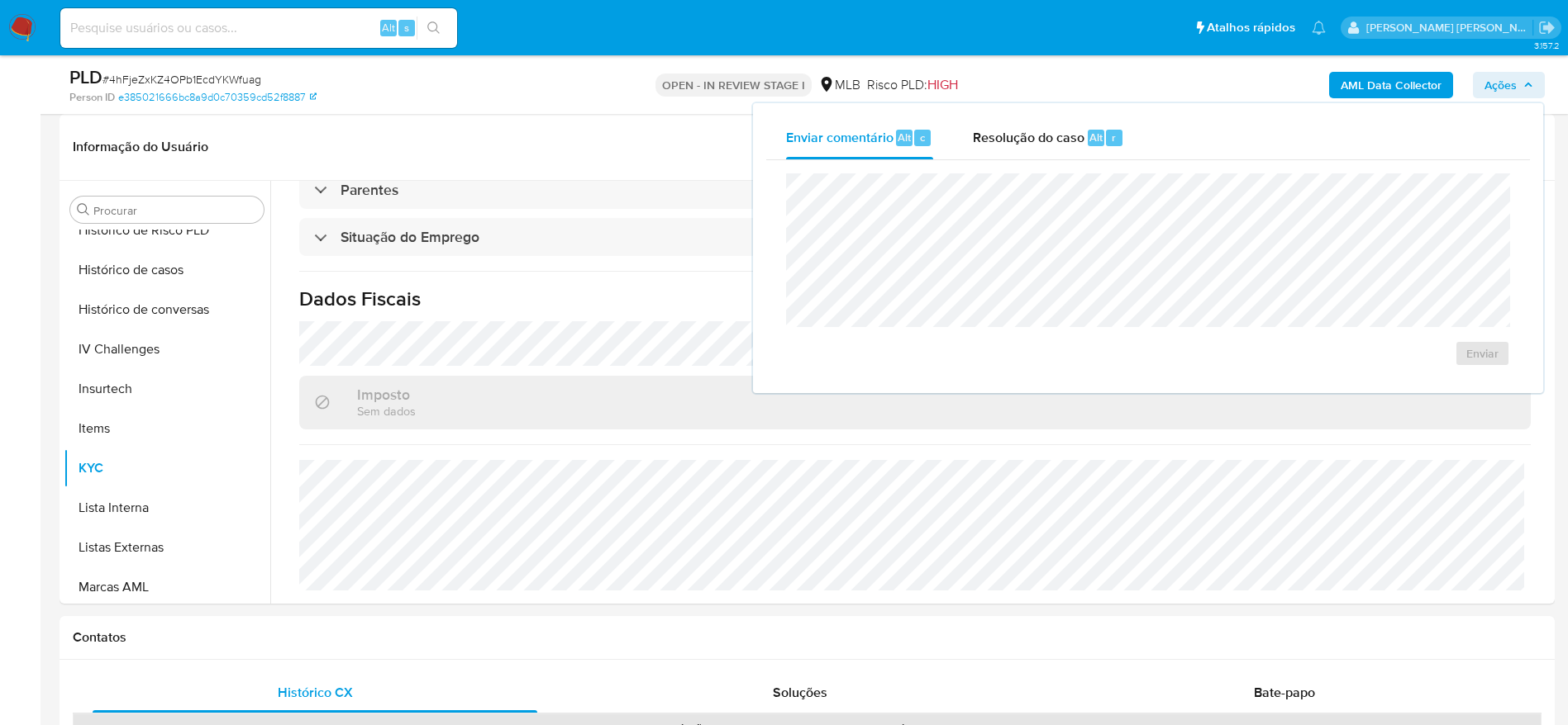
drag, startPoint x: 1003, startPoint y: 140, endPoint x: 998, endPoint y: 162, distance: 22.6
click at [1003, 139] on span "Resolução do caso" at bounding box center [1029, 137] width 112 height 19
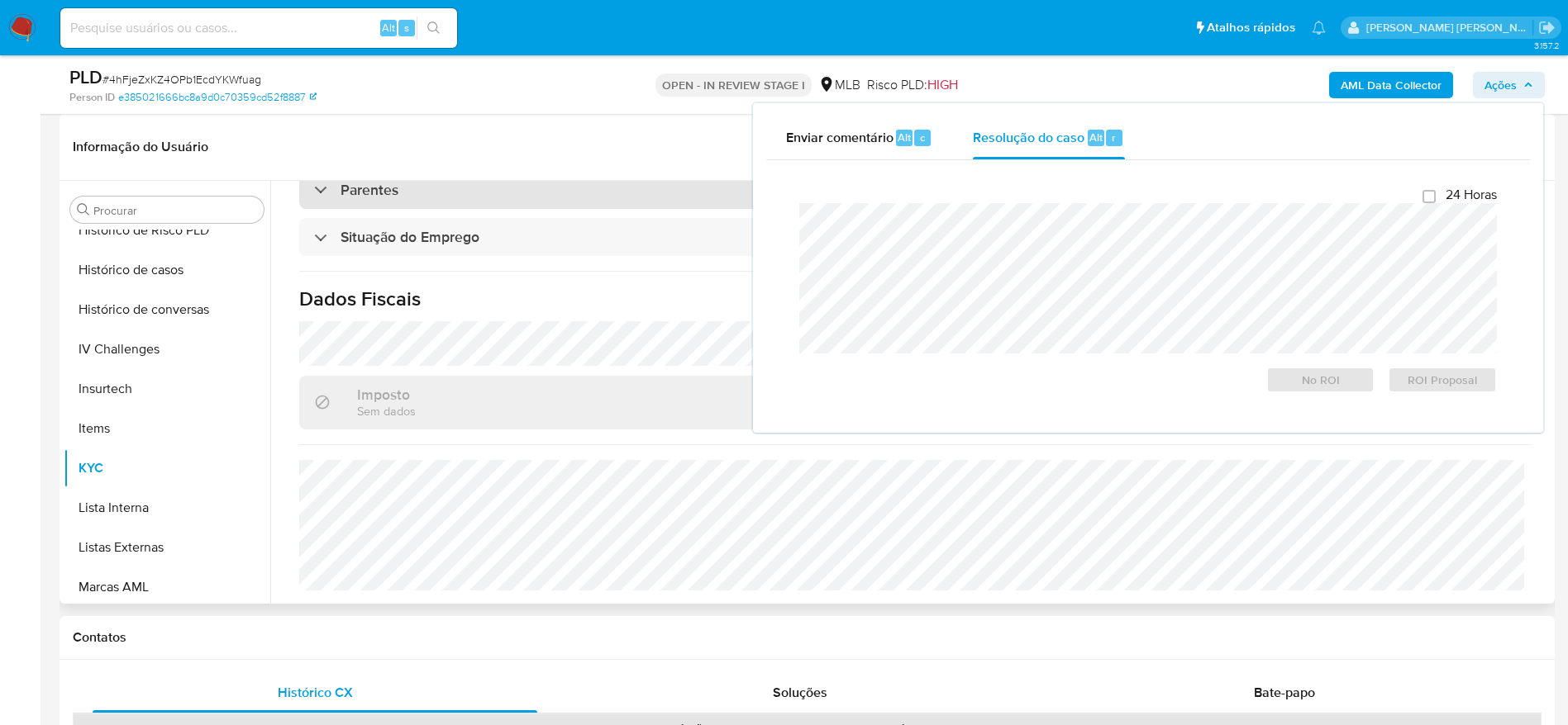
click at [708, 181] on div "Parentes" at bounding box center [914, 190] width 1231 height 38
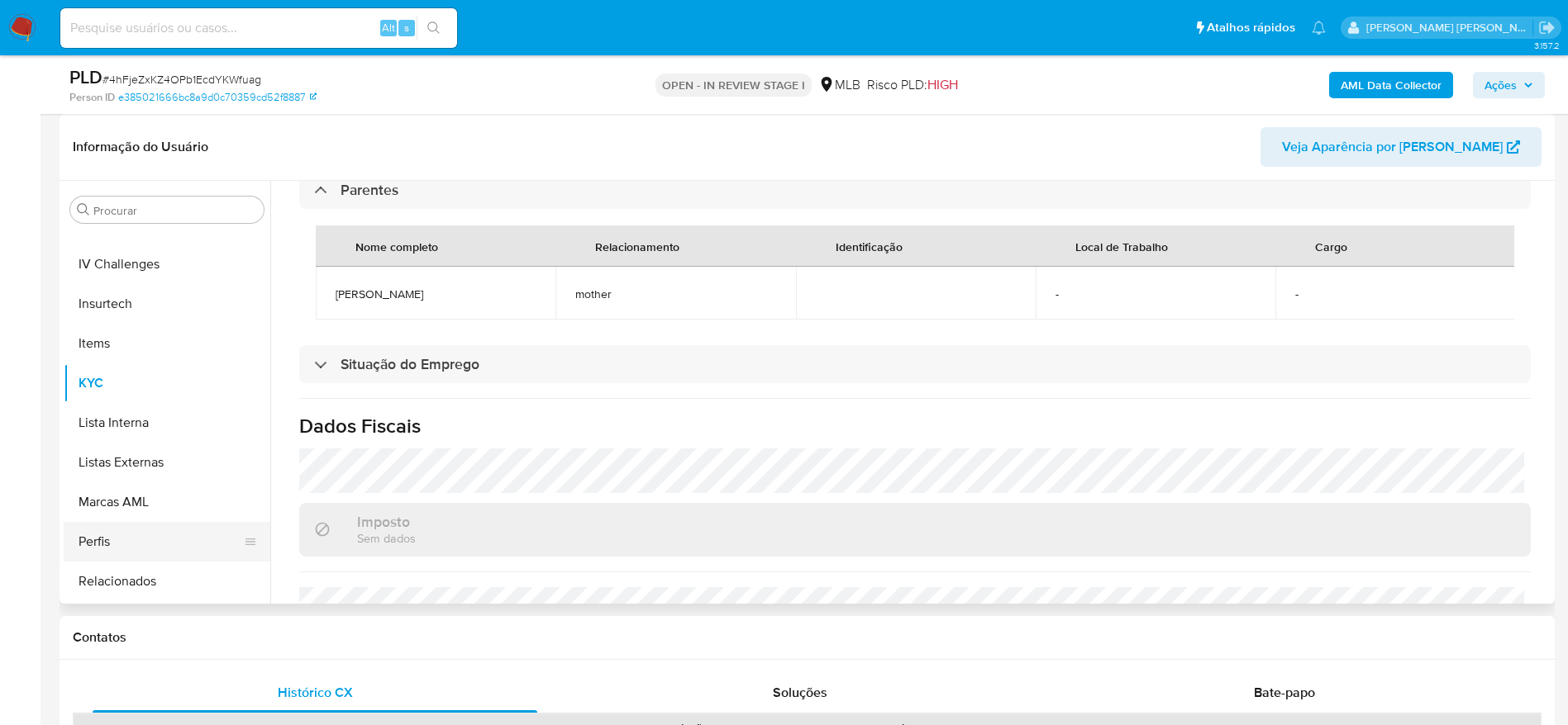
scroll to position [738, 0]
click at [1227, 701] on div "Bate-papo" at bounding box center [1284, 693] width 445 height 39
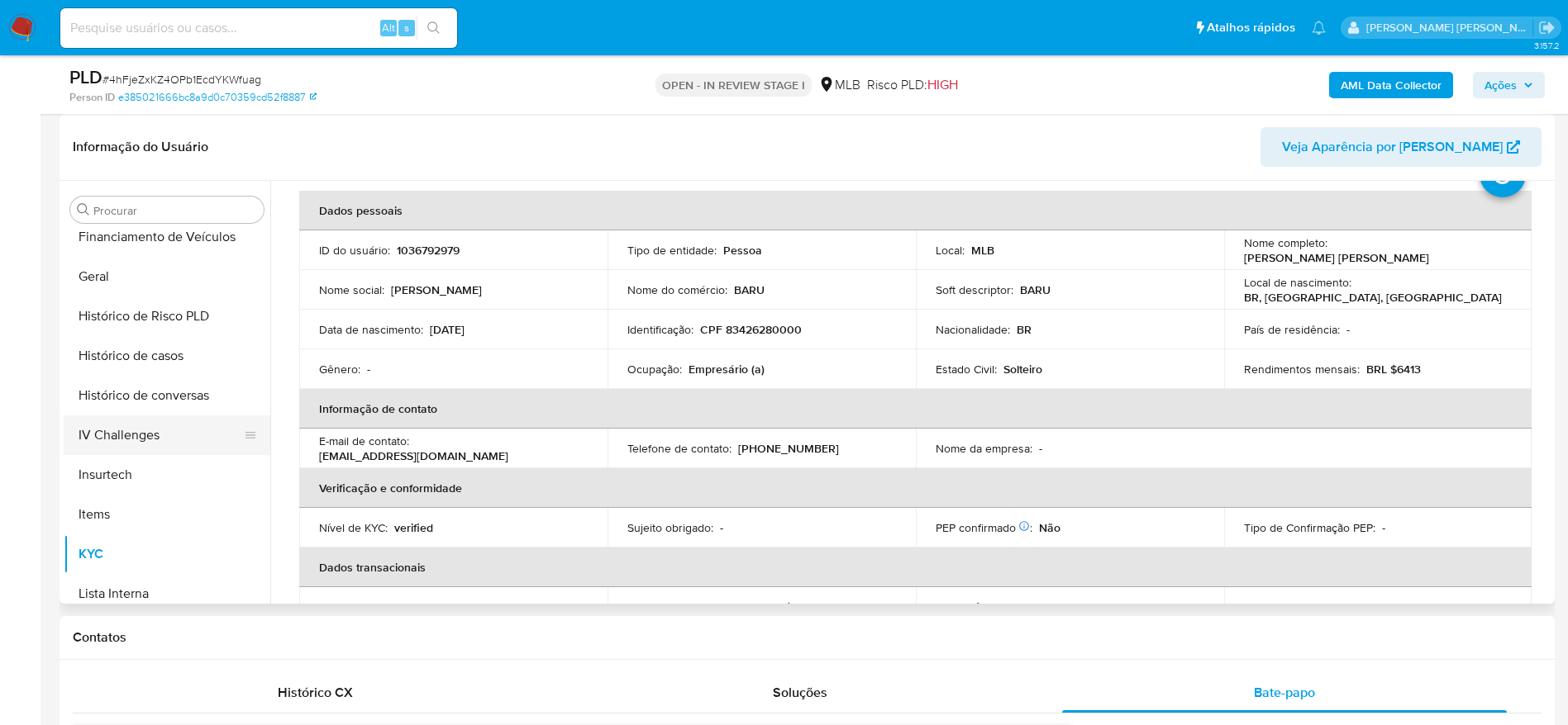
scroll to position [490, 0]
click at [133, 319] on button "Geral" at bounding box center [161, 314] width 194 height 39
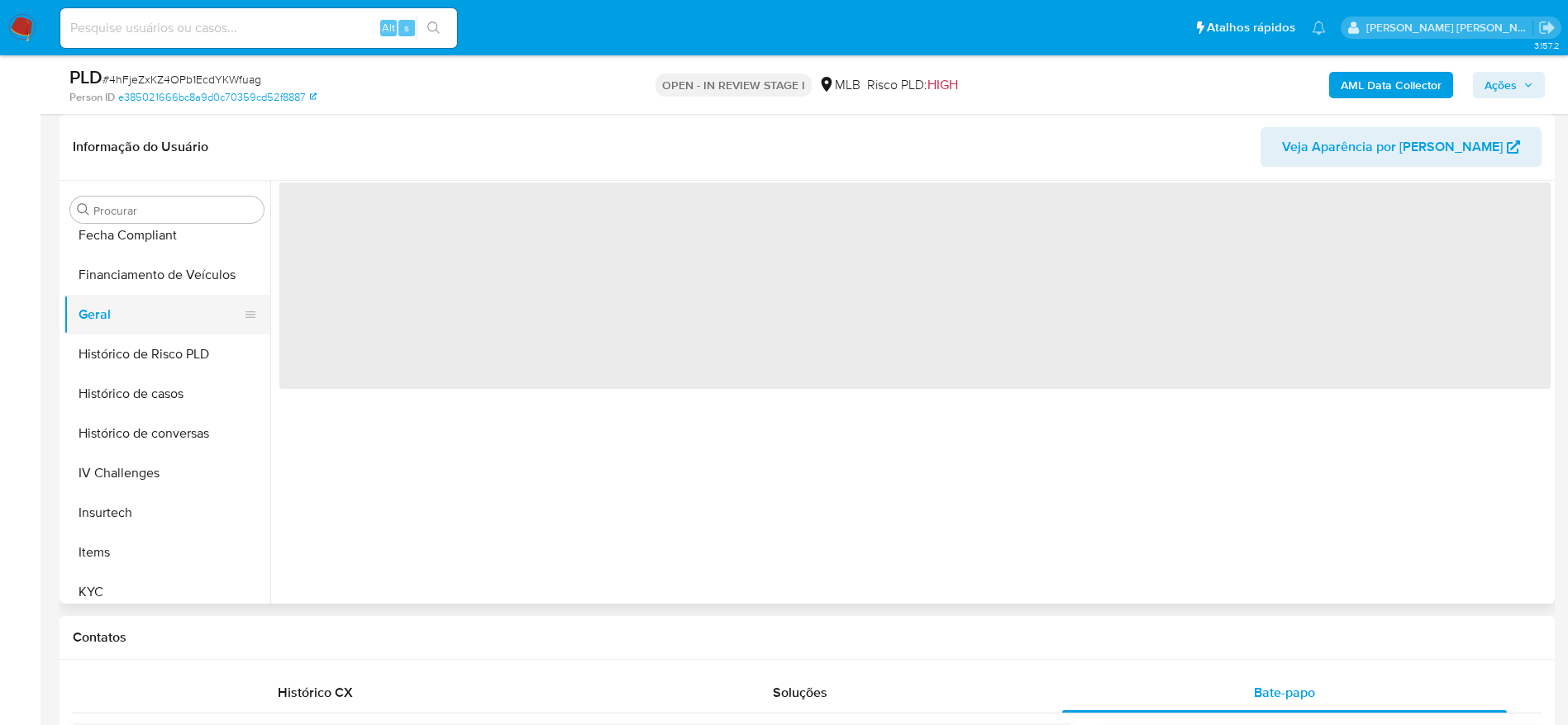
scroll to position [0, 0]
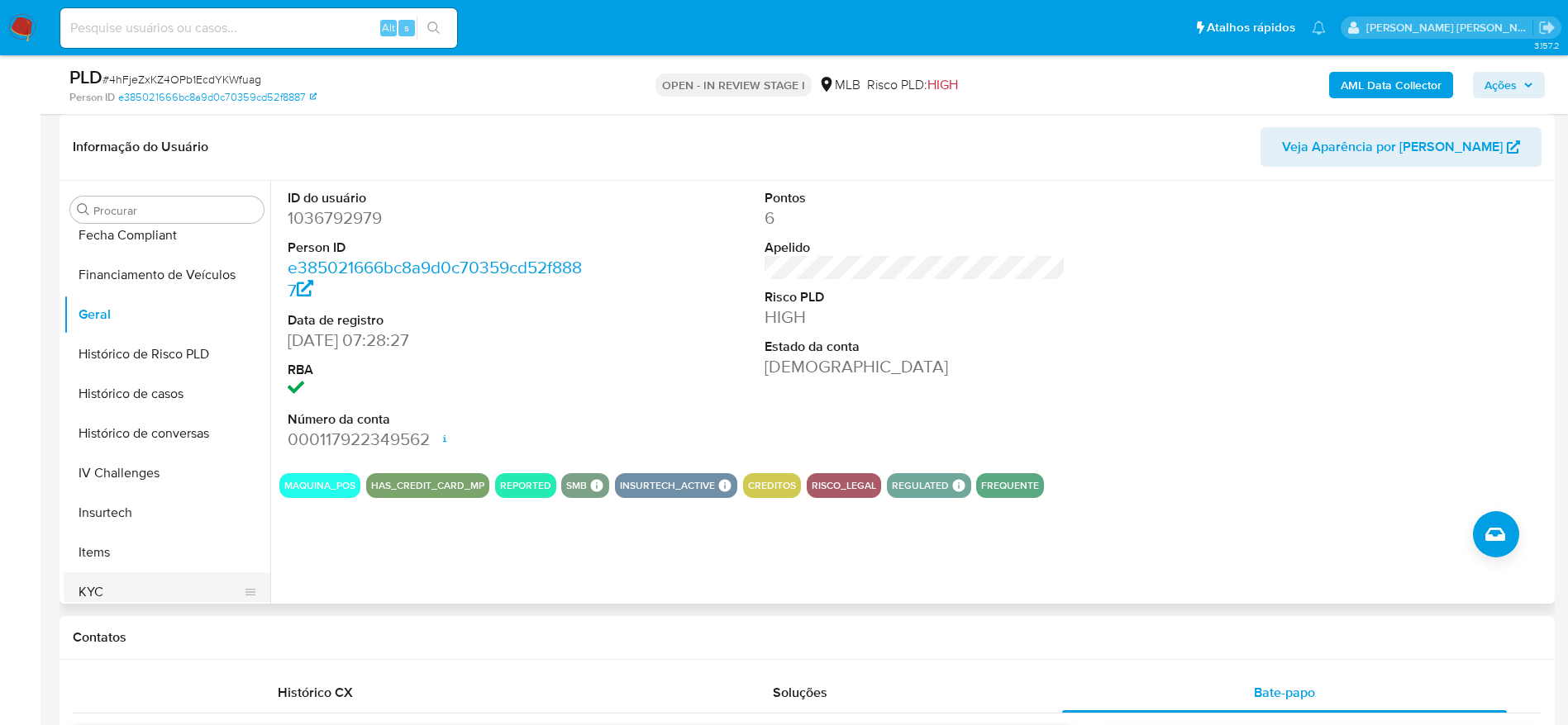
click at [120, 593] on button "KYC" at bounding box center [161, 592] width 194 height 39
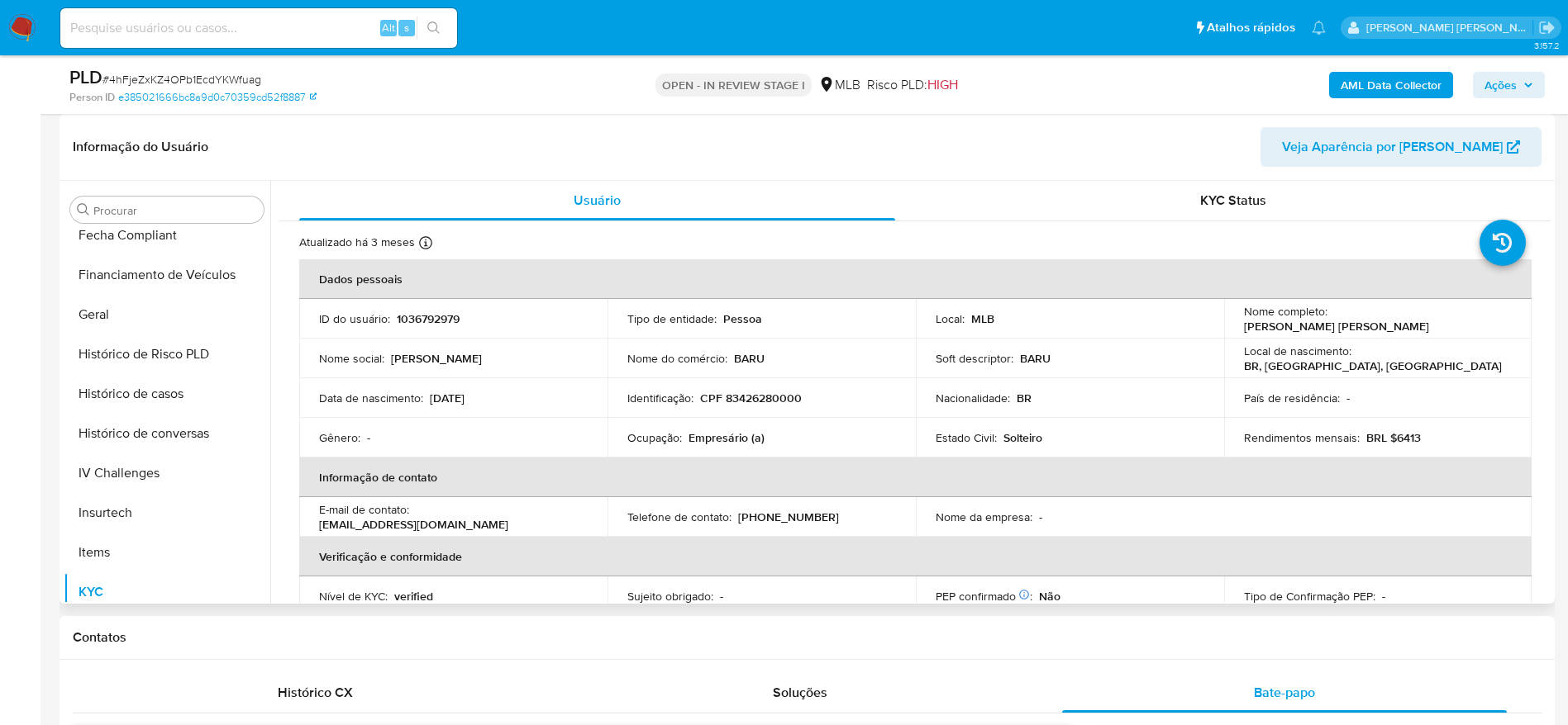
click at [774, 393] on p "CPF 83426280000" at bounding box center [750, 398] width 101 height 15
copy p "83426280000"
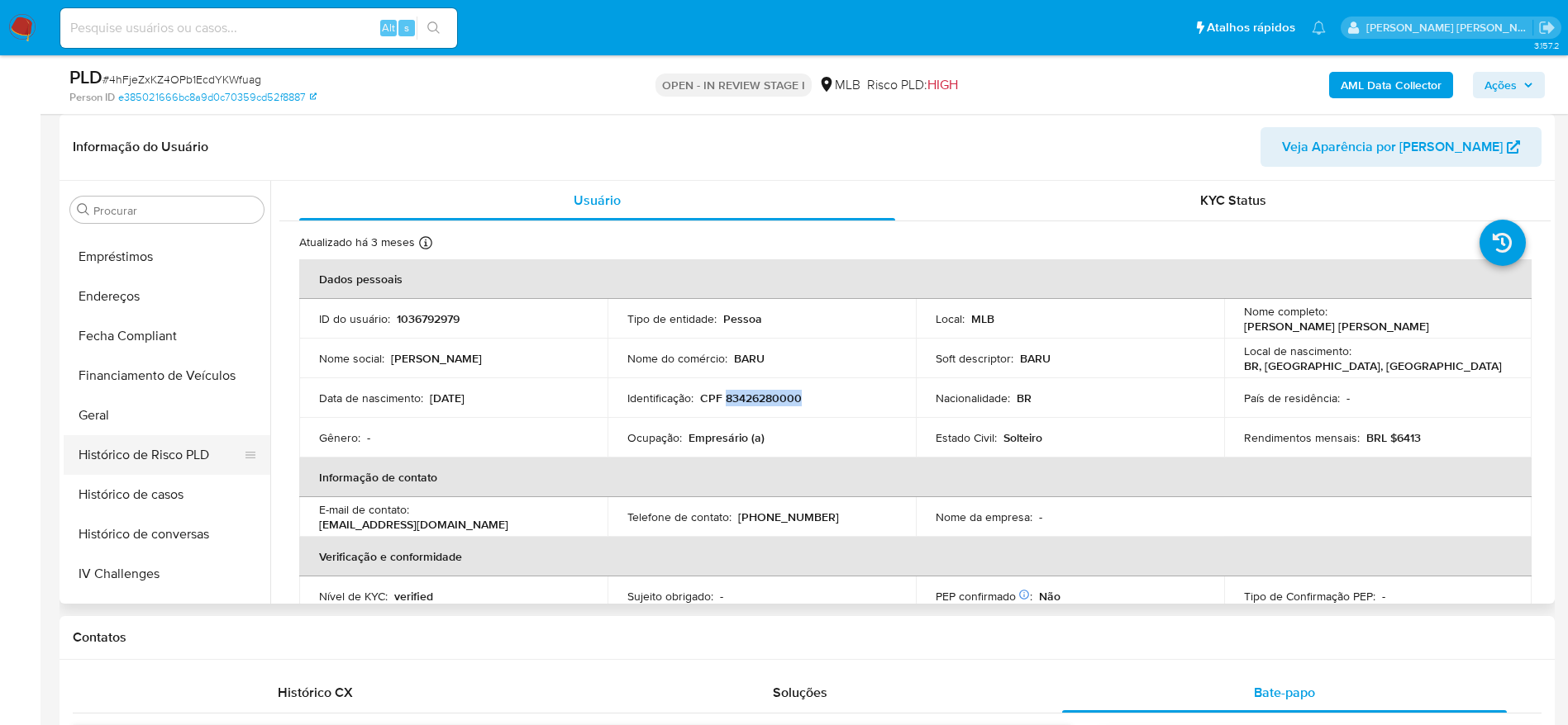
scroll to position [366, 0]
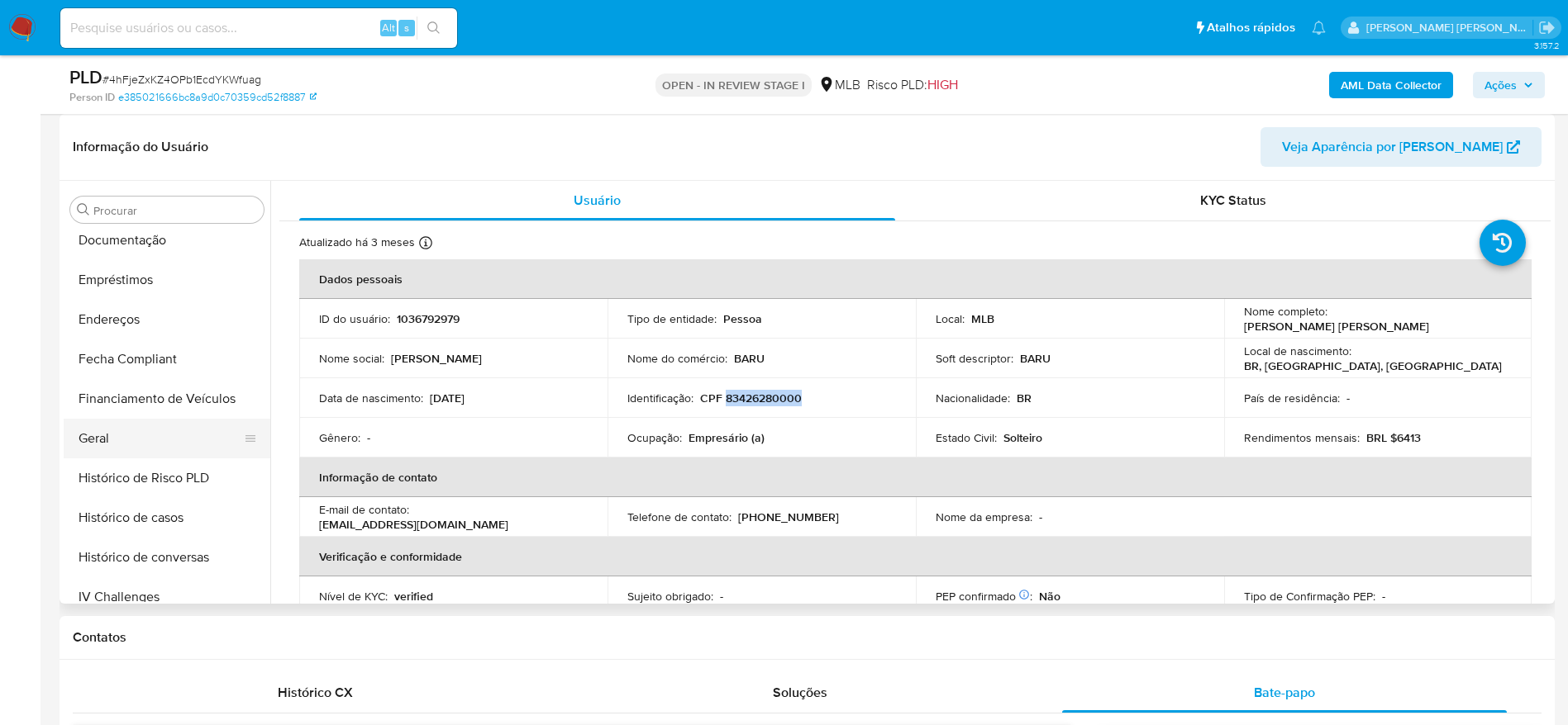
click at [125, 443] on button "Geral" at bounding box center [161, 438] width 194 height 39
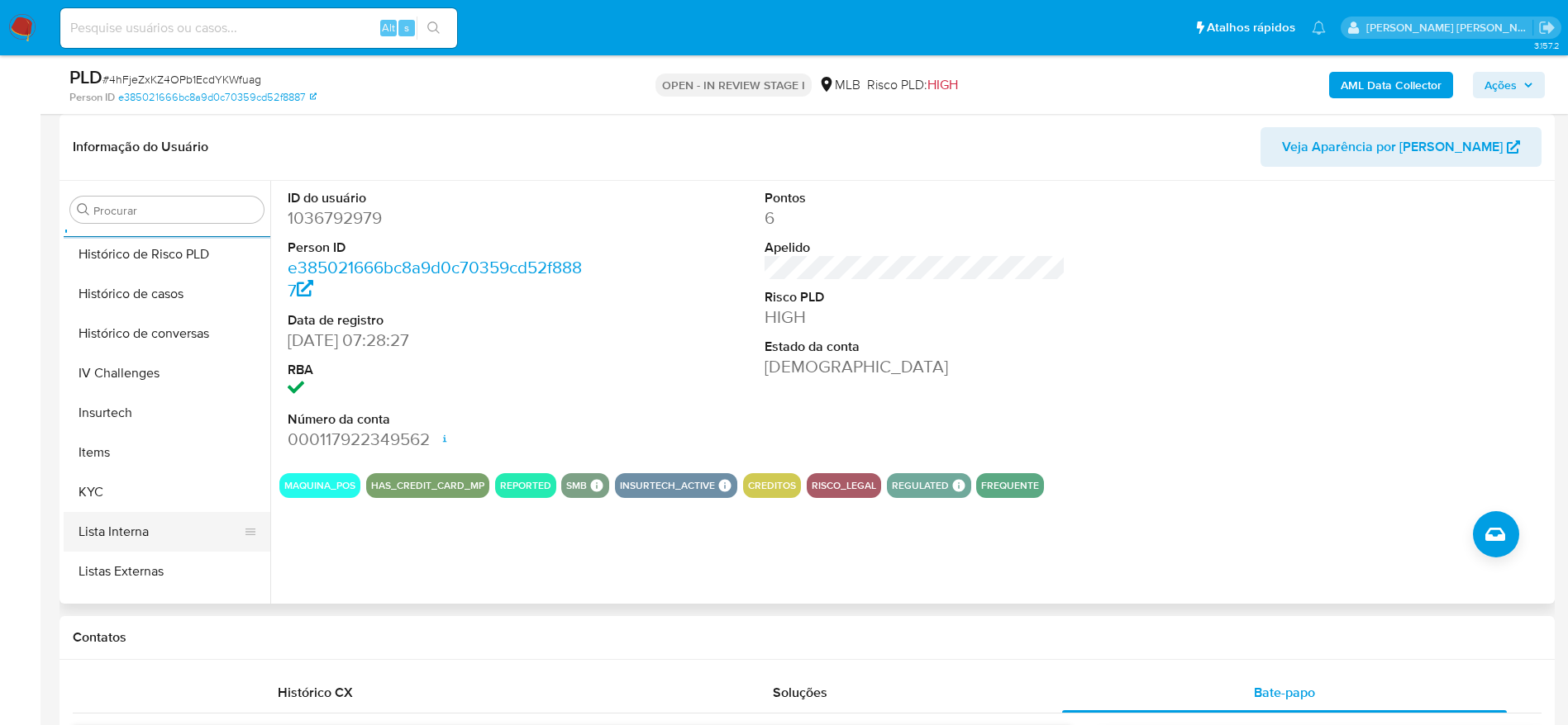
scroll to position [614, 0]
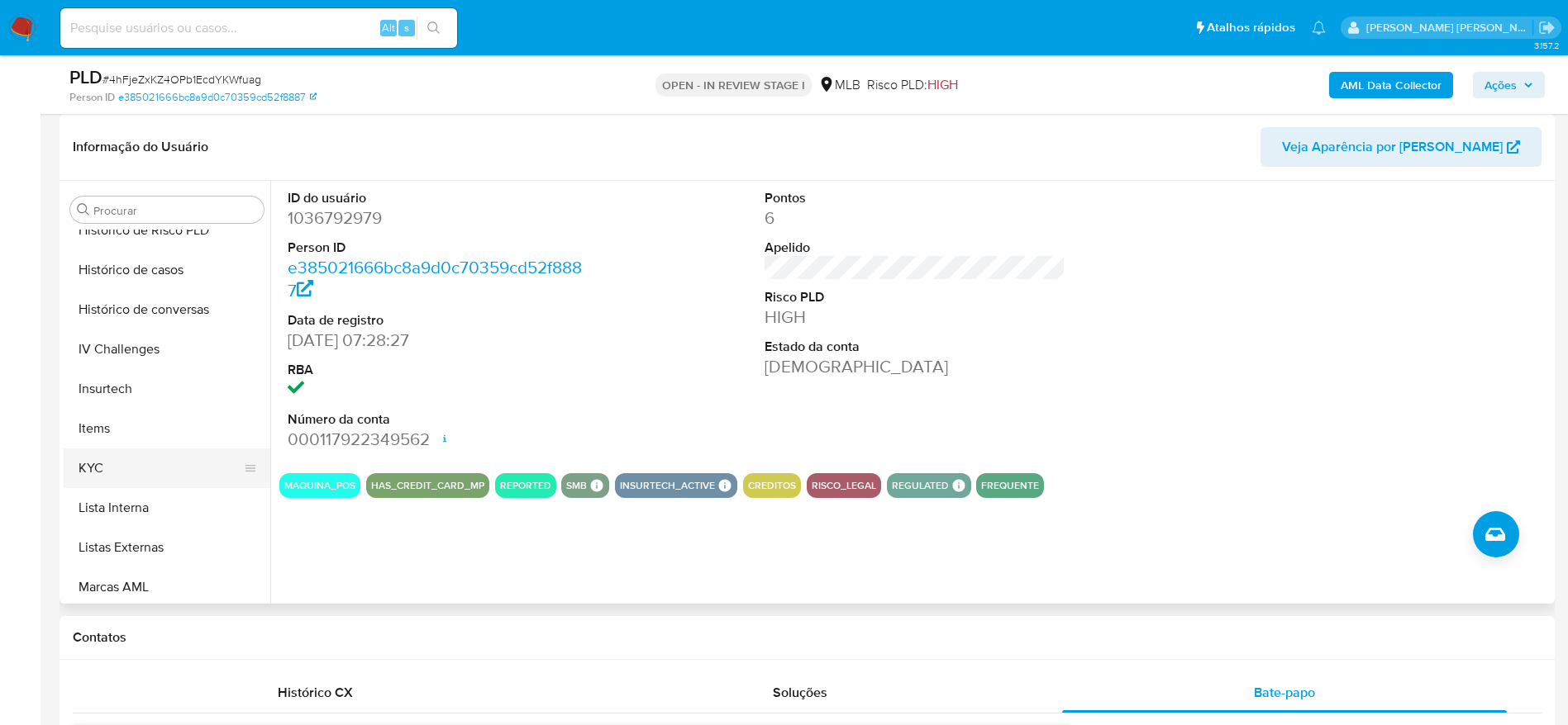
click at [119, 475] on button "KYC" at bounding box center [161, 468] width 194 height 39
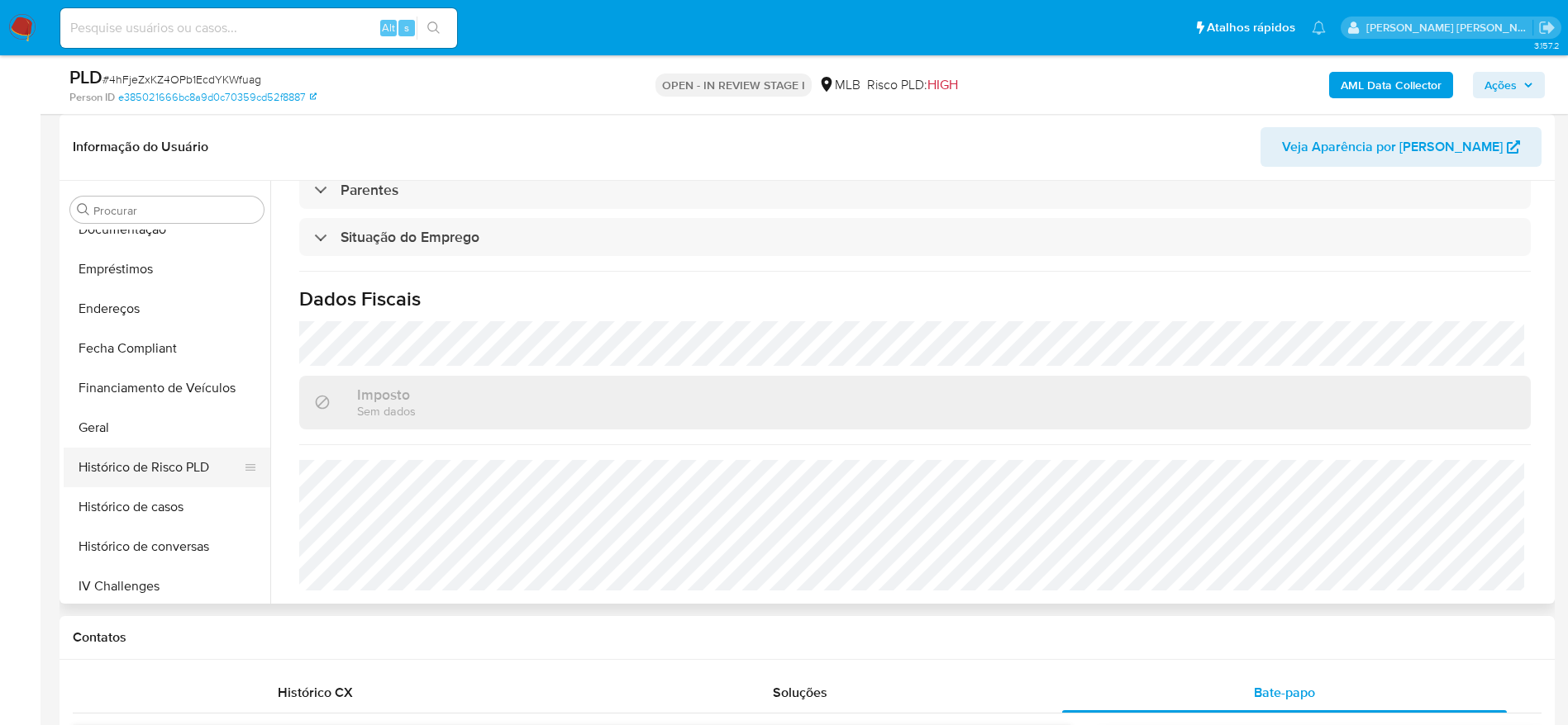
scroll to position [366, 0]
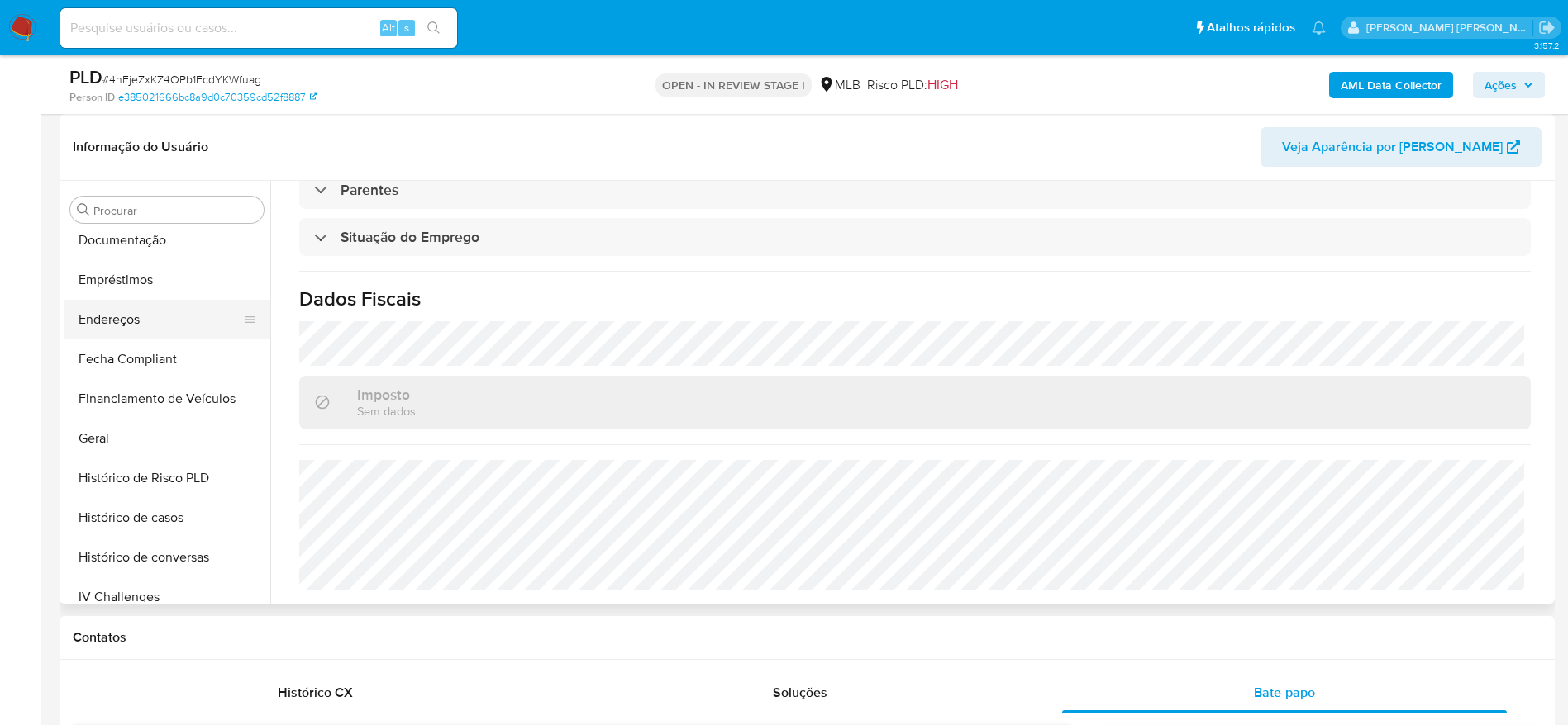
click at [121, 332] on button "Endereços" at bounding box center [161, 319] width 194 height 39
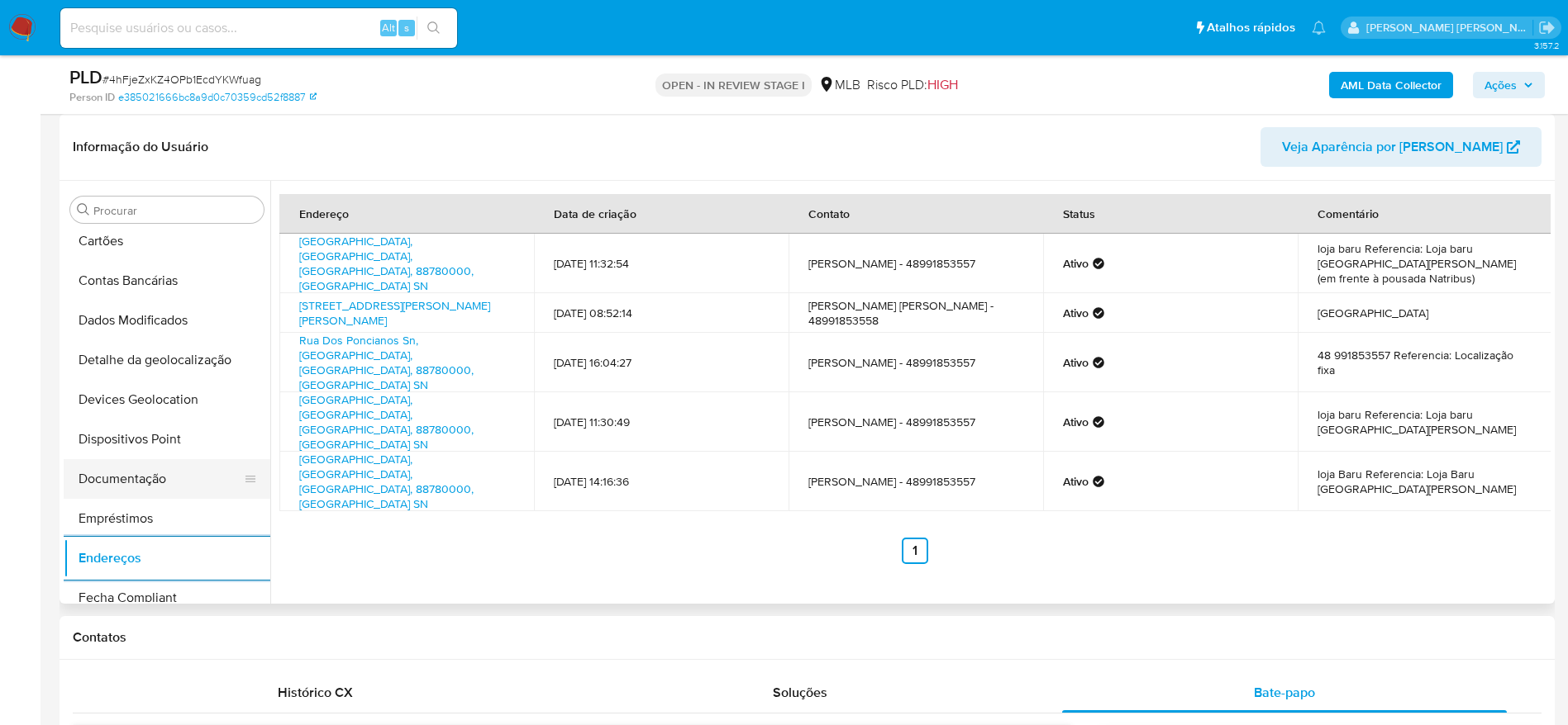
scroll to position [118, 0]
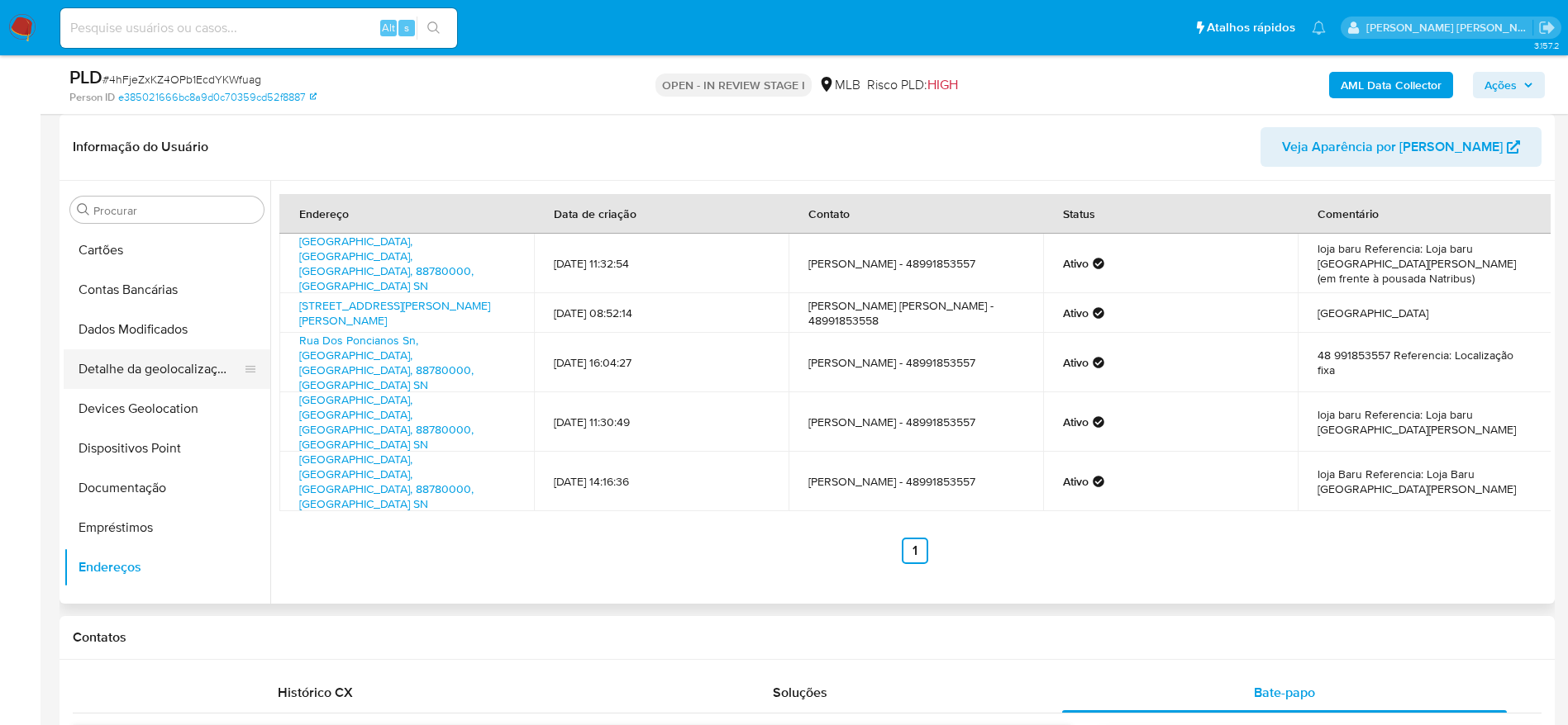
click at [144, 379] on button "Detalhe da geolocalização" at bounding box center [161, 369] width 194 height 39
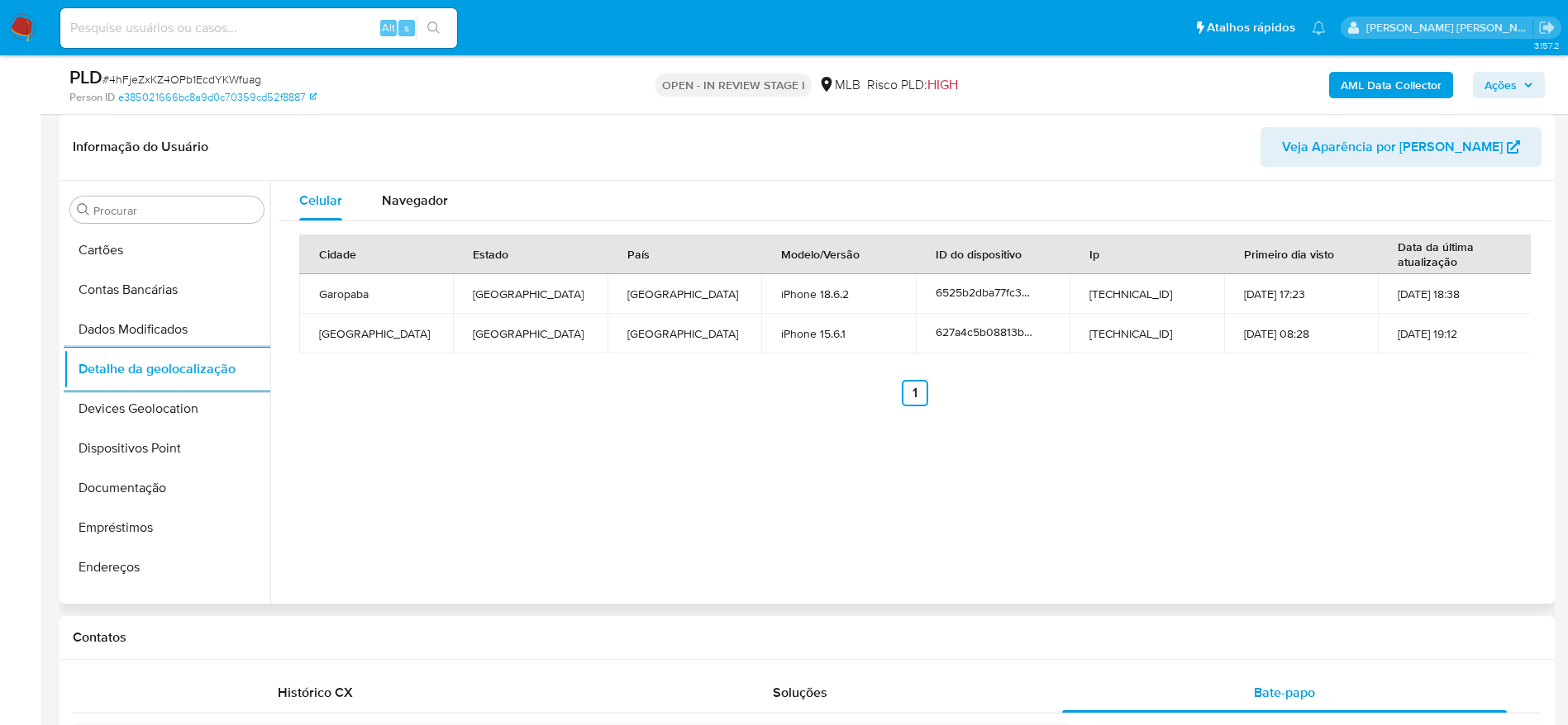
scroll to position [738, 0]
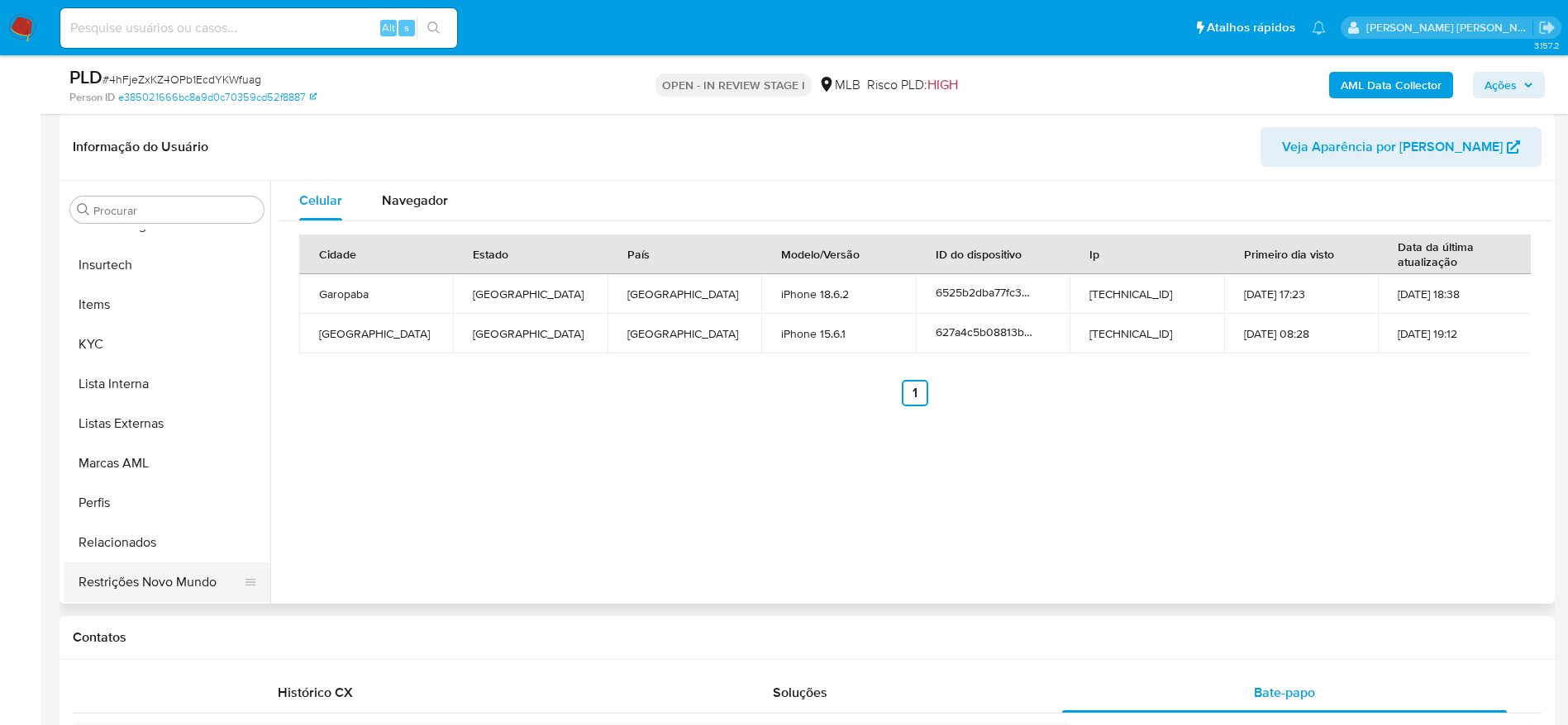
drag, startPoint x: 126, startPoint y: 596, endPoint x: 180, endPoint y: 588, distance: 54.6
click at [127, 597] on button "Restrições Novo Mundo" at bounding box center [161, 582] width 194 height 39
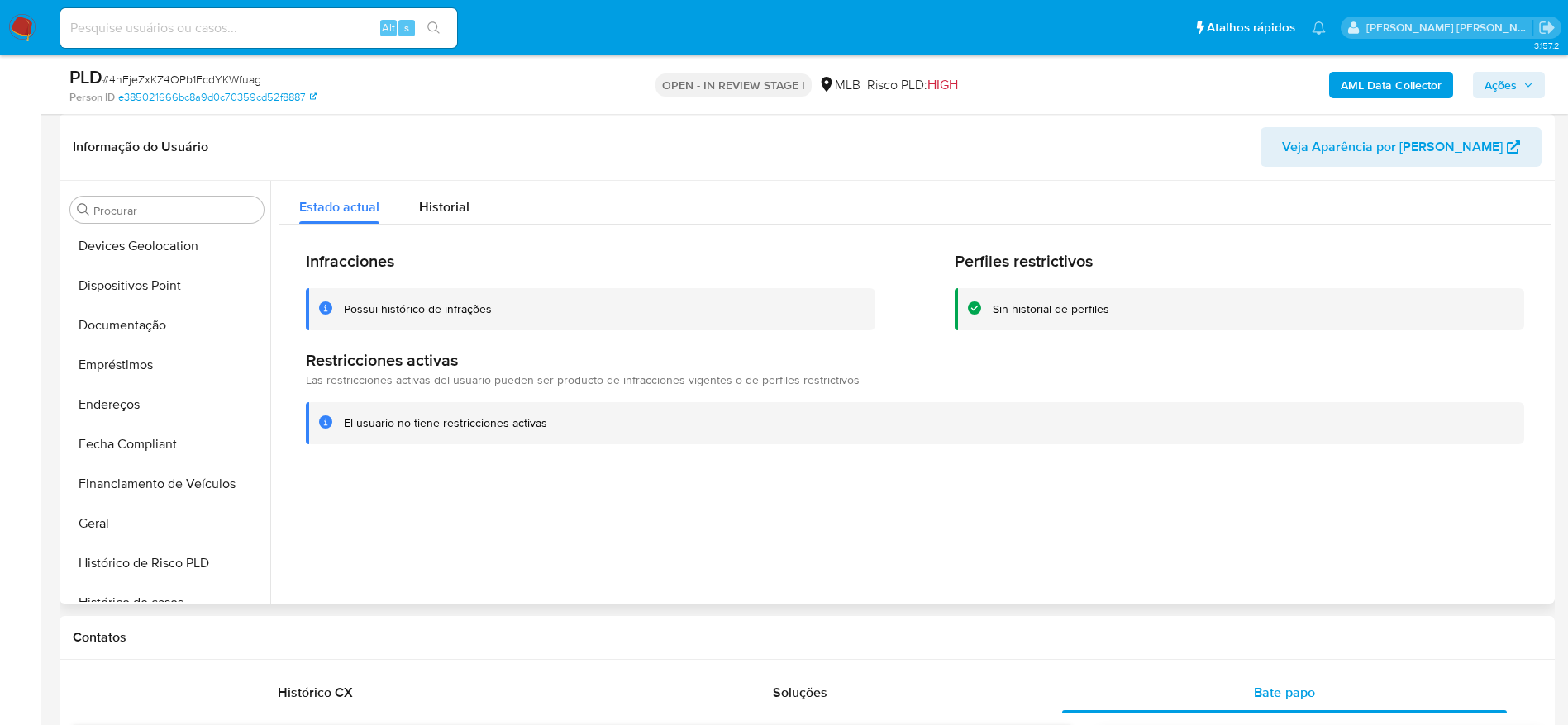
scroll to position [242, 0]
click at [132, 328] on button "Dispositivos Point" at bounding box center [161, 324] width 194 height 39
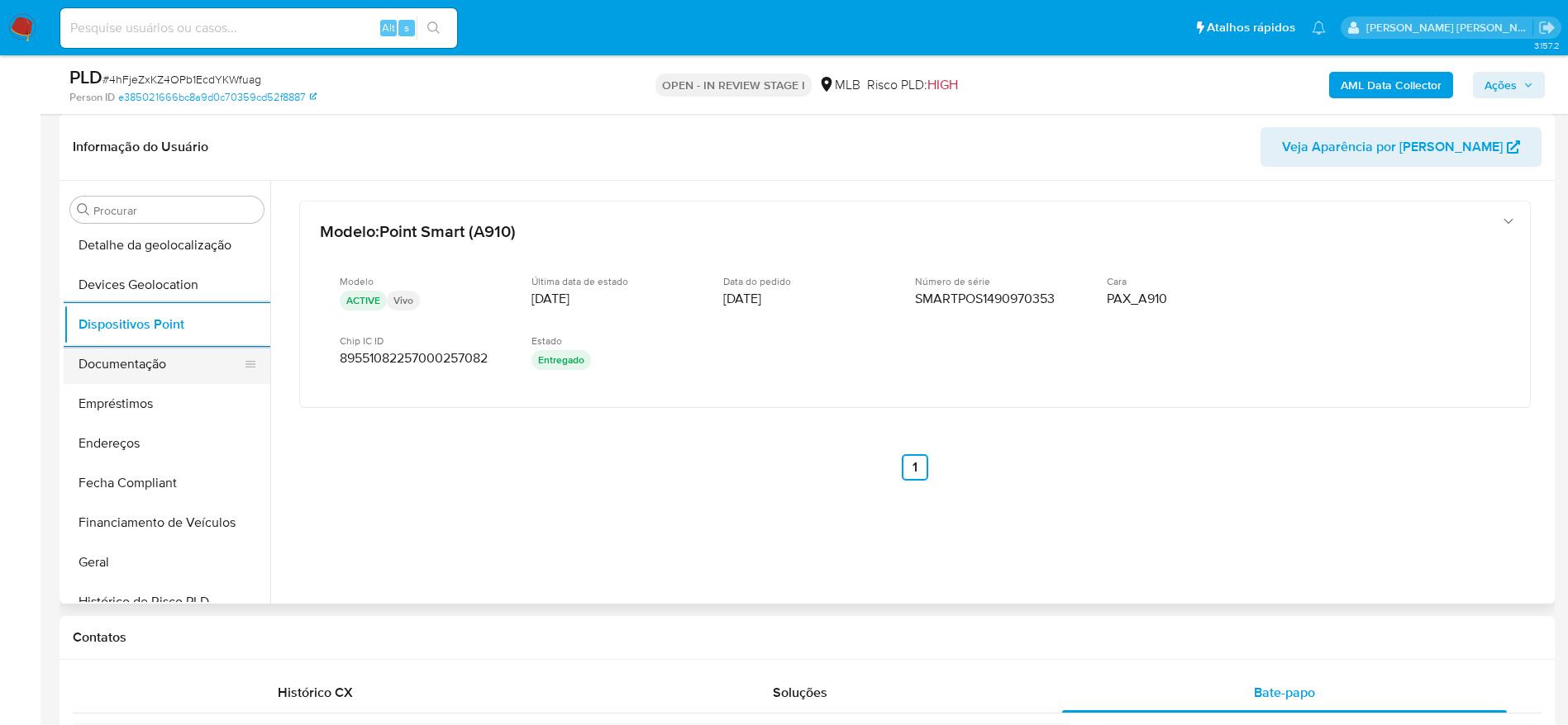
click at [152, 370] on button "Documentação" at bounding box center [161, 364] width 194 height 39
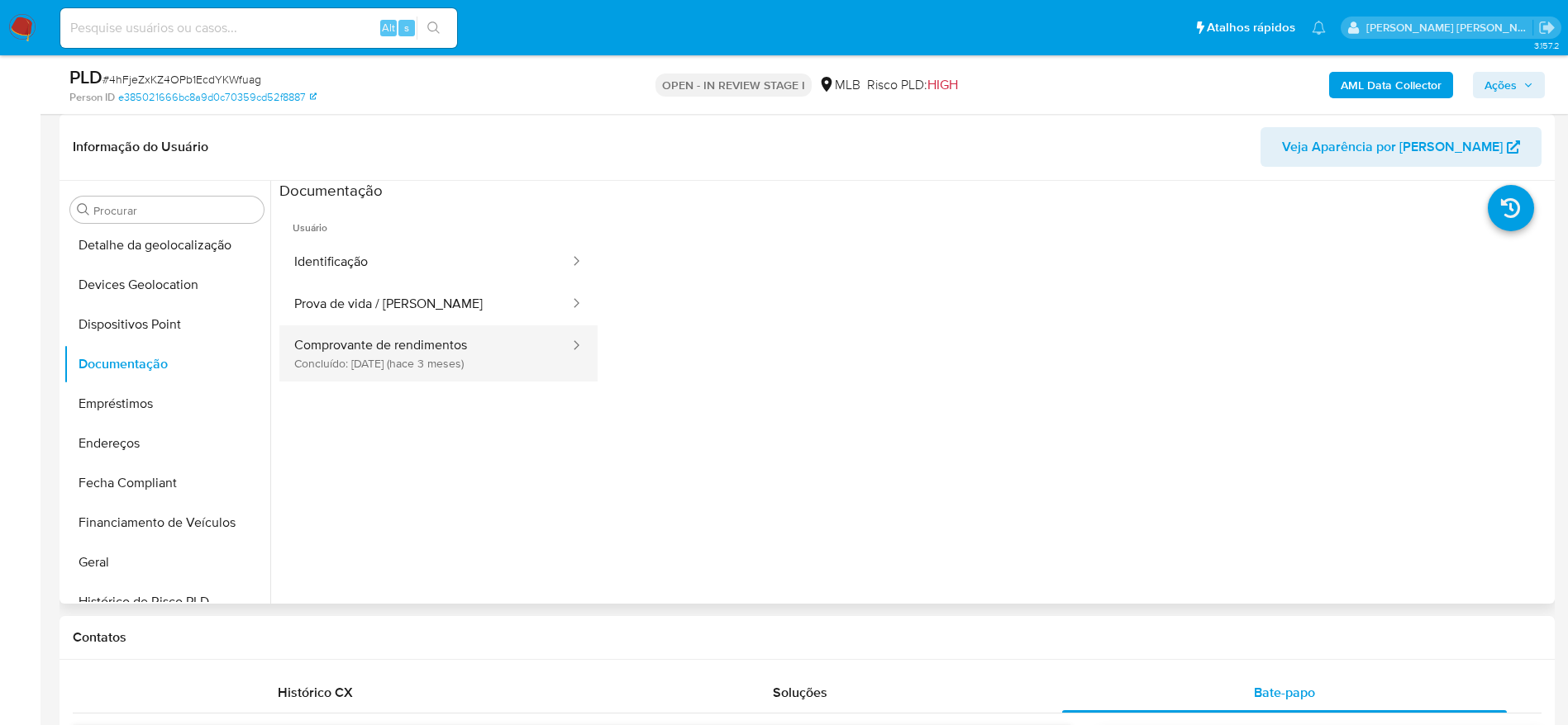
click at [386, 355] on button "Comprovante de rendimentos Concluído: 02/06/2025 (hace 3 meses)" at bounding box center [425, 353] width 291 height 56
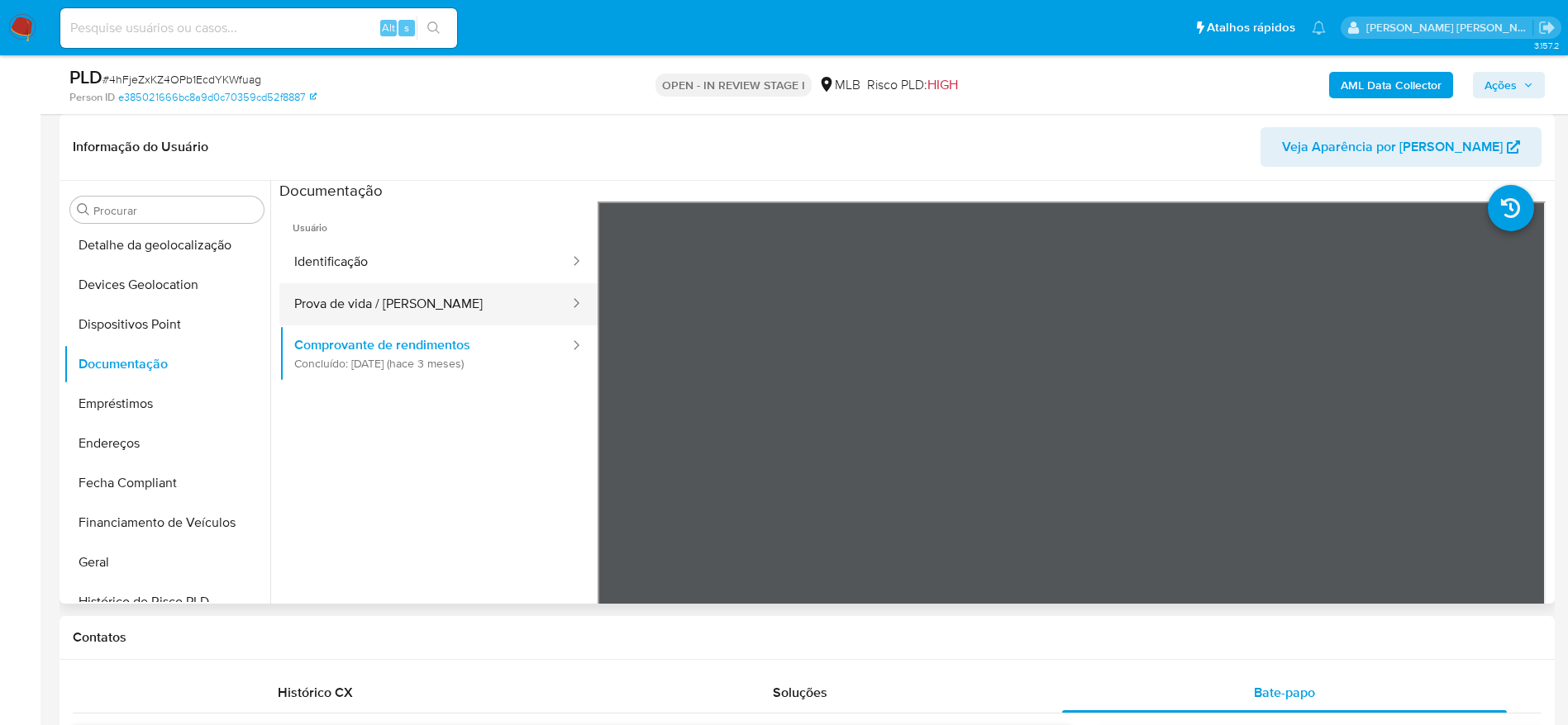
click at [434, 286] on button "Prova de vida / Selfie" at bounding box center [425, 304] width 291 height 42
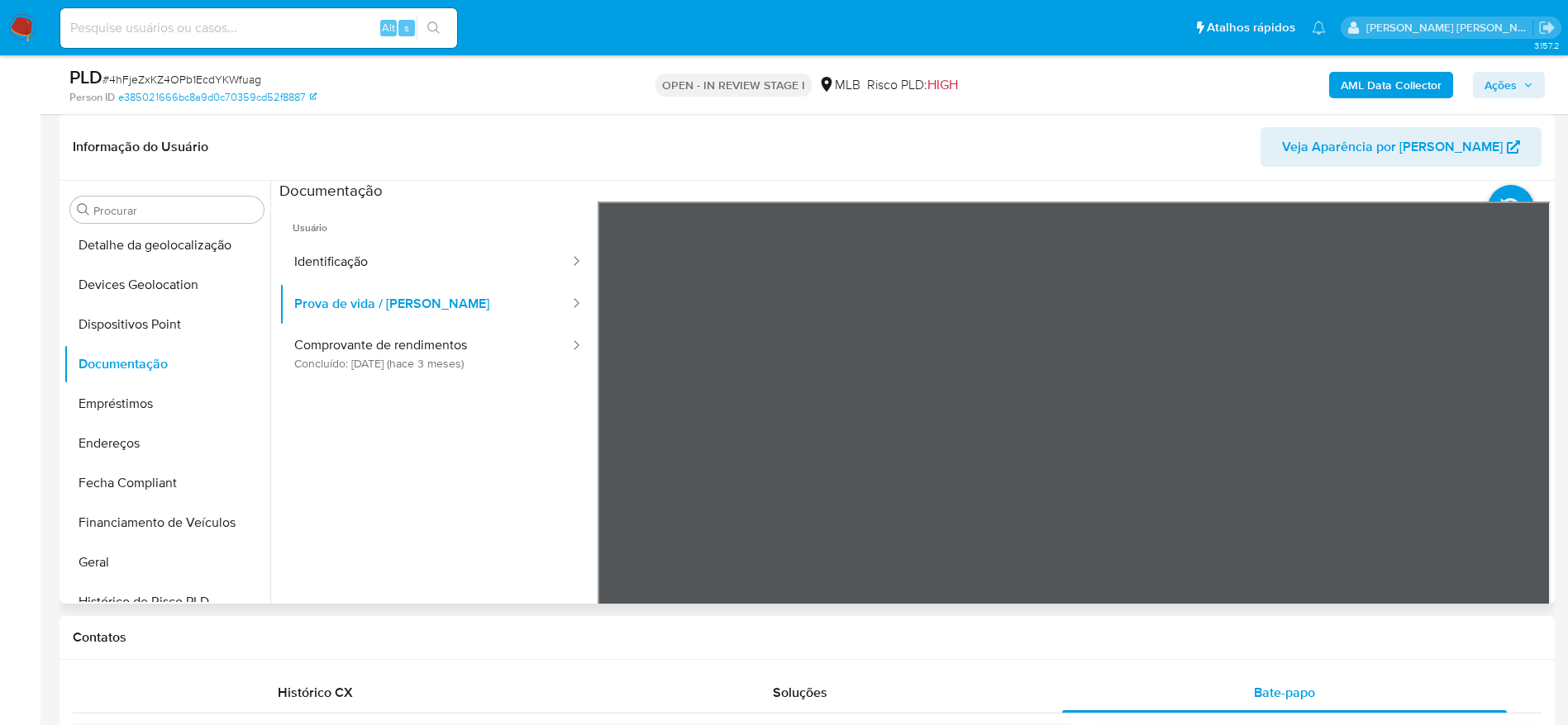
drag, startPoint x: 1327, startPoint y: 475, endPoint x: 1331, endPoint y: 393, distance: 82.1
click at [1331, 393] on div at bounding box center [1074, 472] width 954 height 542
click at [403, 257] on button "Identificação" at bounding box center [425, 263] width 291 height 42
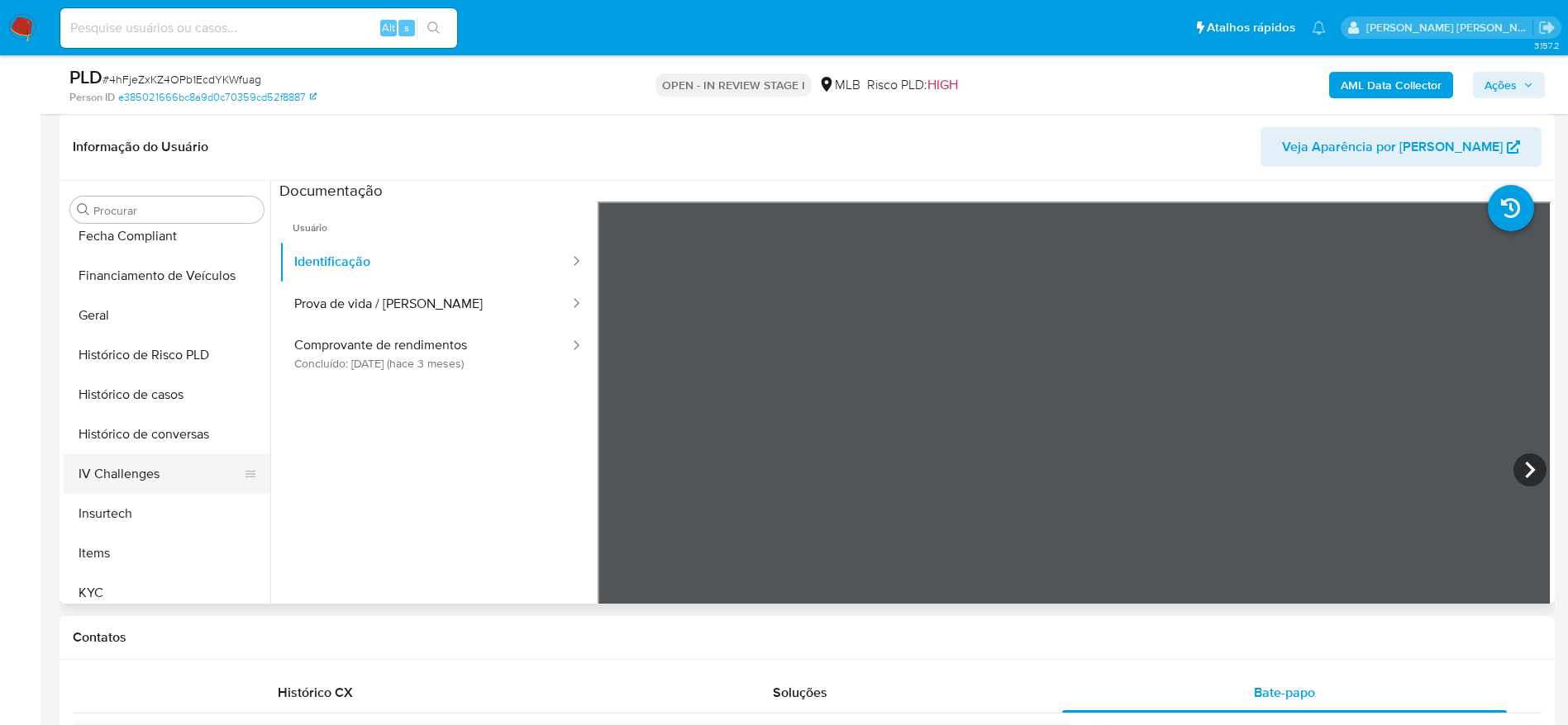
scroll to position [490, 0]
click at [143, 594] on button "KYC" at bounding box center [161, 592] width 194 height 39
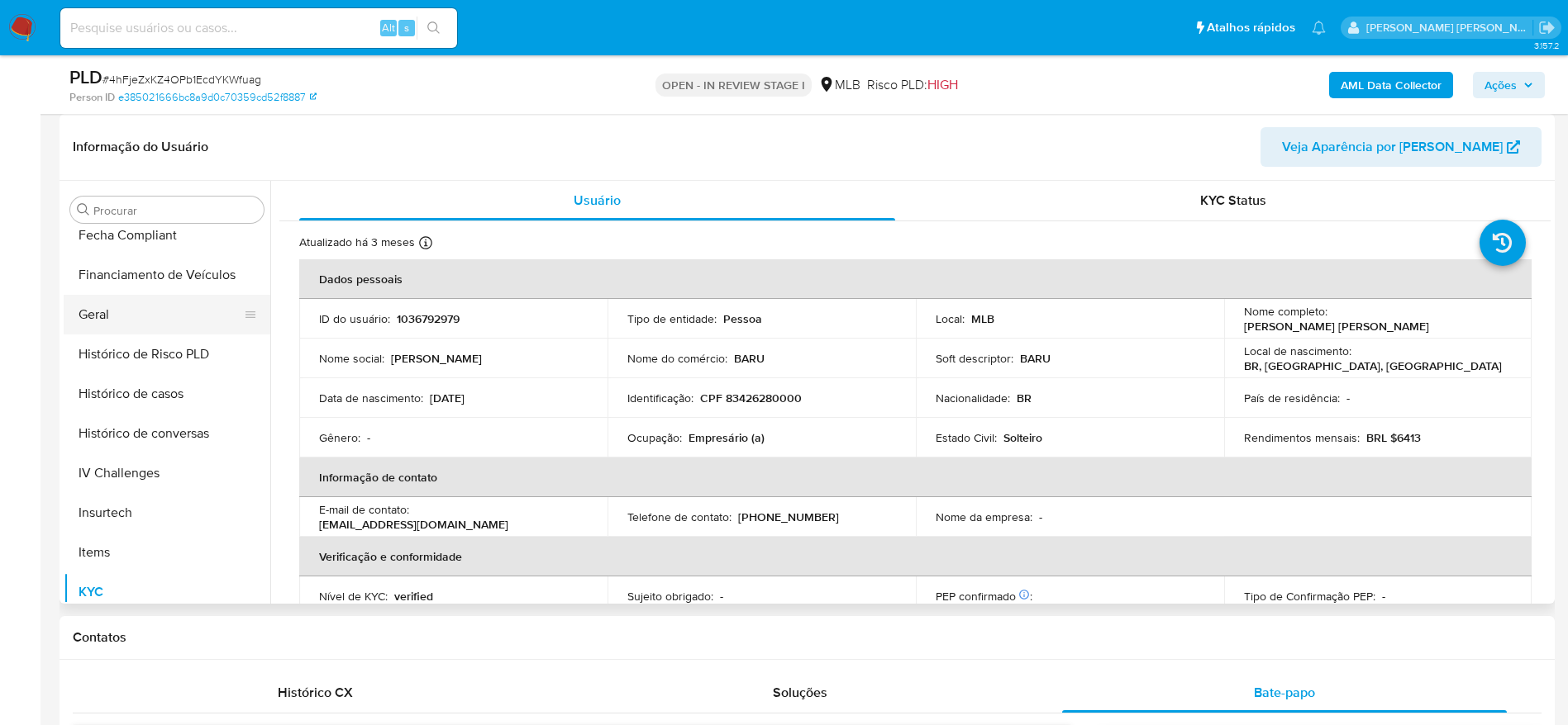
click at [140, 323] on button "Geral" at bounding box center [161, 314] width 194 height 39
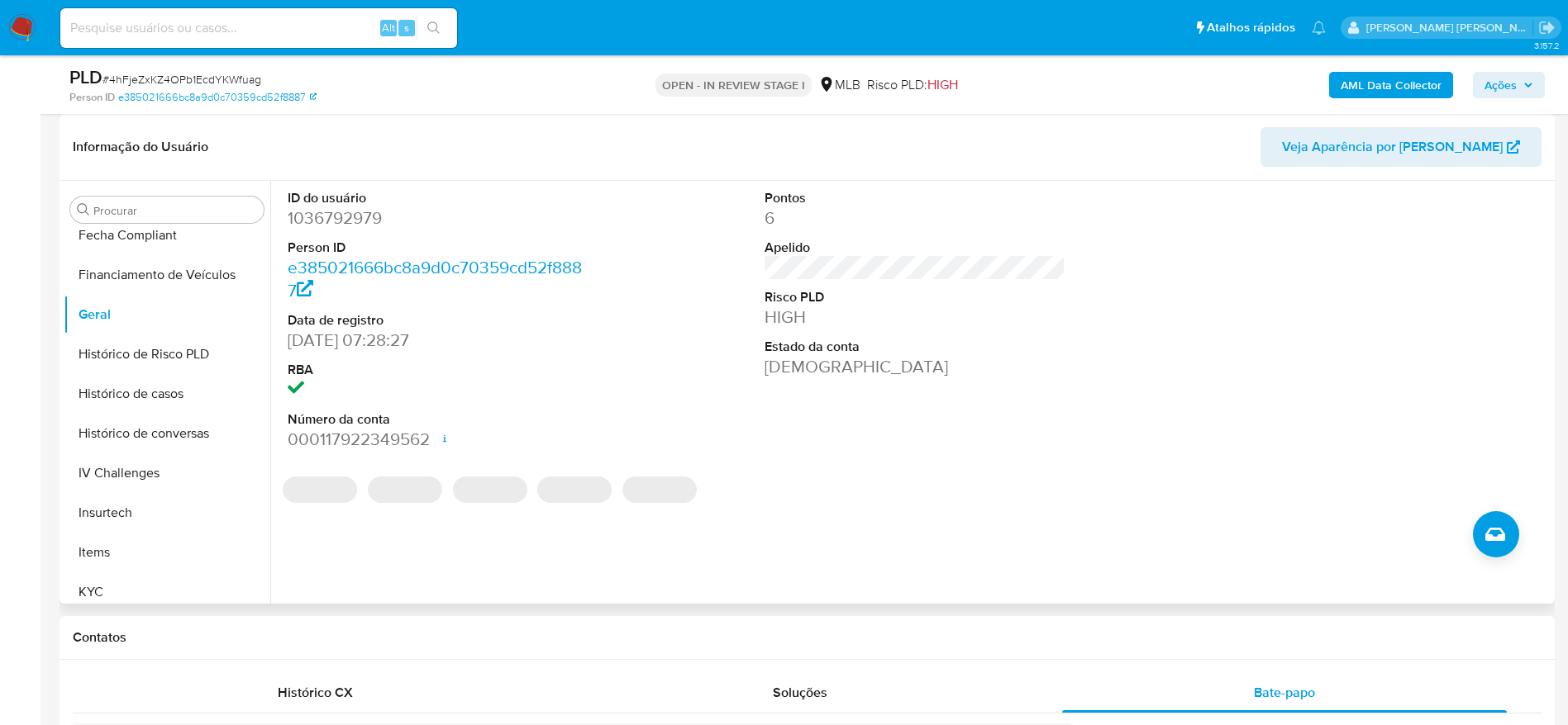
click at [327, 559] on div "ID do usuário 1036792979 Person ID e385021666bc8a9d0c70359cd52f8887 Data de reg…" at bounding box center [910, 392] width 1280 height 423
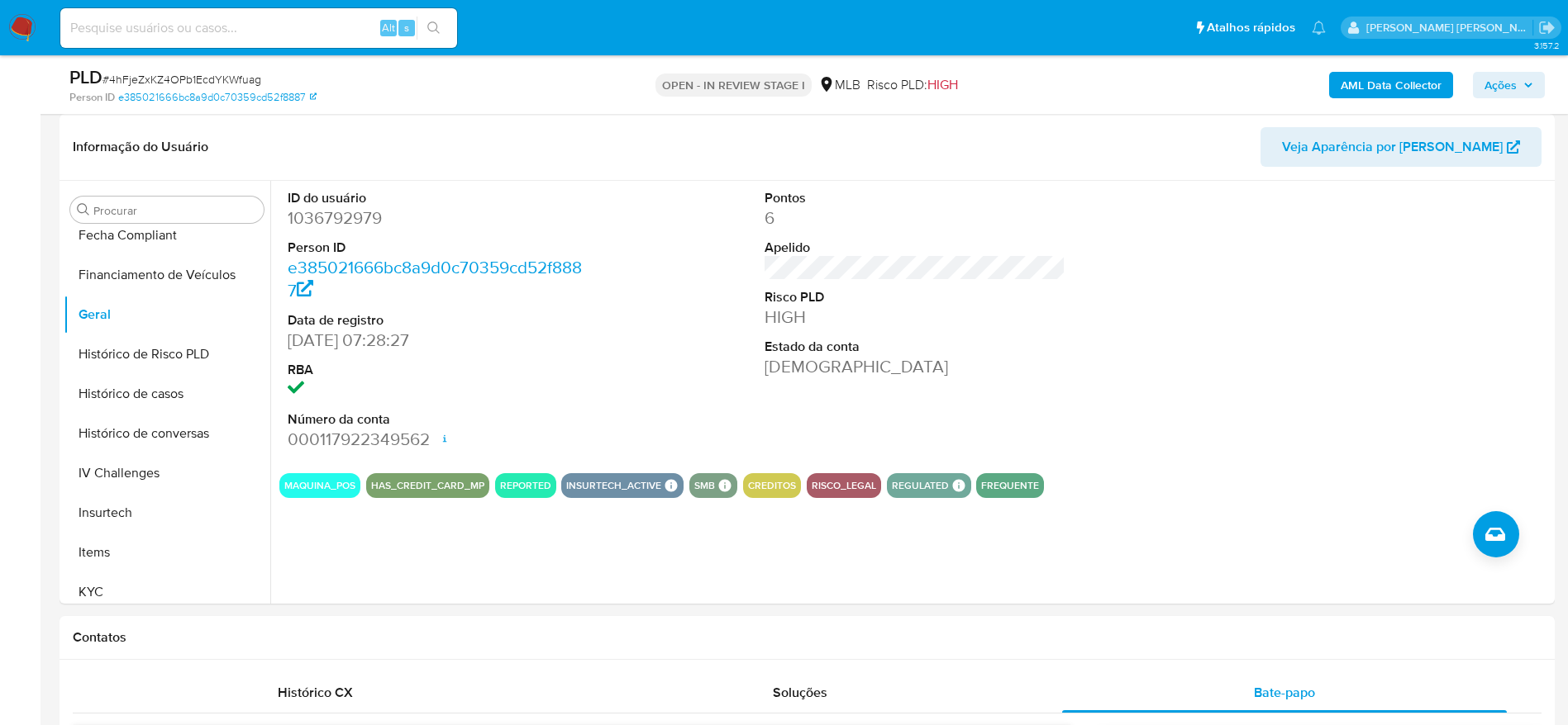
click at [1503, 78] on span "Ações" at bounding box center [1500, 85] width 32 height 26
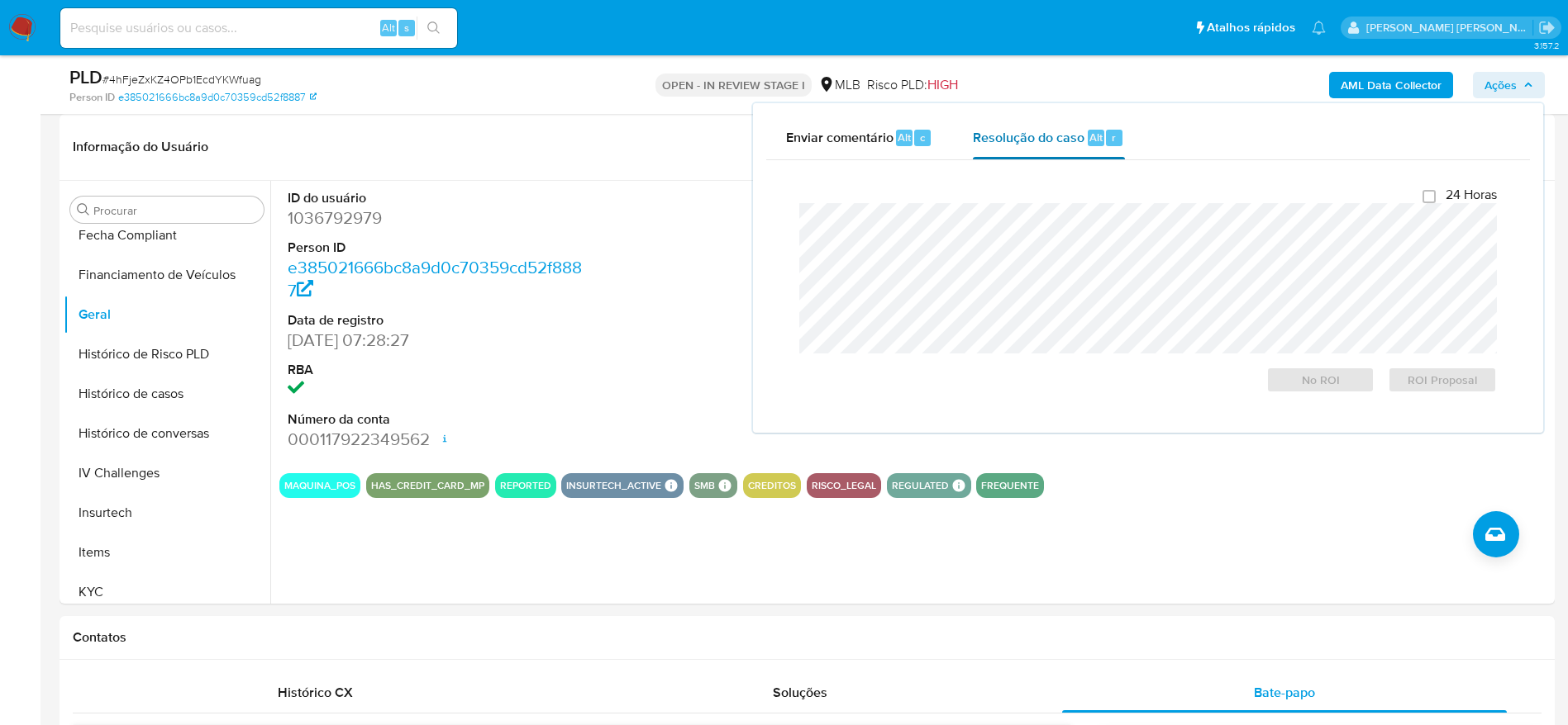
click at [1001, 130] on span "Resolução do caso" at bounding box center [1029, 137] width 112 height 19
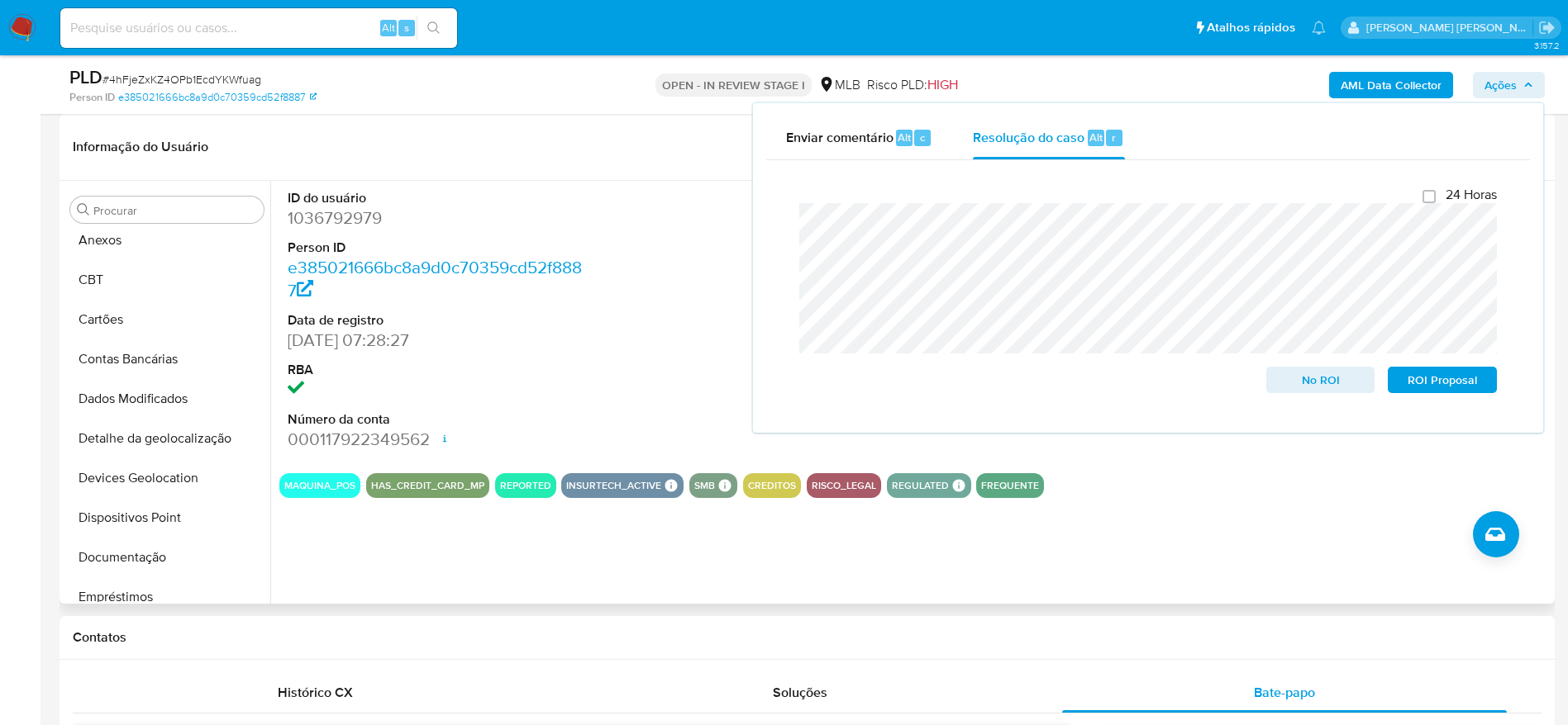
scroll to position [0, 0]
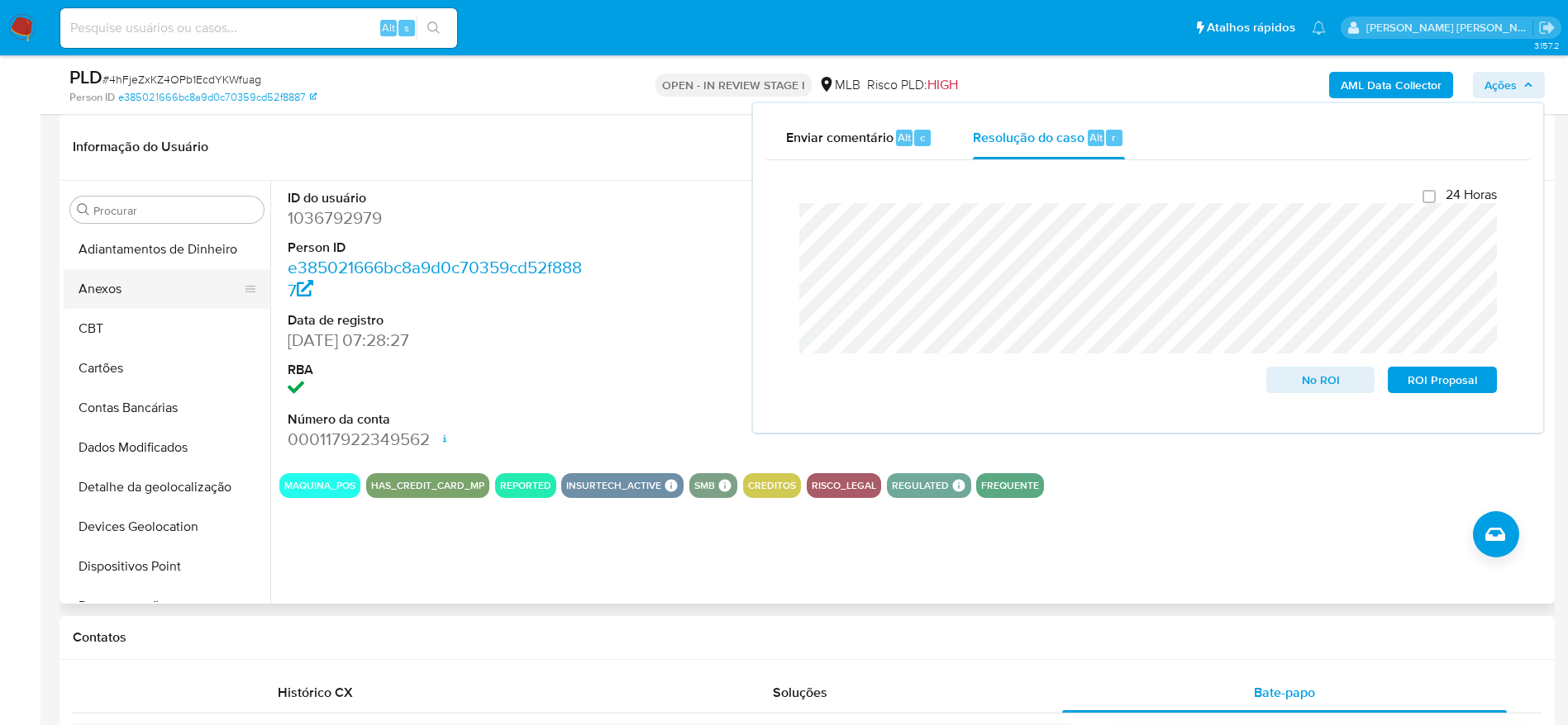
click at [129, 297] on button "Anexos" at bounding box center [161, 289] width 194 height 39
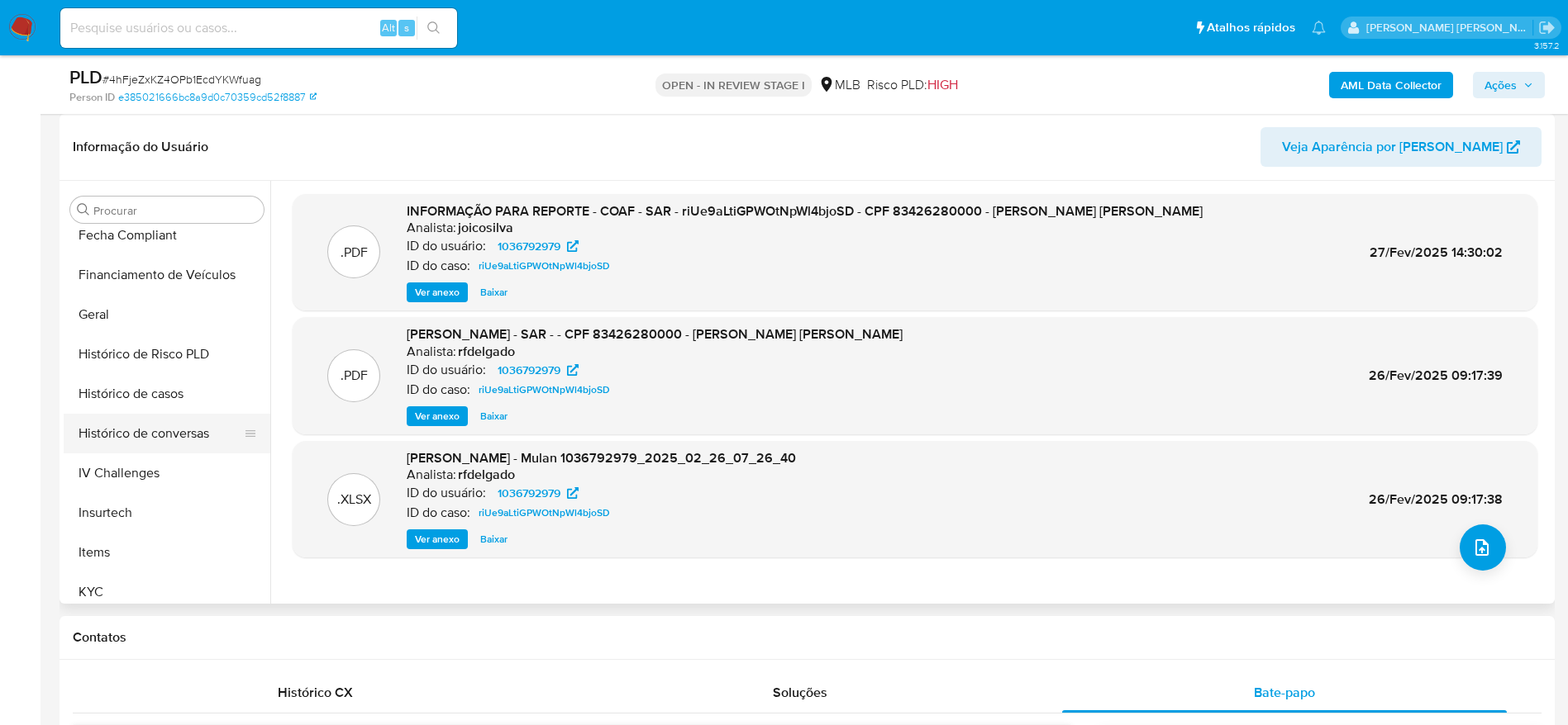
scroll to position [496, 0]
click at [158, 393] on button "Histórico de casos" at bounding box center [161, 387] width 194 height 39
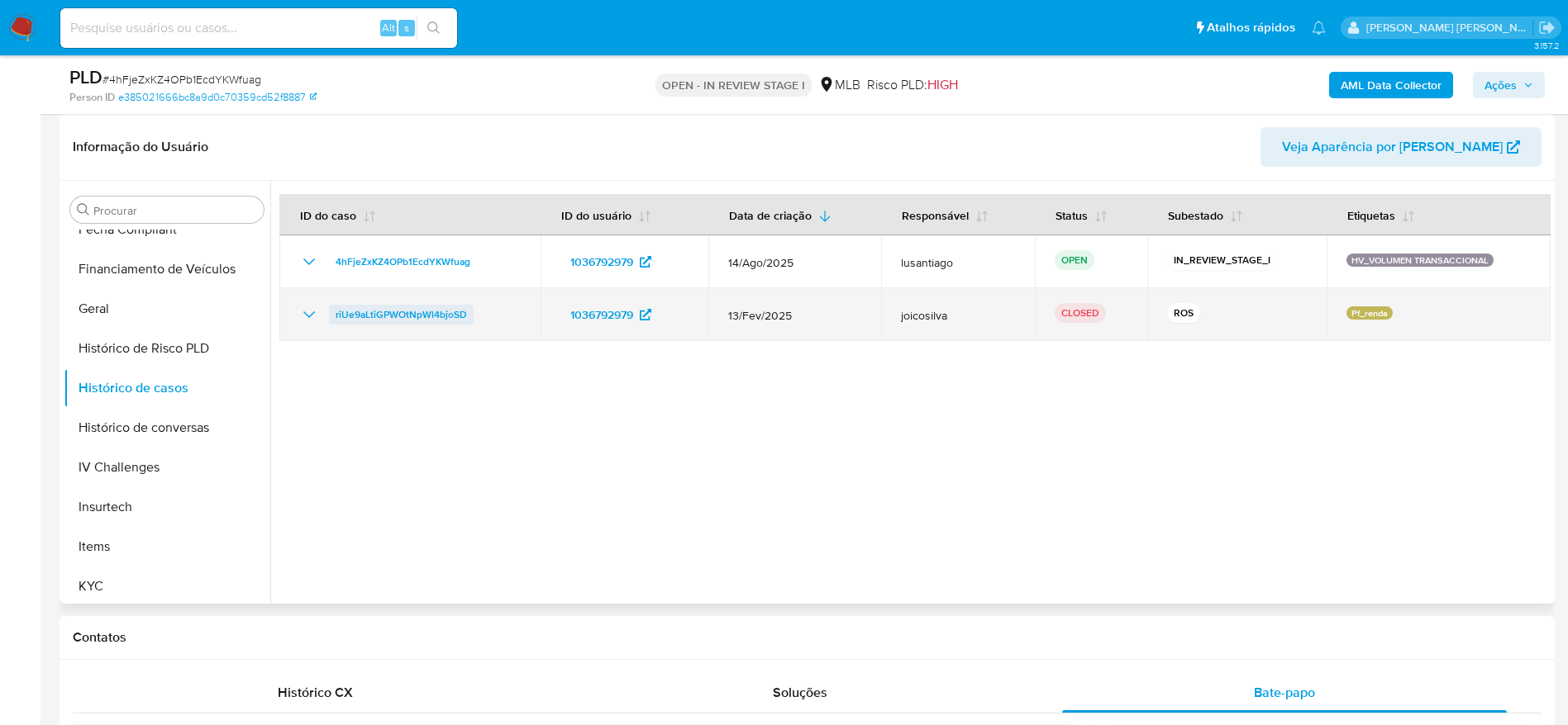
click at [381, 310] on span "riUe9aLtiGPWOtNpWl4bjoSD" at bounding box center [401, 314] width 132 height 20
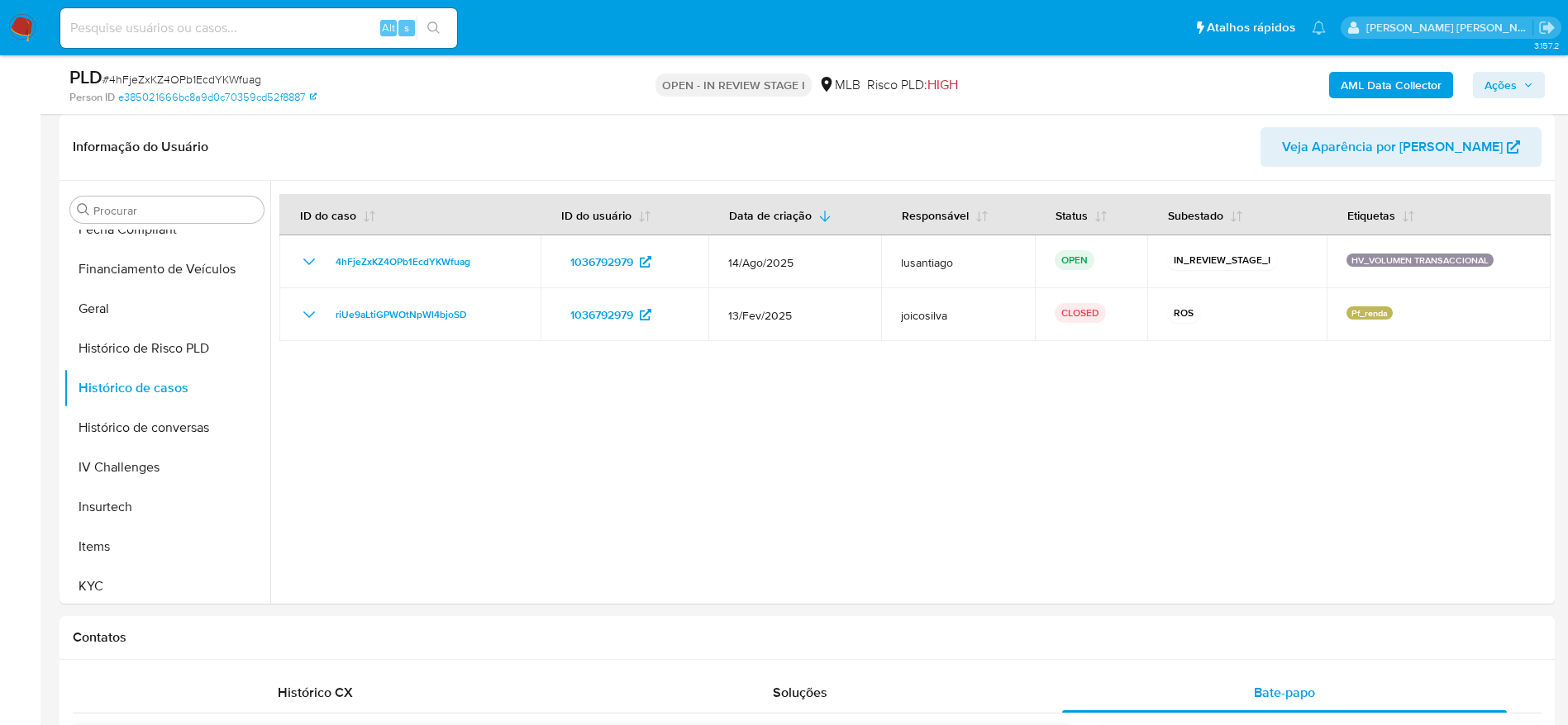
click at [1382, 72] on b "AML Data Collector" at bounding box center [1391, 85] width 101 height 26
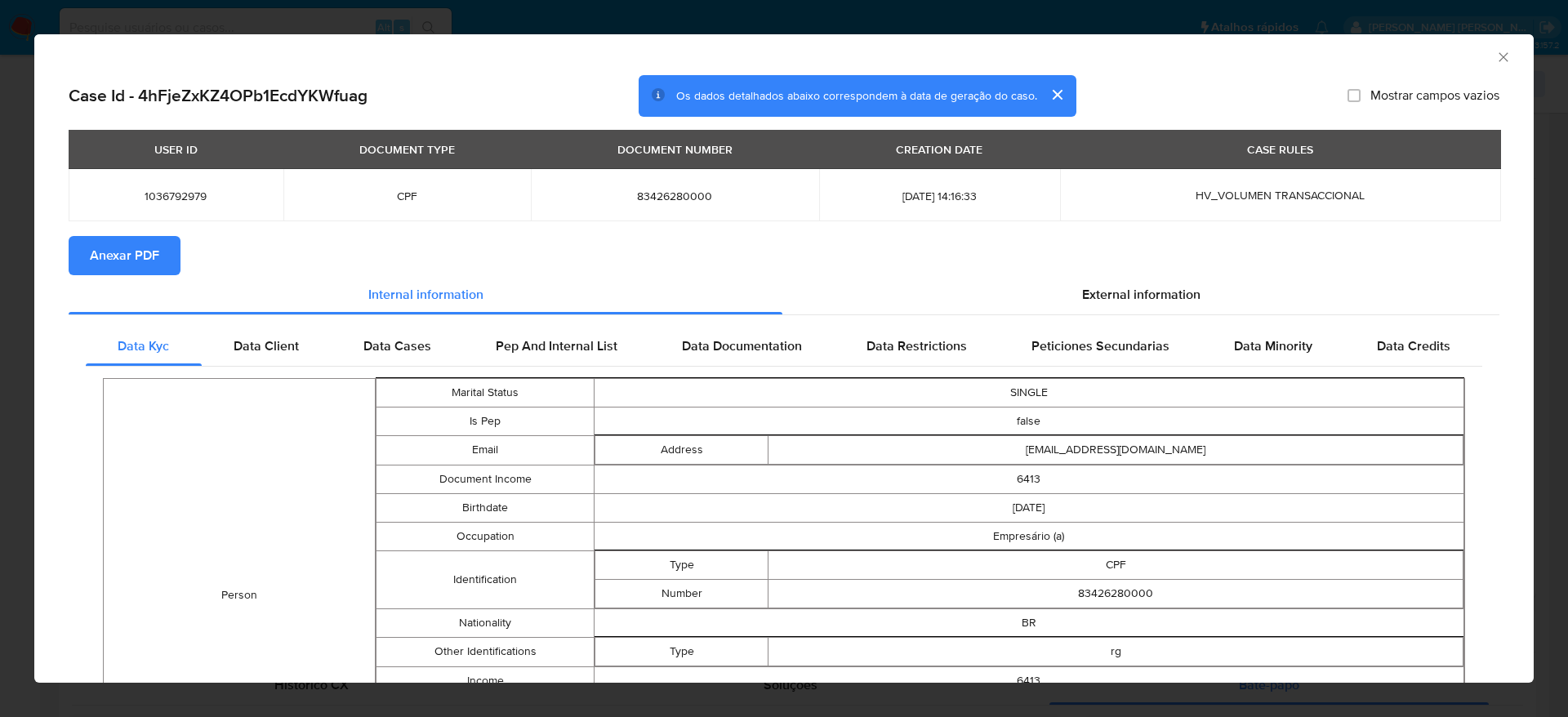
click at [1496, 51] on icon "Fechar a janela" at bounding box center [1503, 57] width 16 height 16
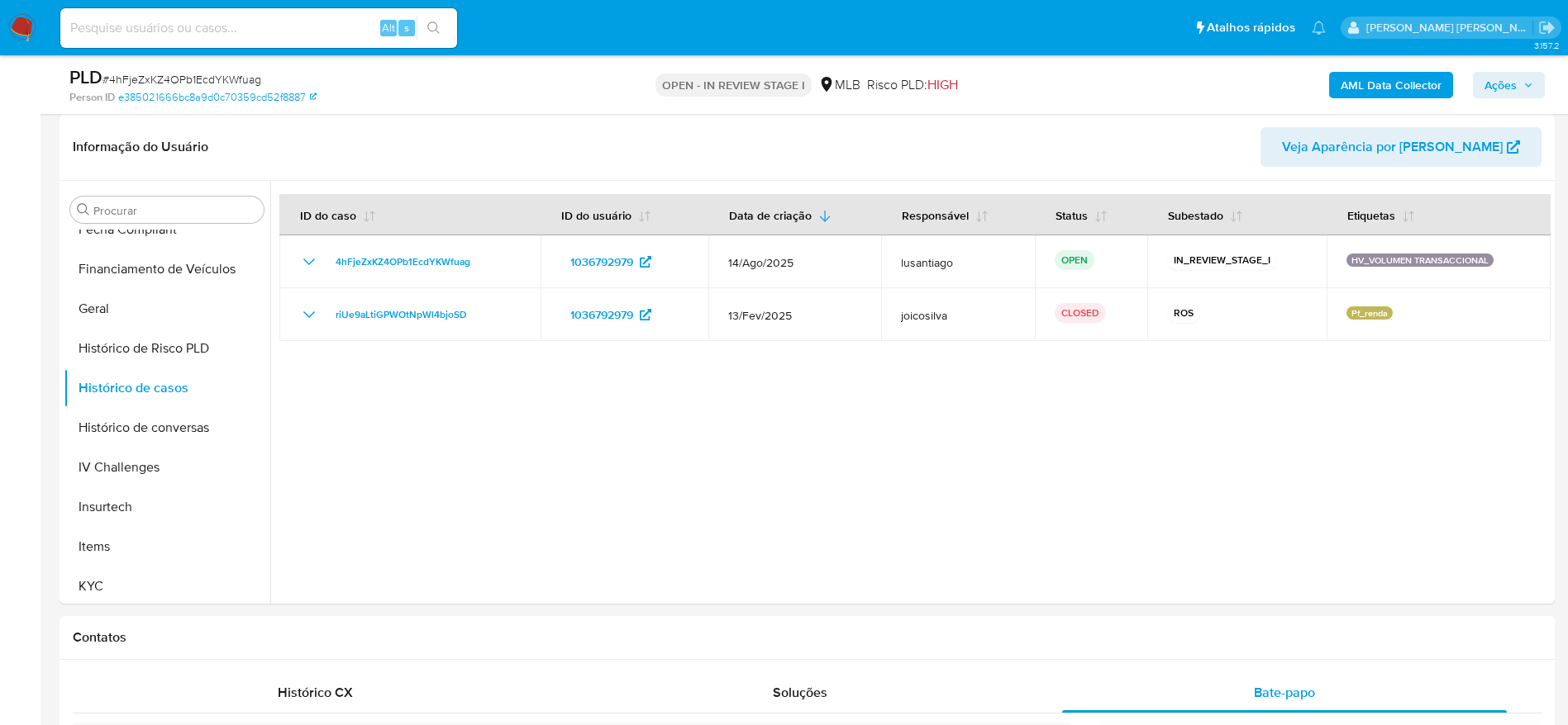
click at [1497, 81] on span "Ações" at bounding box center [1500, 85] width 32 height 26
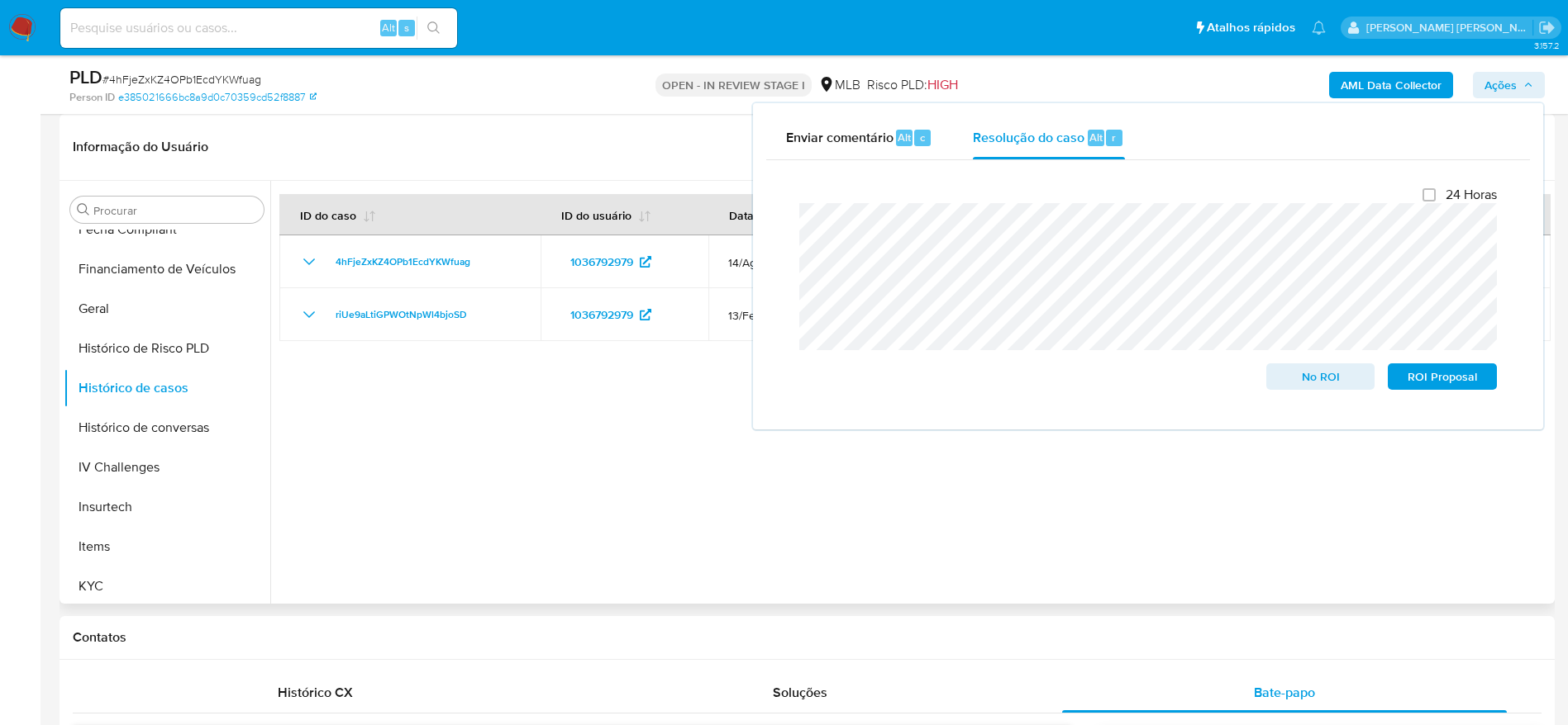
drag, startPoint x: 497, startPoint y: 431, endPoint x: 442, endPoint y: 366, distance: 85.1
click at [495, 432] on div at bounding box center [910, 392] width 1280 height 423
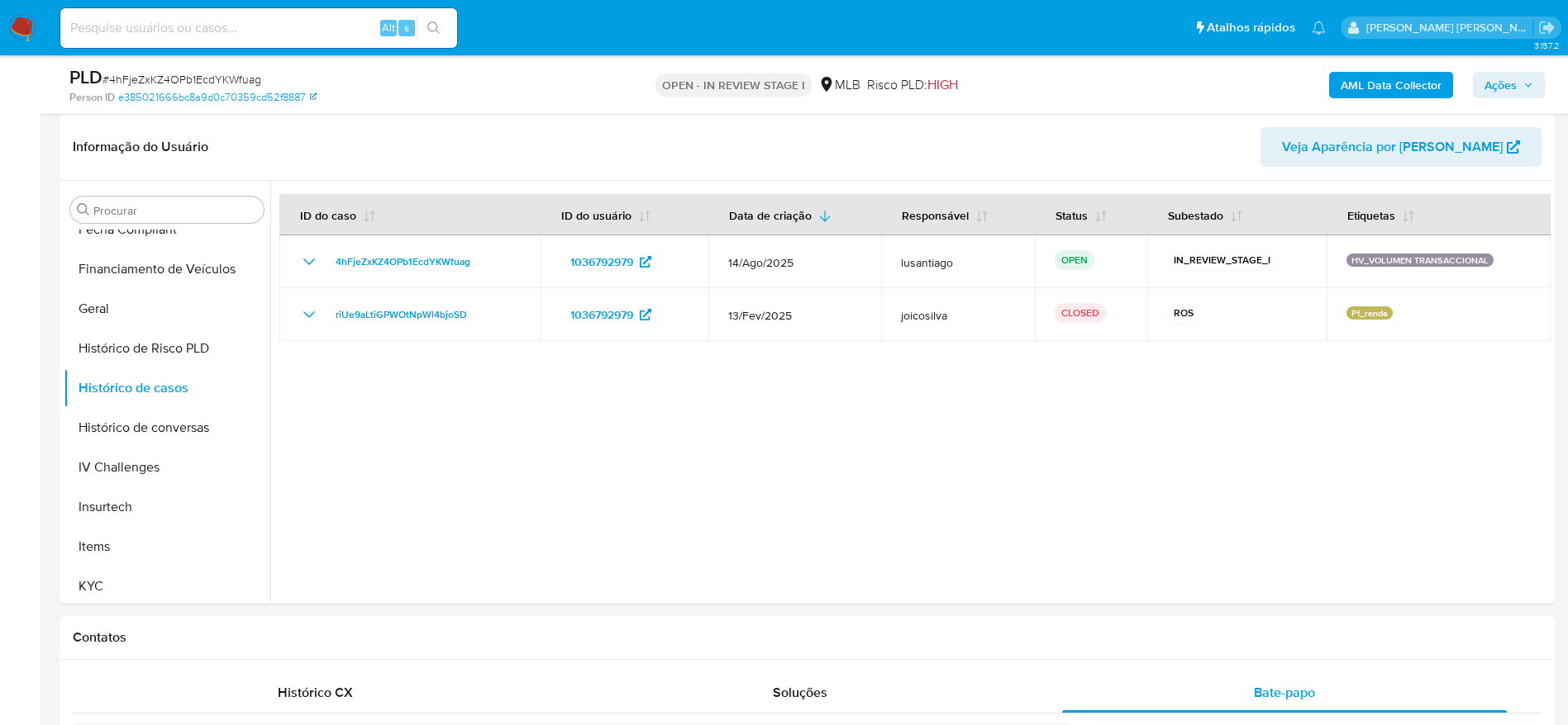
click at [1384, 72] on b "AML Data Collector" at bounding box center [1391, 85] width 101 height 26
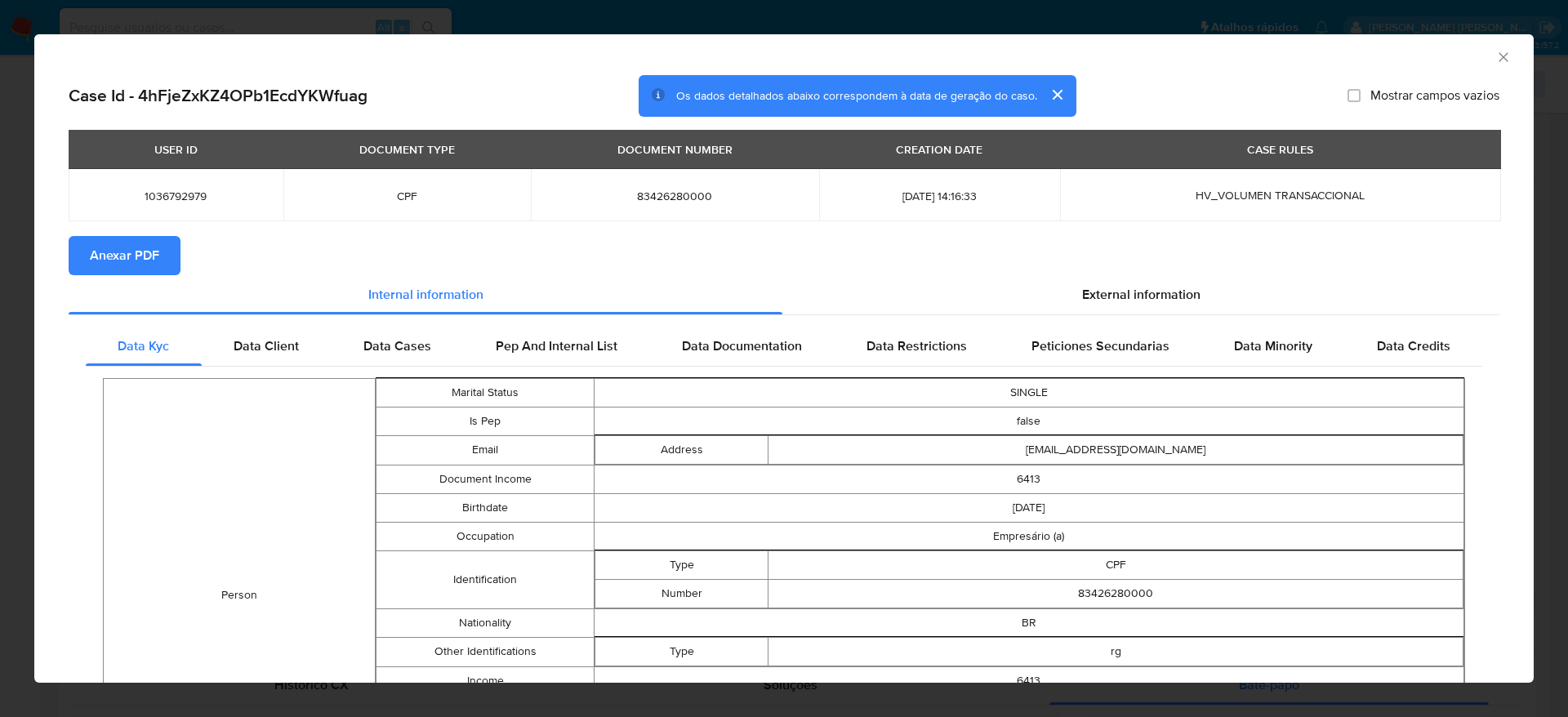
click at [114, 250] on span "Anexar PDF" at bounding box center [124, 256] width 69 height 36
click at [1496, 54] on icon "Fechar a janela" at bounding box center [1503, 57] width 16 height 16
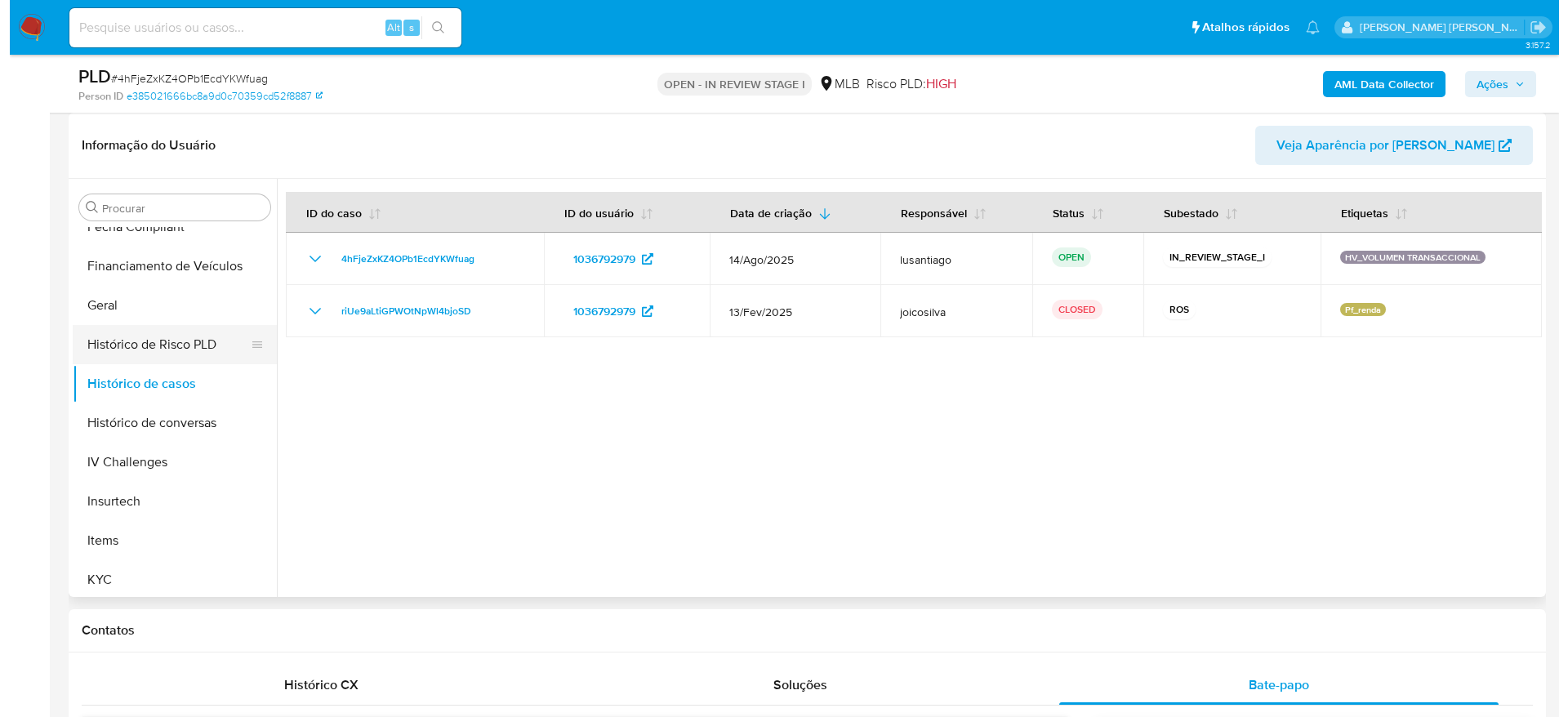
scroll to position [0, 0]
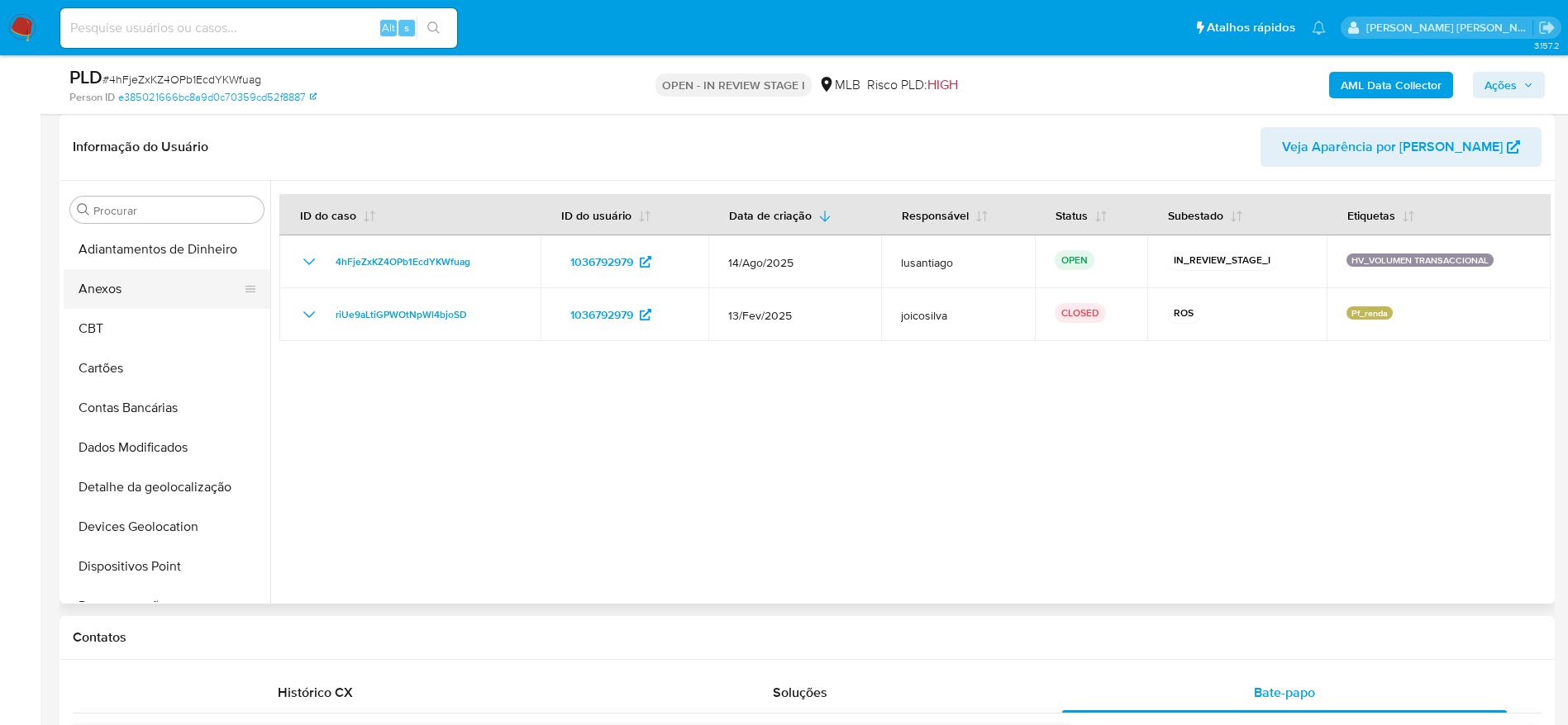
click at [115, 295] on button "Anexos" at bounding box center [161, 289] width 194 height 39
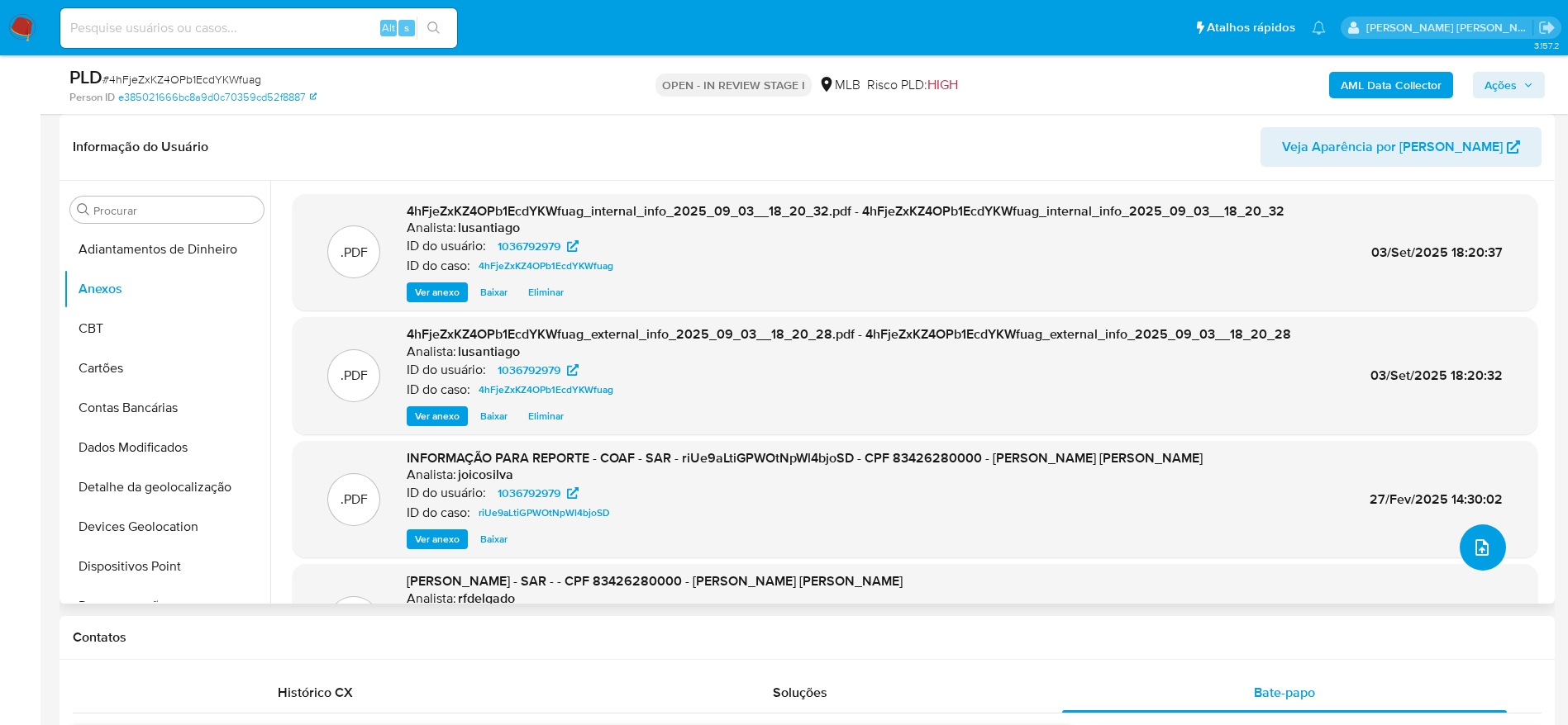
click at [1482, 547] on icon "upload-file" at bounding box center [1482, 548] width 20 height 20
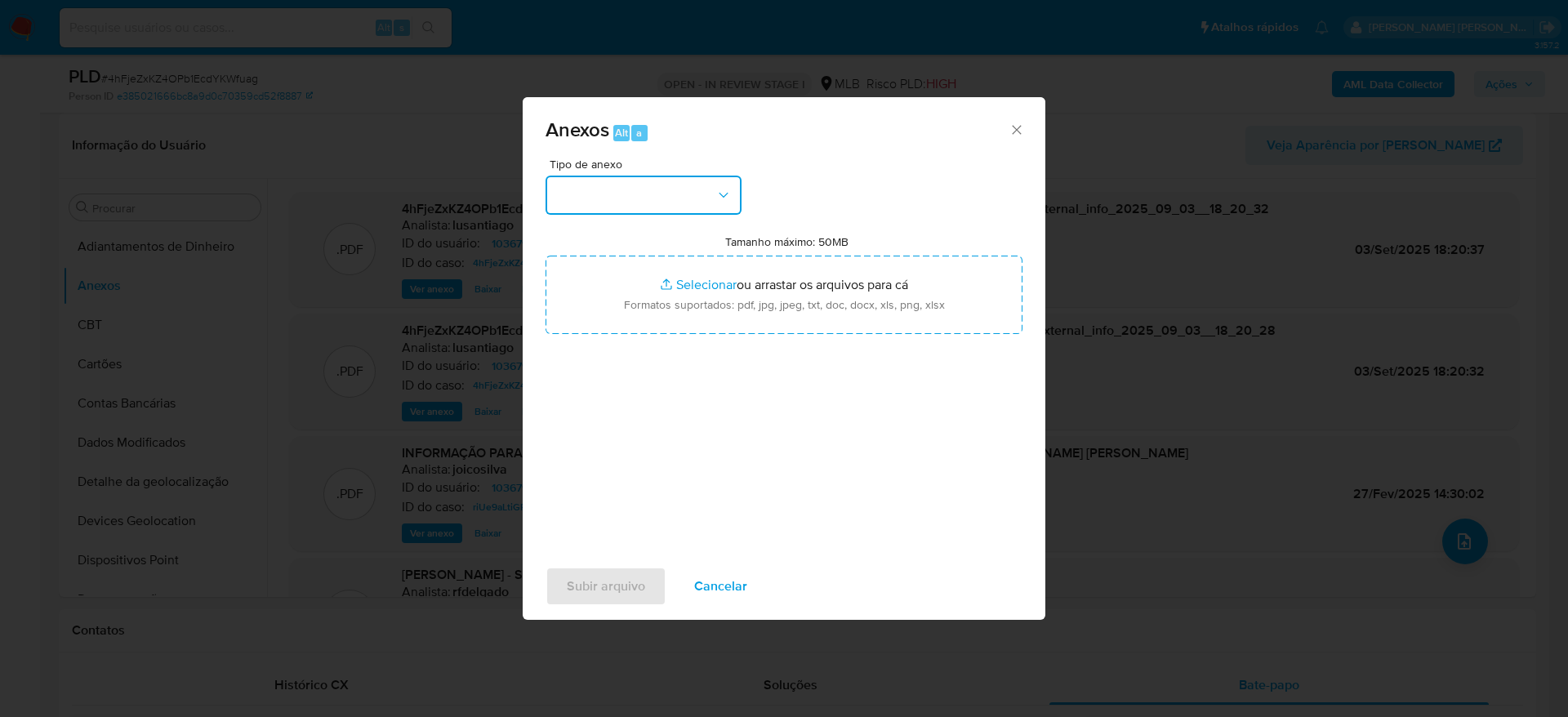
click at [645, 197] on button "button" at bounding box center [643, 195] width 196 height 39
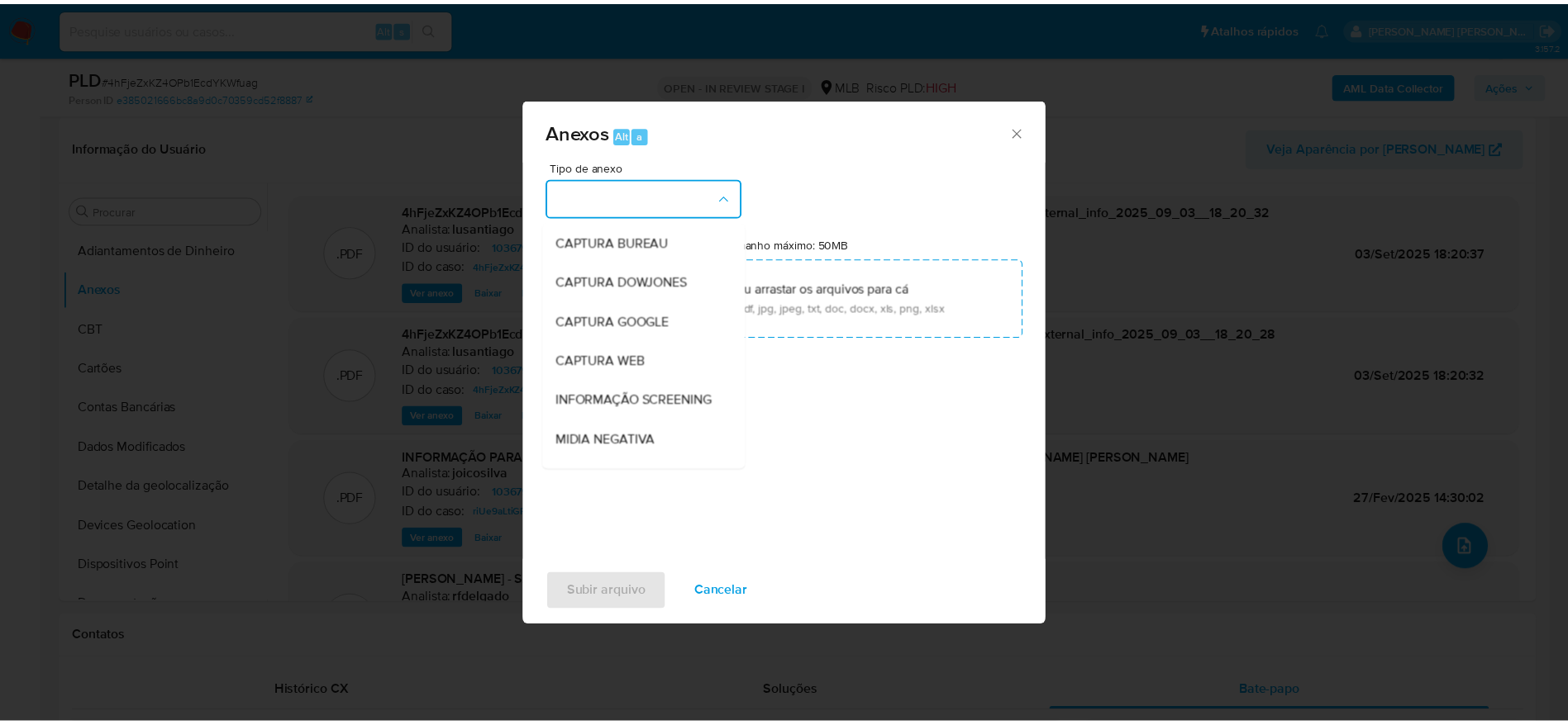
scroll to position [255, 0]
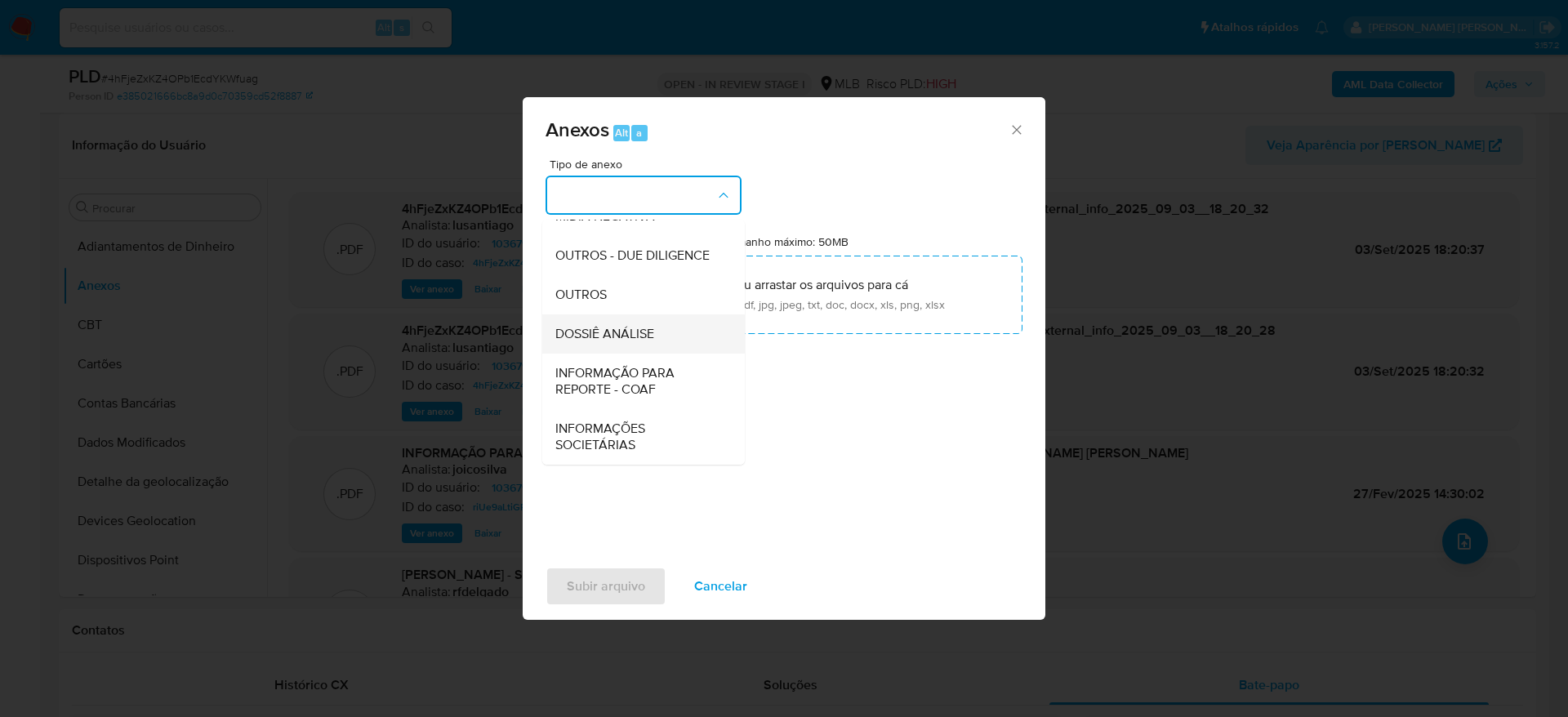
click at [642, 338] on span "DOSSIÊ ANÁLISE" at bounding box center [605, 334] width 99 height 16
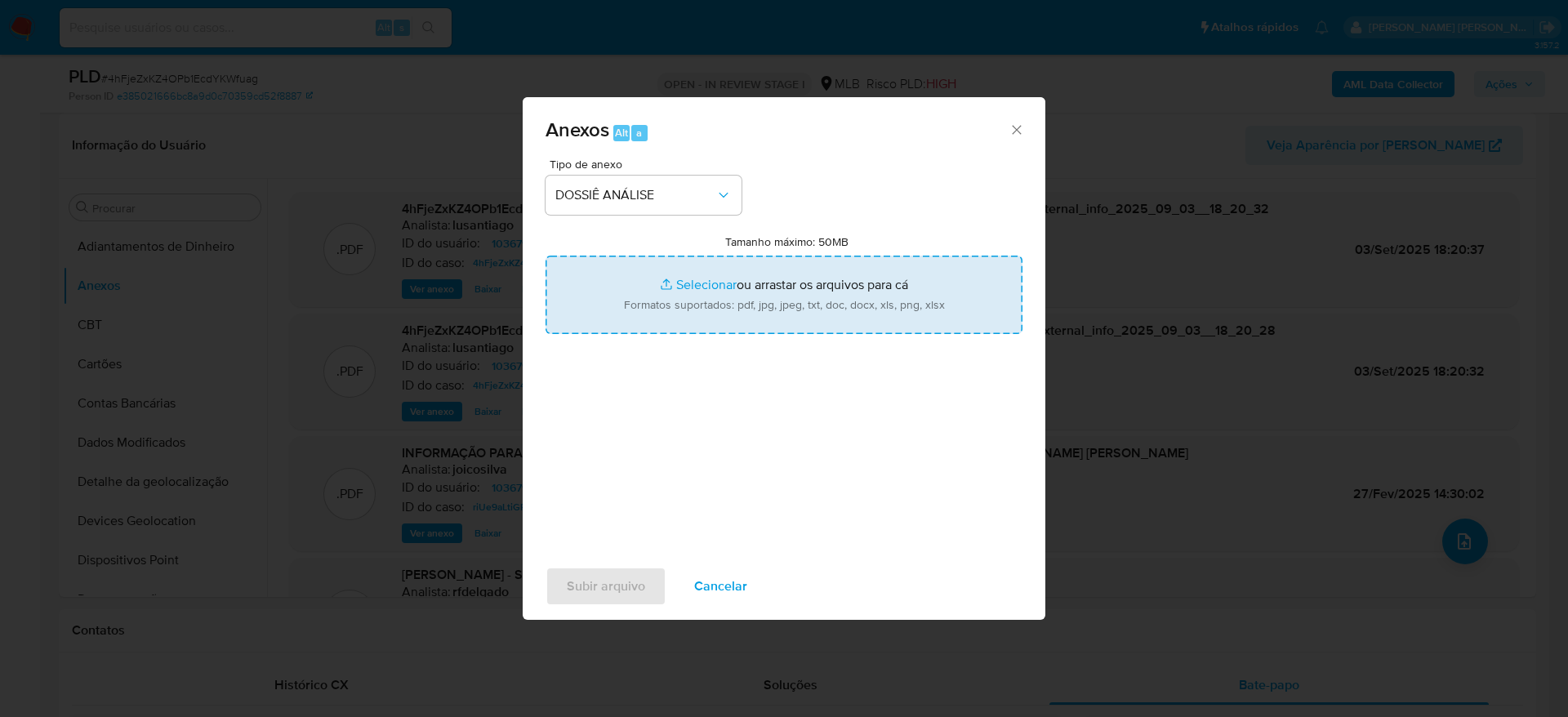
type input "C:\fakepath\Mulan 1036792979_2025_09_03_14_44_30.xlsx"
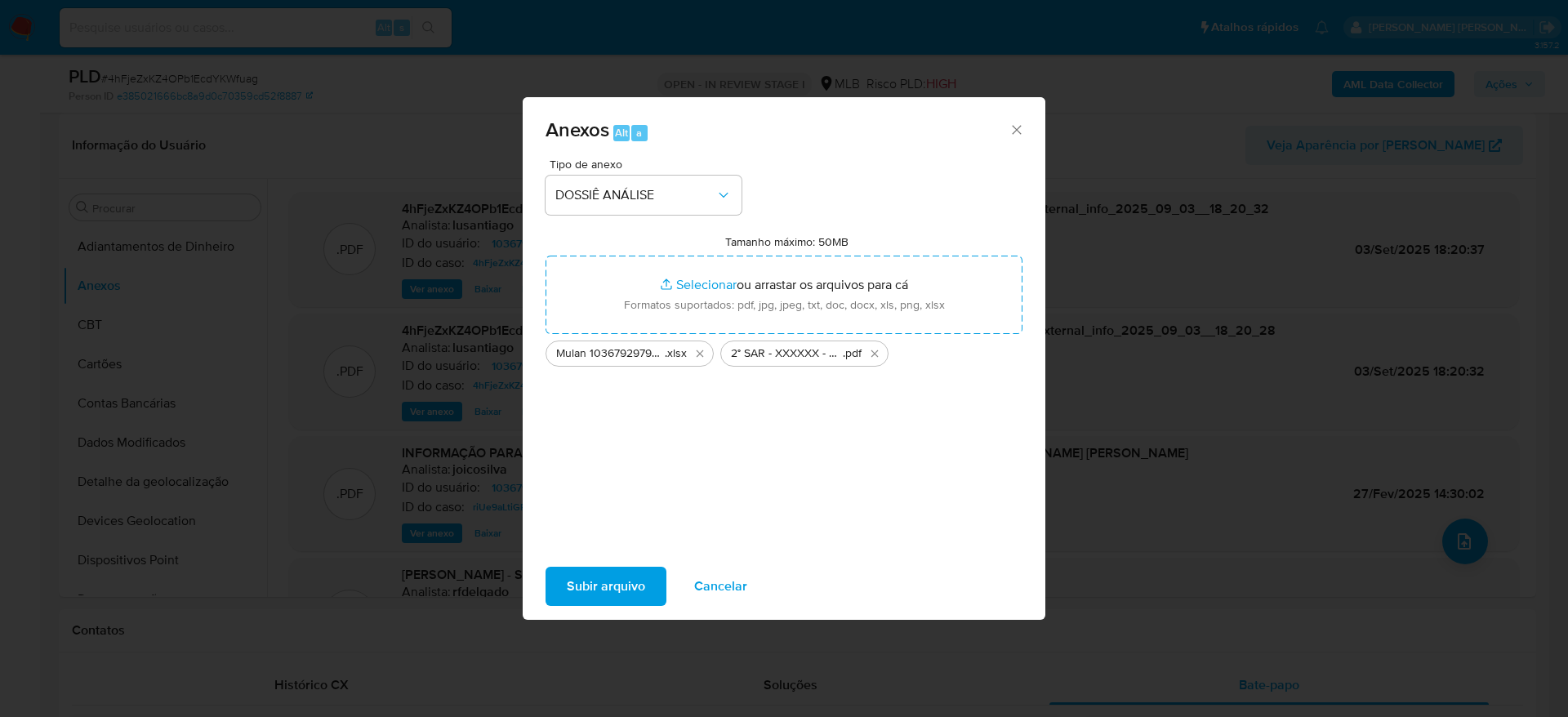
click at [621, 594] on span "Subir arquivo" at bounding box center [605, 587] width 78 height 36
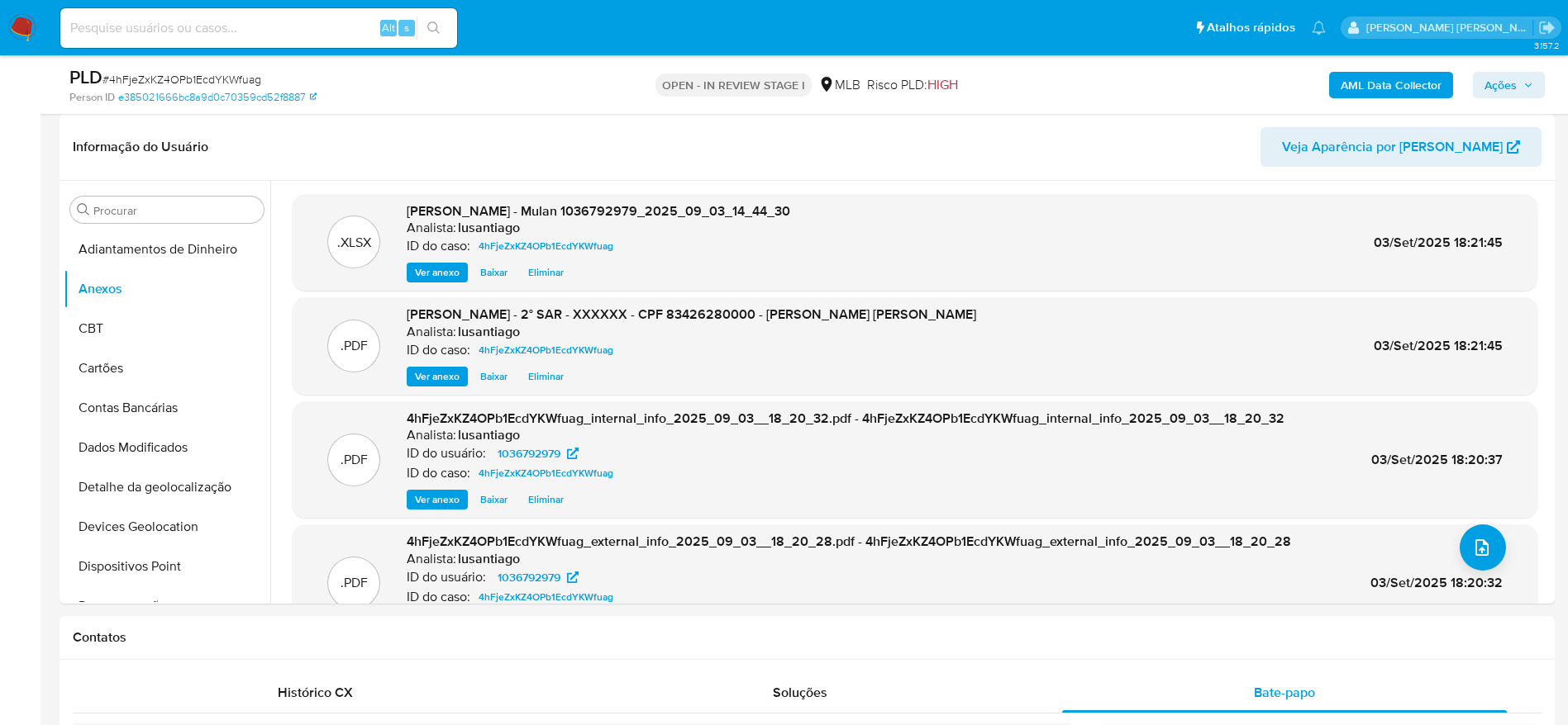
click at [1515, 85] on span "Ações" at bounding box center [1500, 85] width 32 height 26
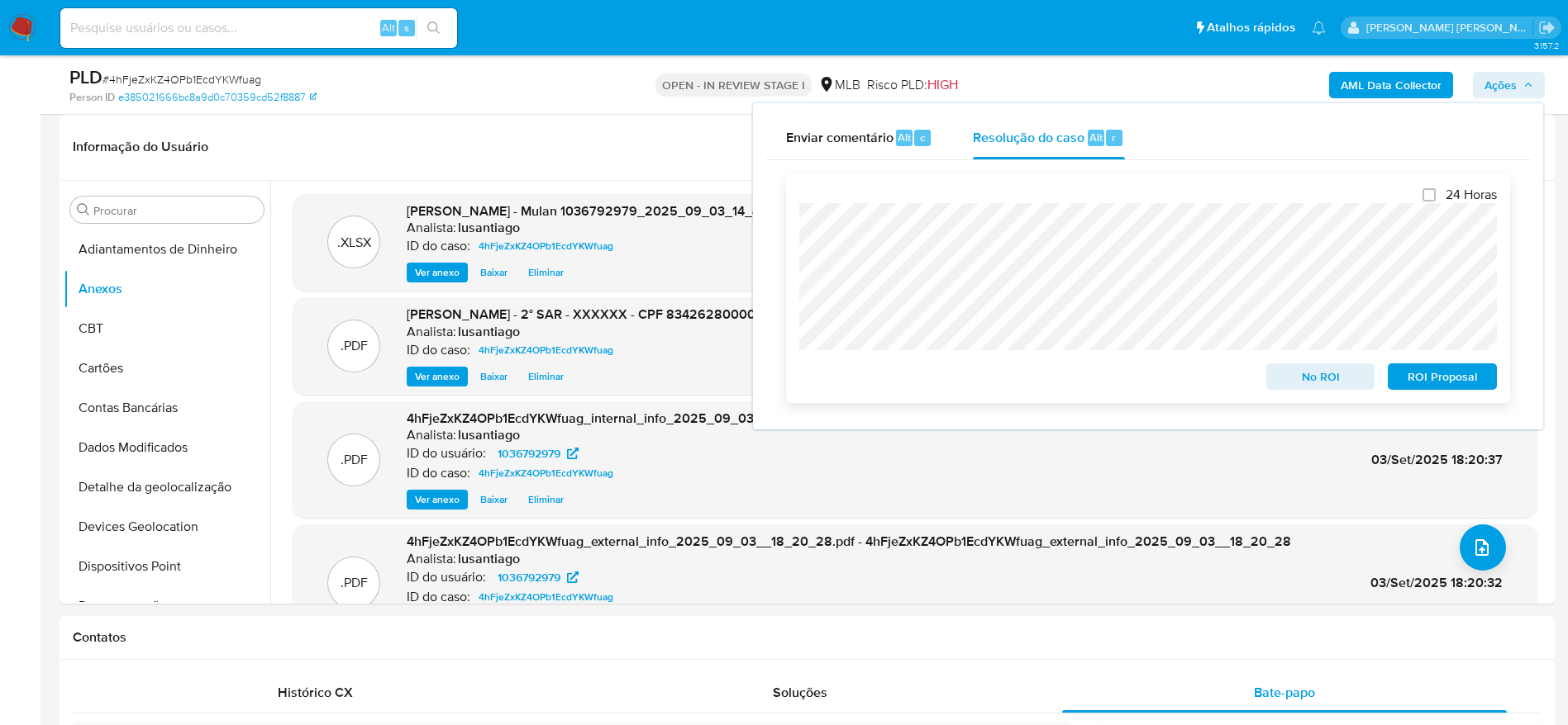
click at [1402, 373] on span "ROI Proposal" at bounding box center [1441, 377] width 86 height 24
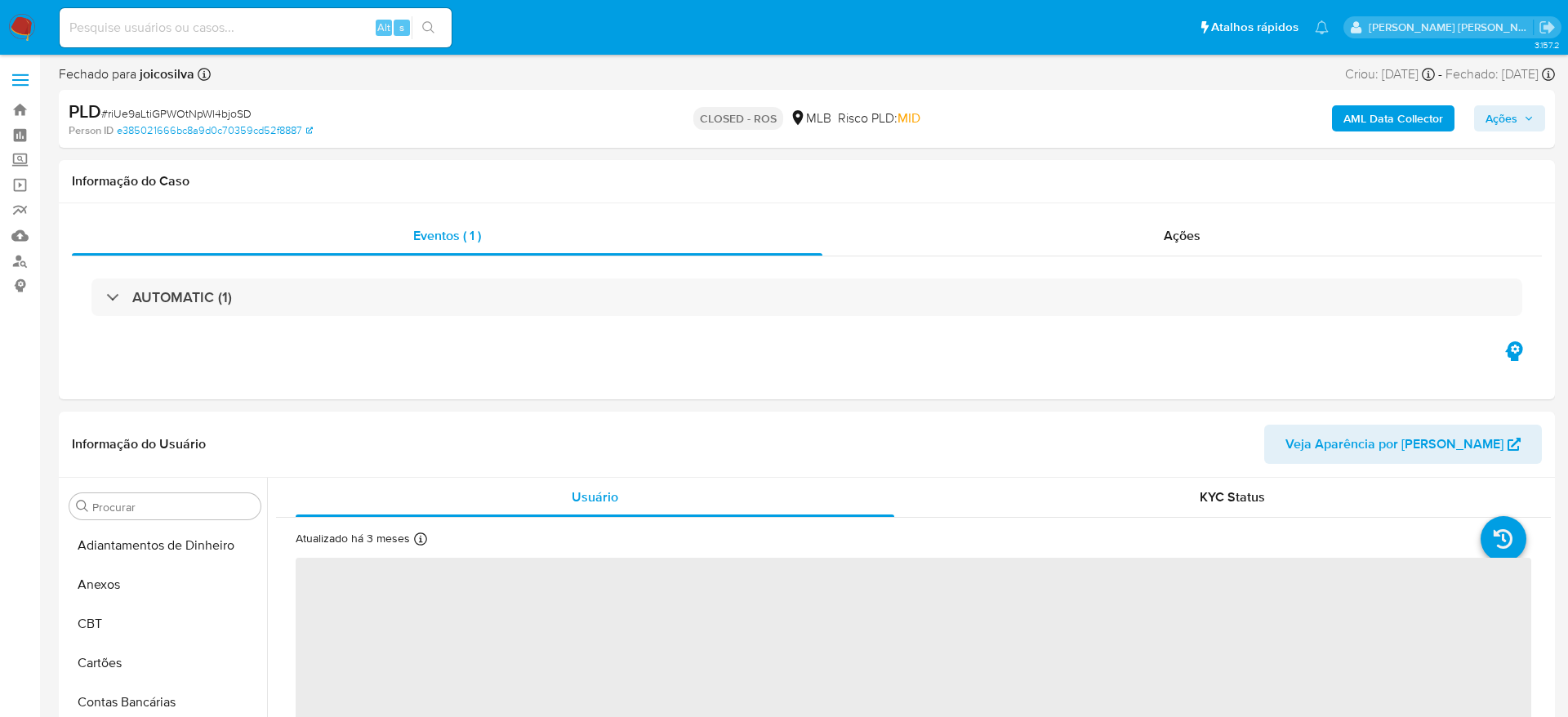
select select "10"
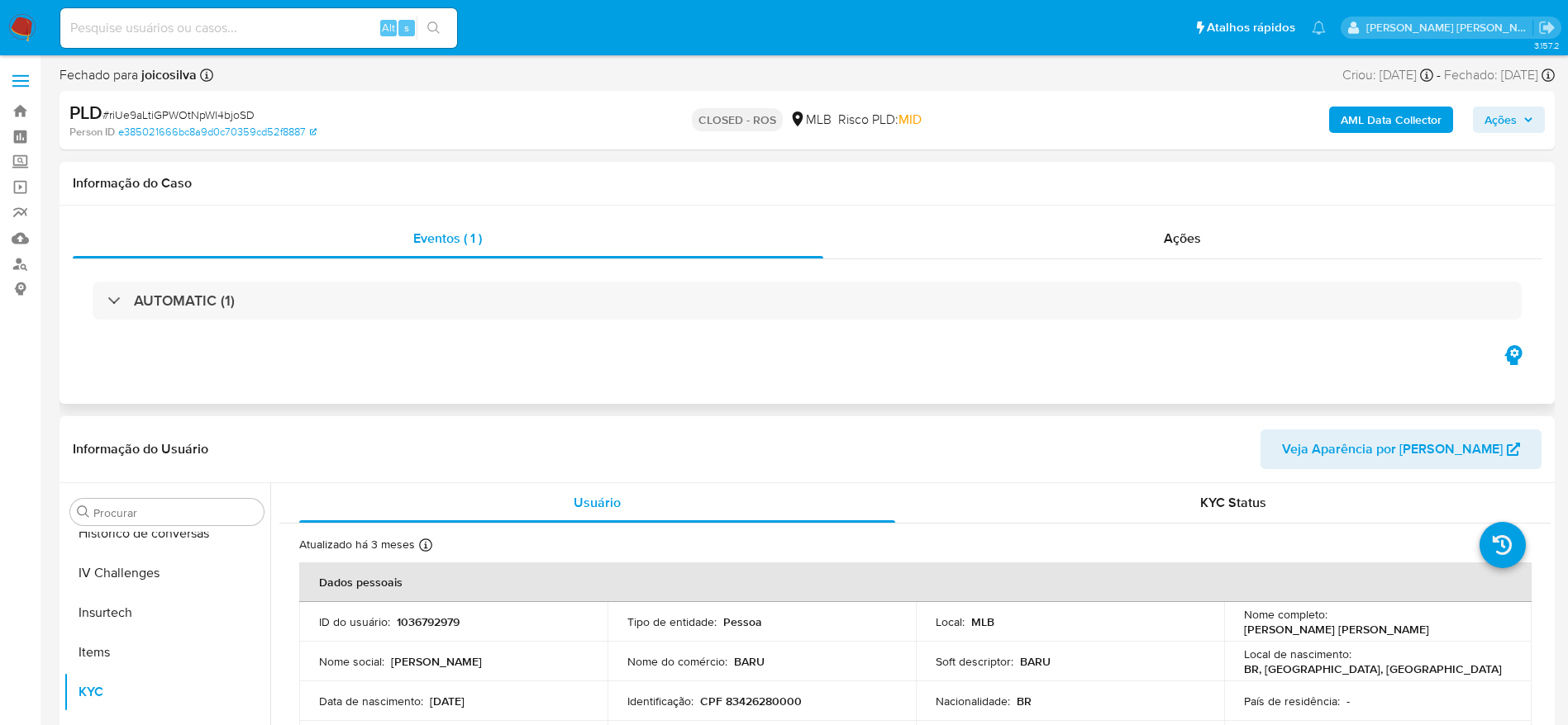
scroll to position [738, 0]
click at [1011, 252] on div "Ações" at bounding box center [1182, 238] width 719 height 39
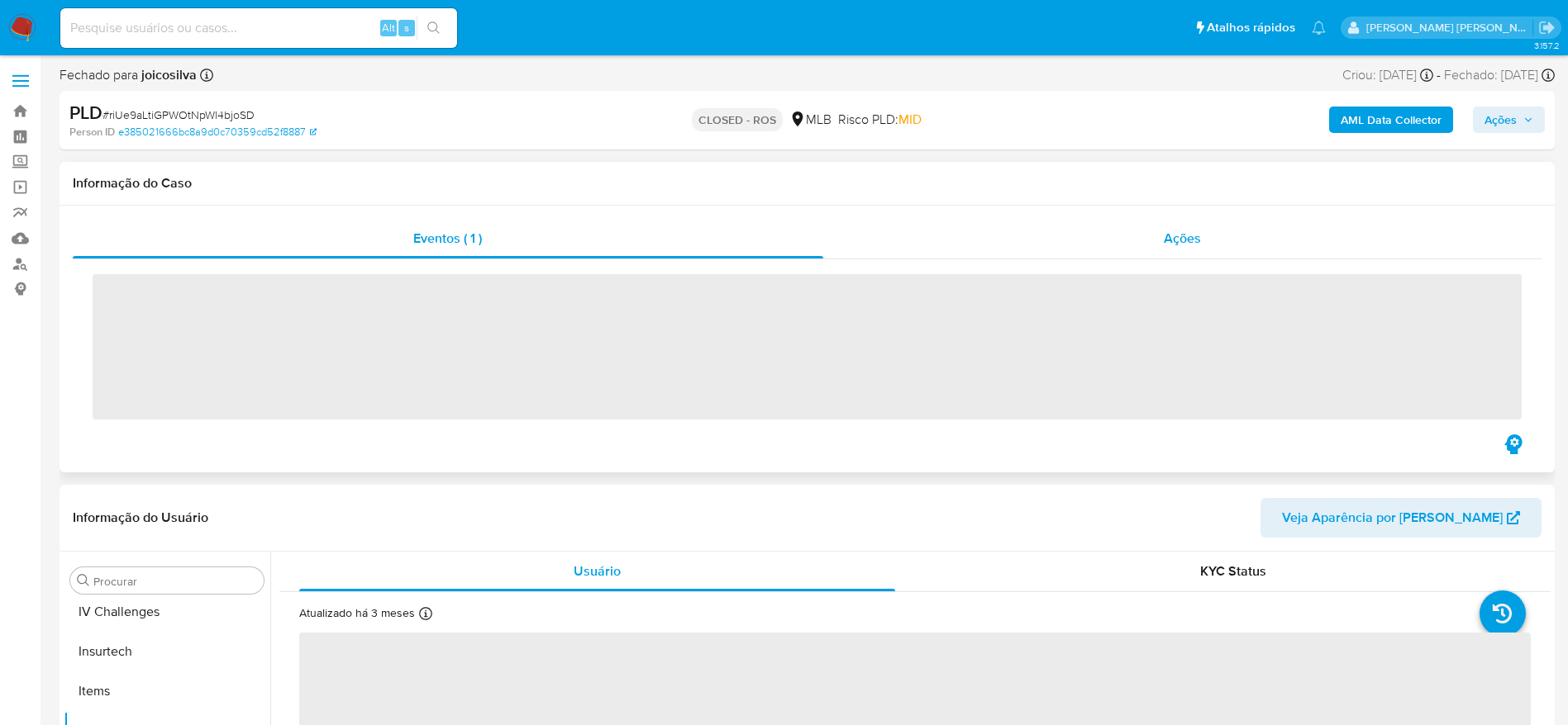
scroll to position [738, 0]
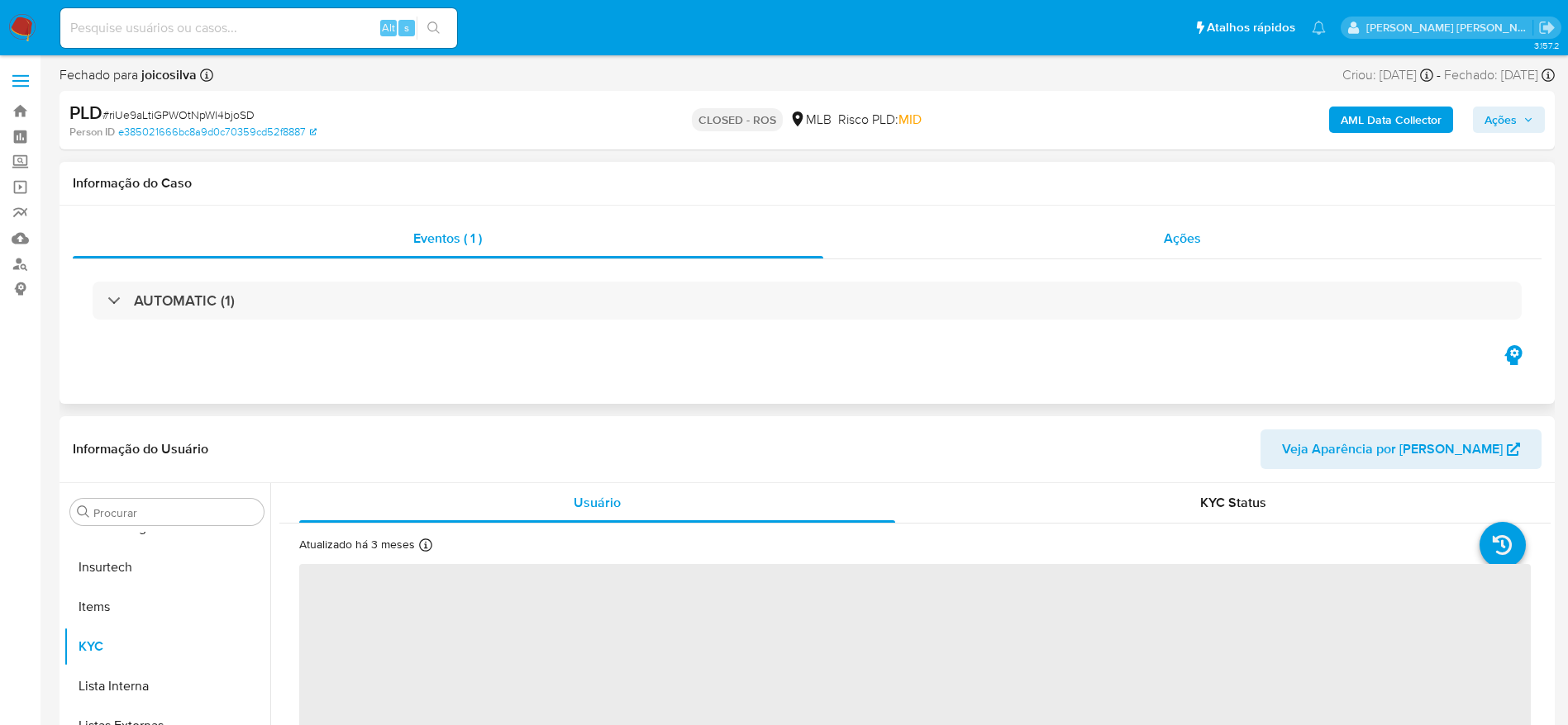
click at [1065, 236] on div "Ações" at bounding box center [1182, 238] width 719 height 39
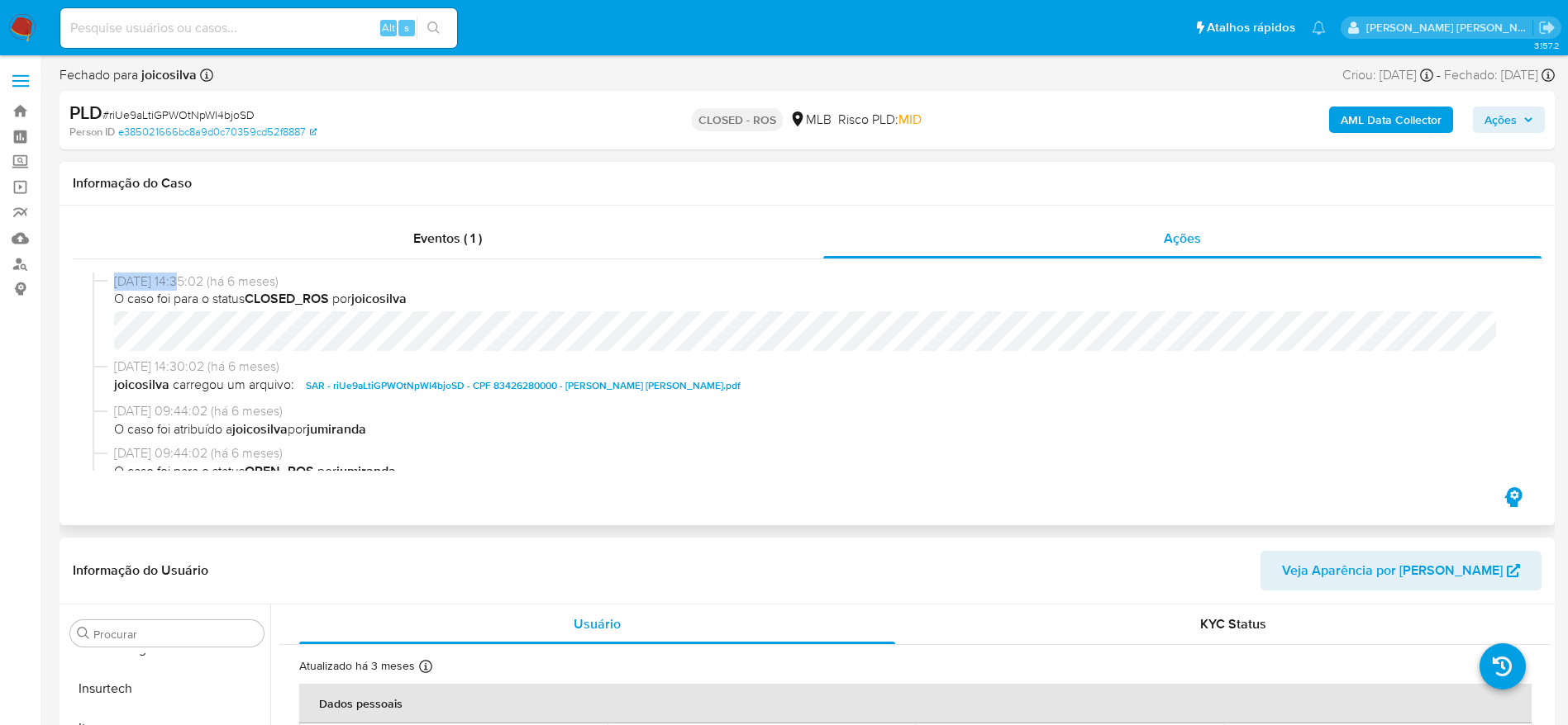
select select "10"
drag, startPoint x: 115, startPoint y: 284, endPoint x: 181, endPoint y: 283, distance: 66.0
click at [181, 283] on span "27/02/2025 14:35:02 (há 6 meses)" at bounding box center [814, 282] width 1400 height 18
copy span "27/02/2025"
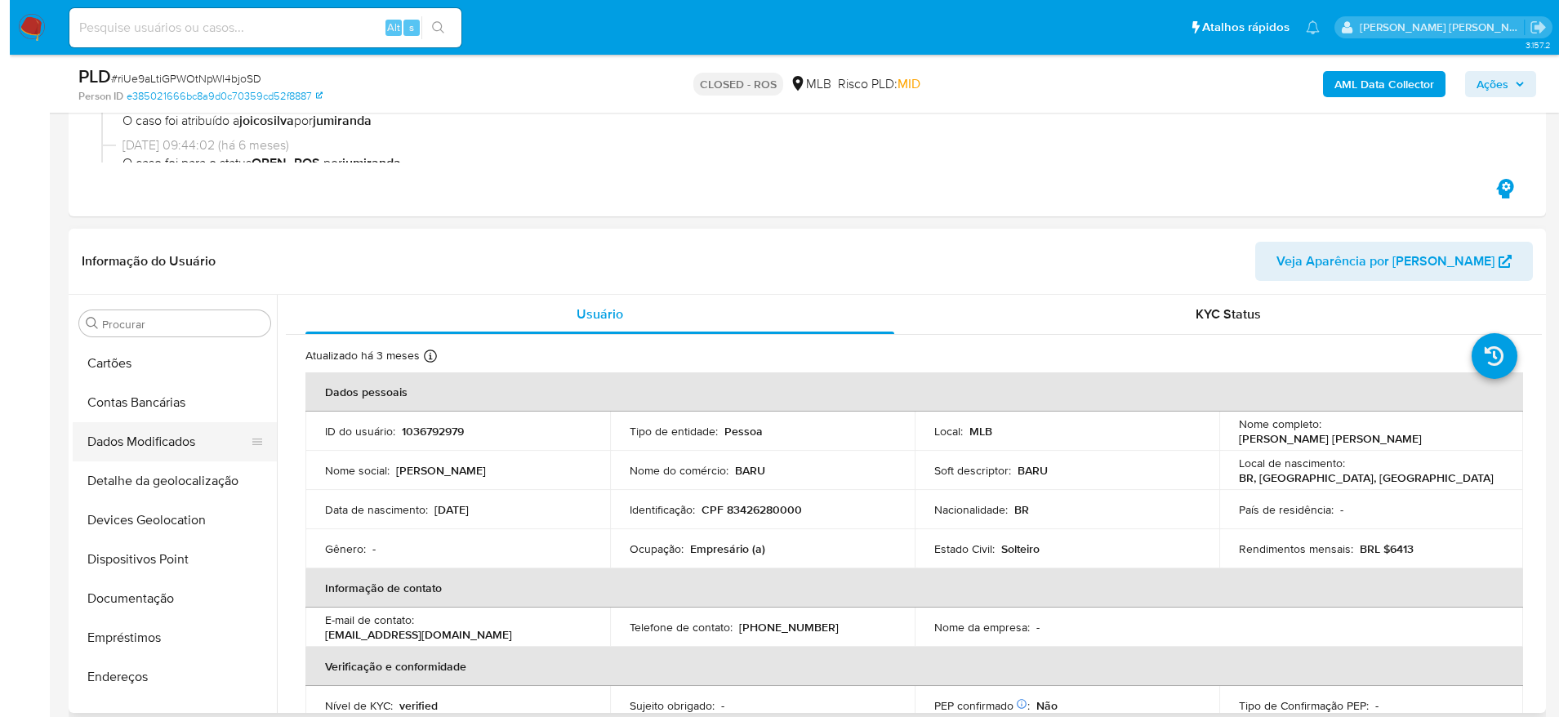
scroll to position [0, 0]
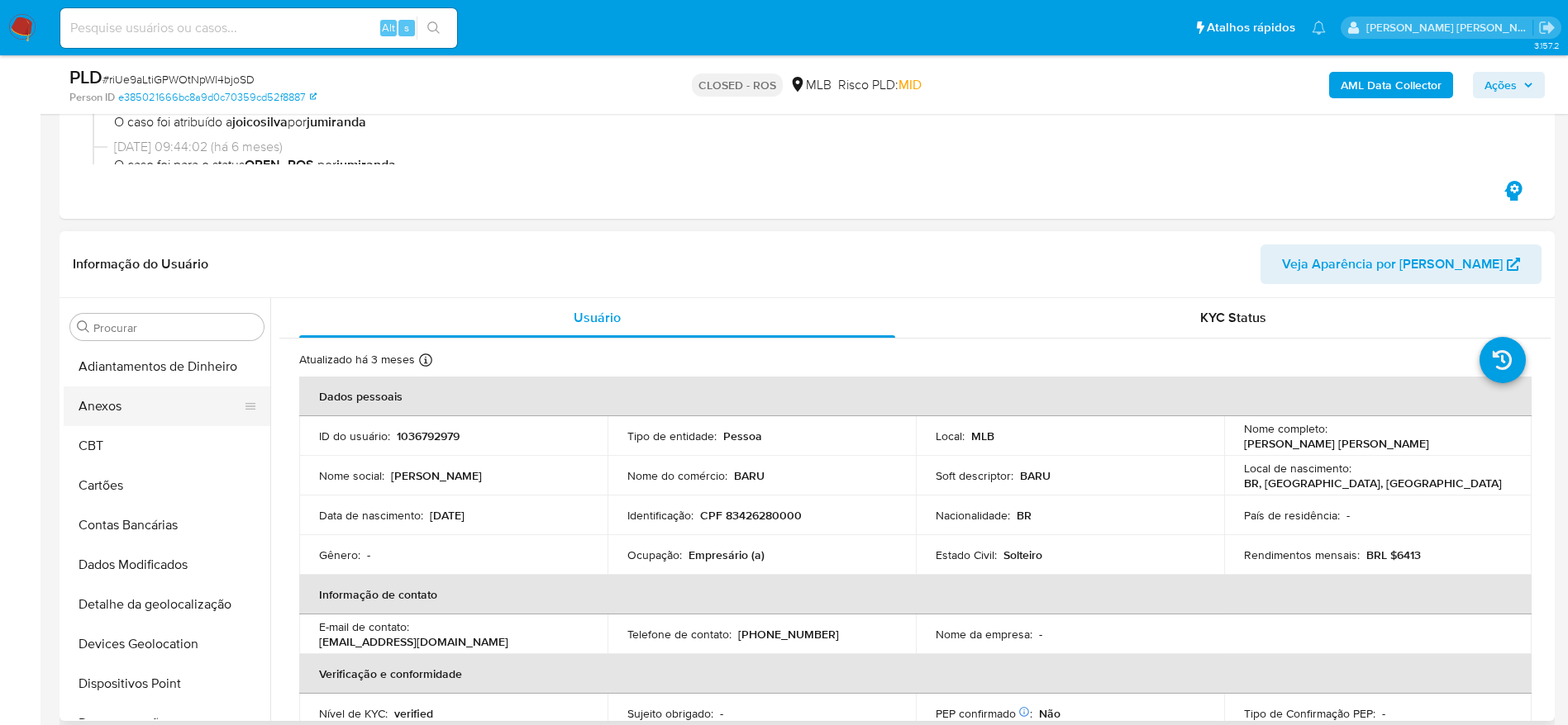
click at [130, 398] on button "Anexos" at bounding box center [161, 406] width 194 height 39
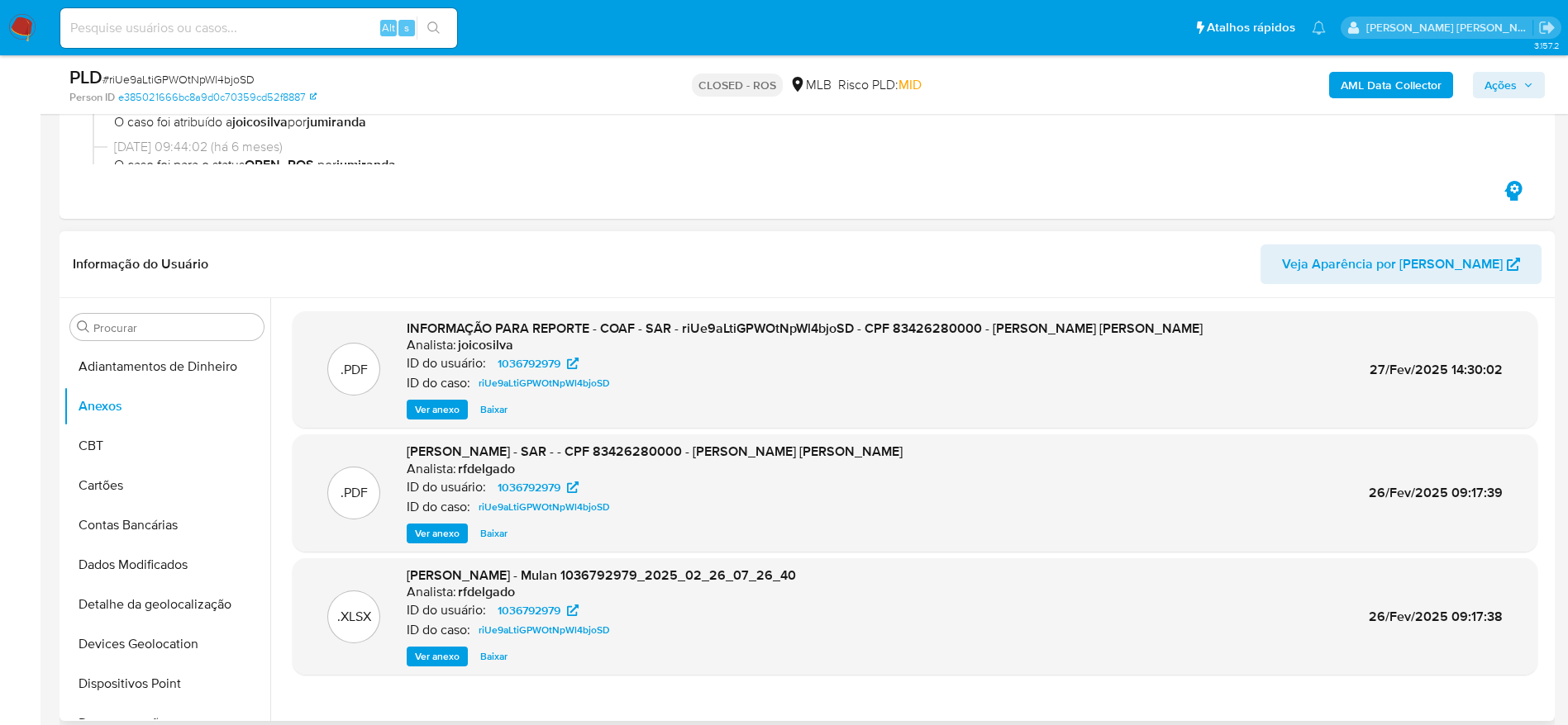
click at [437, 410] on span "Ver anexo" at bounding box center [436, 409] width 45 height 17
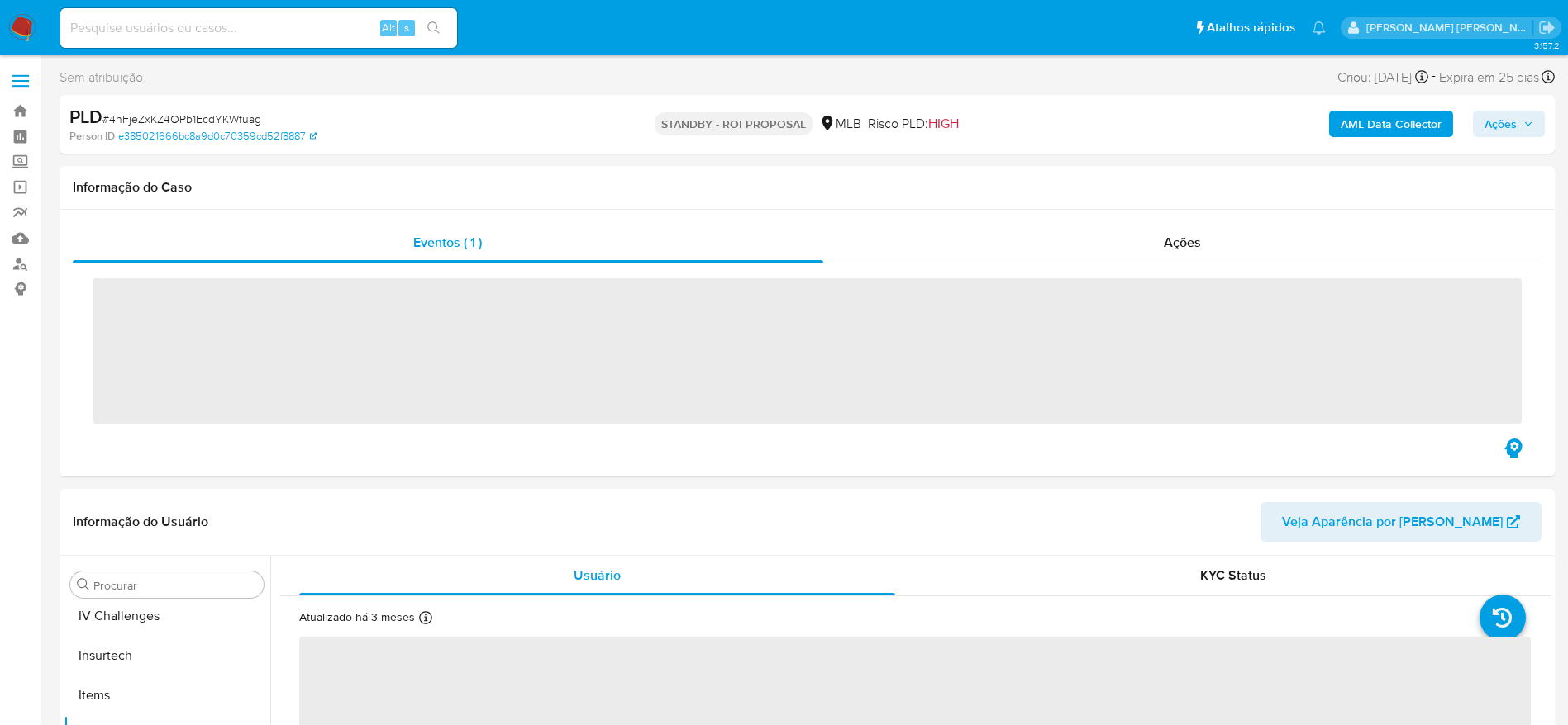
scroll to position [738, 0]
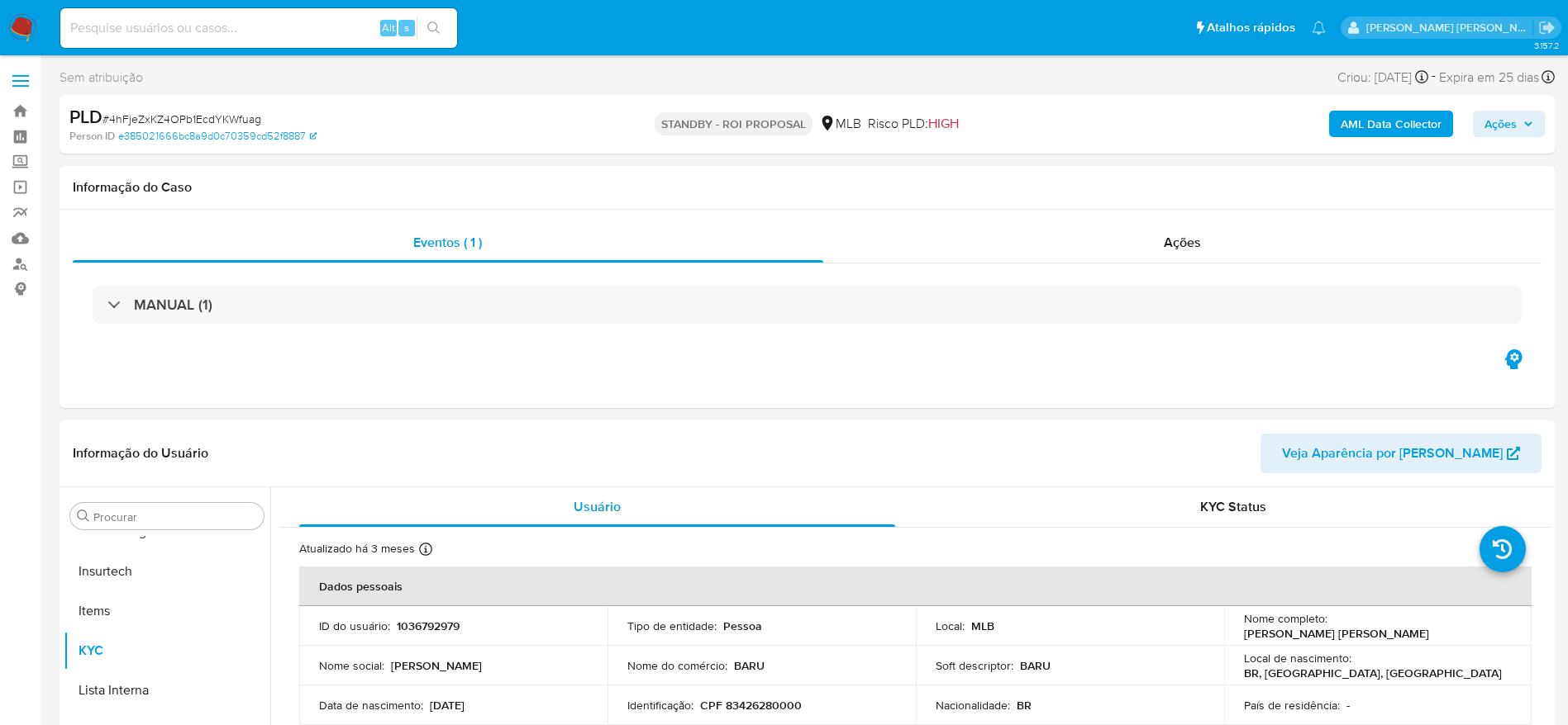
select select "10"
